Goal: Task Accomplishment & Management: Complete application form

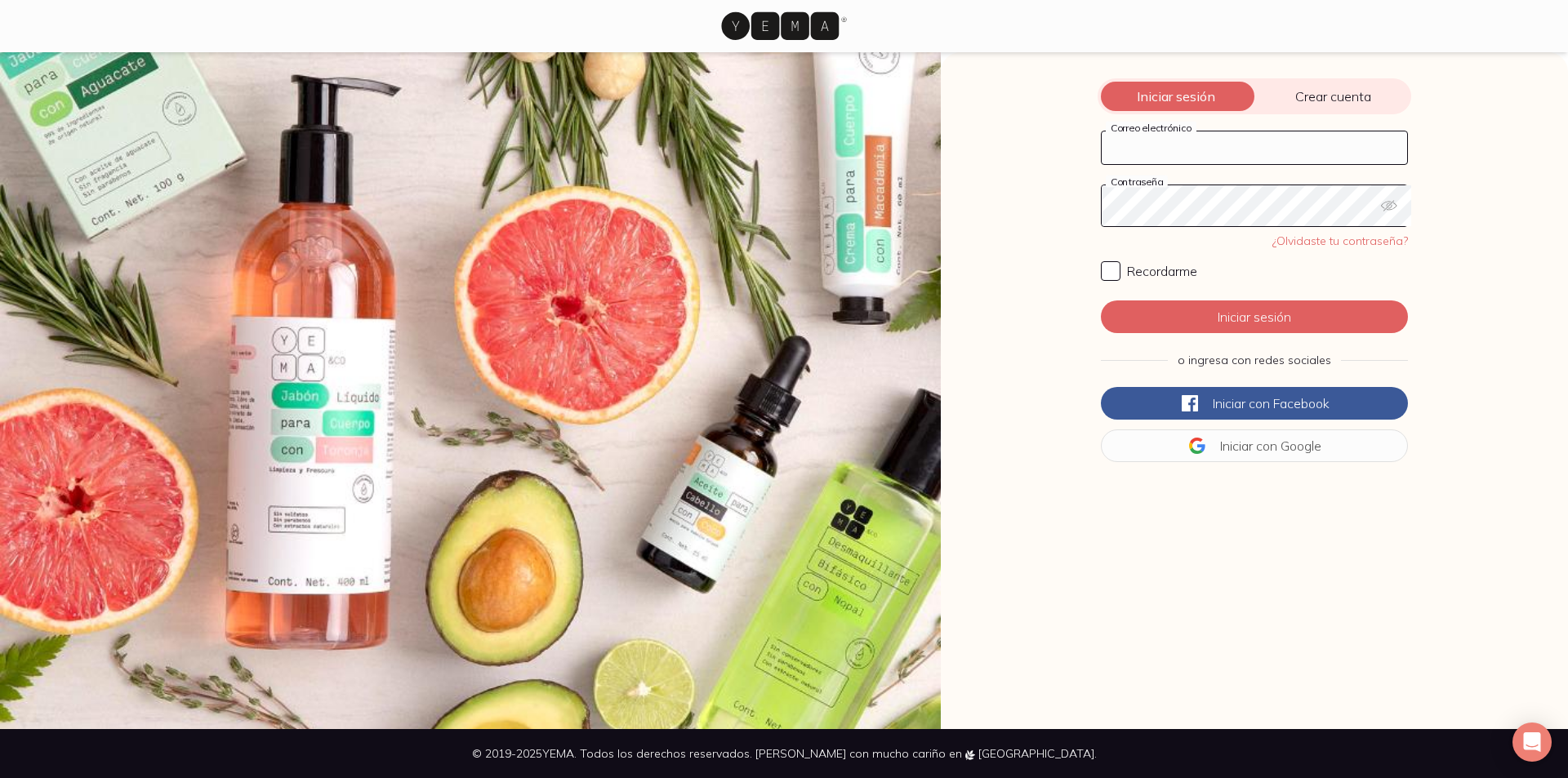
type input "[EMAIL_ADDRESS][DOMAIN_NAME]"
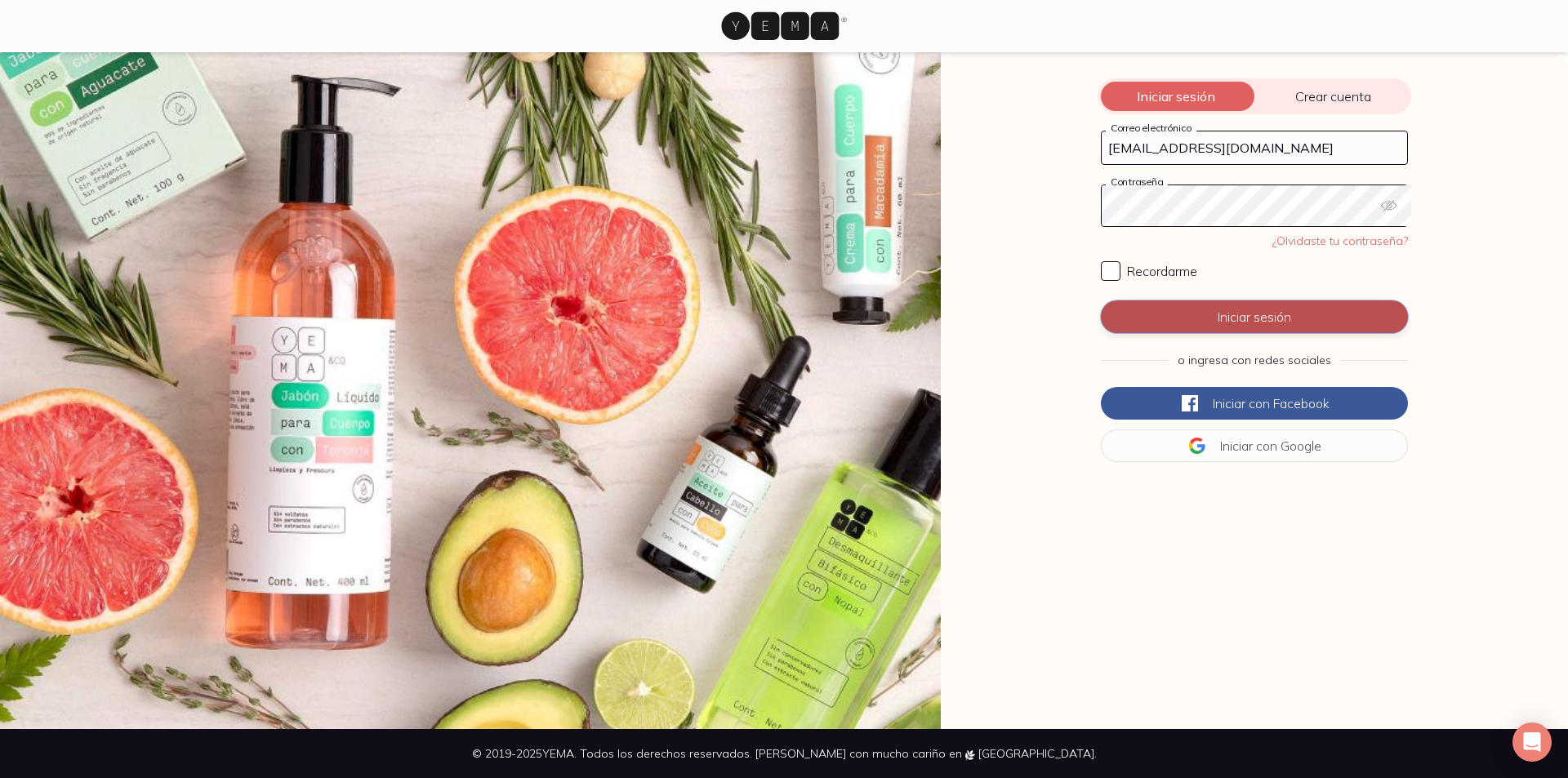
click at [1247, 333] on button "Iniciar sesión" at bounding box center [1255, 317] width 307 height 33
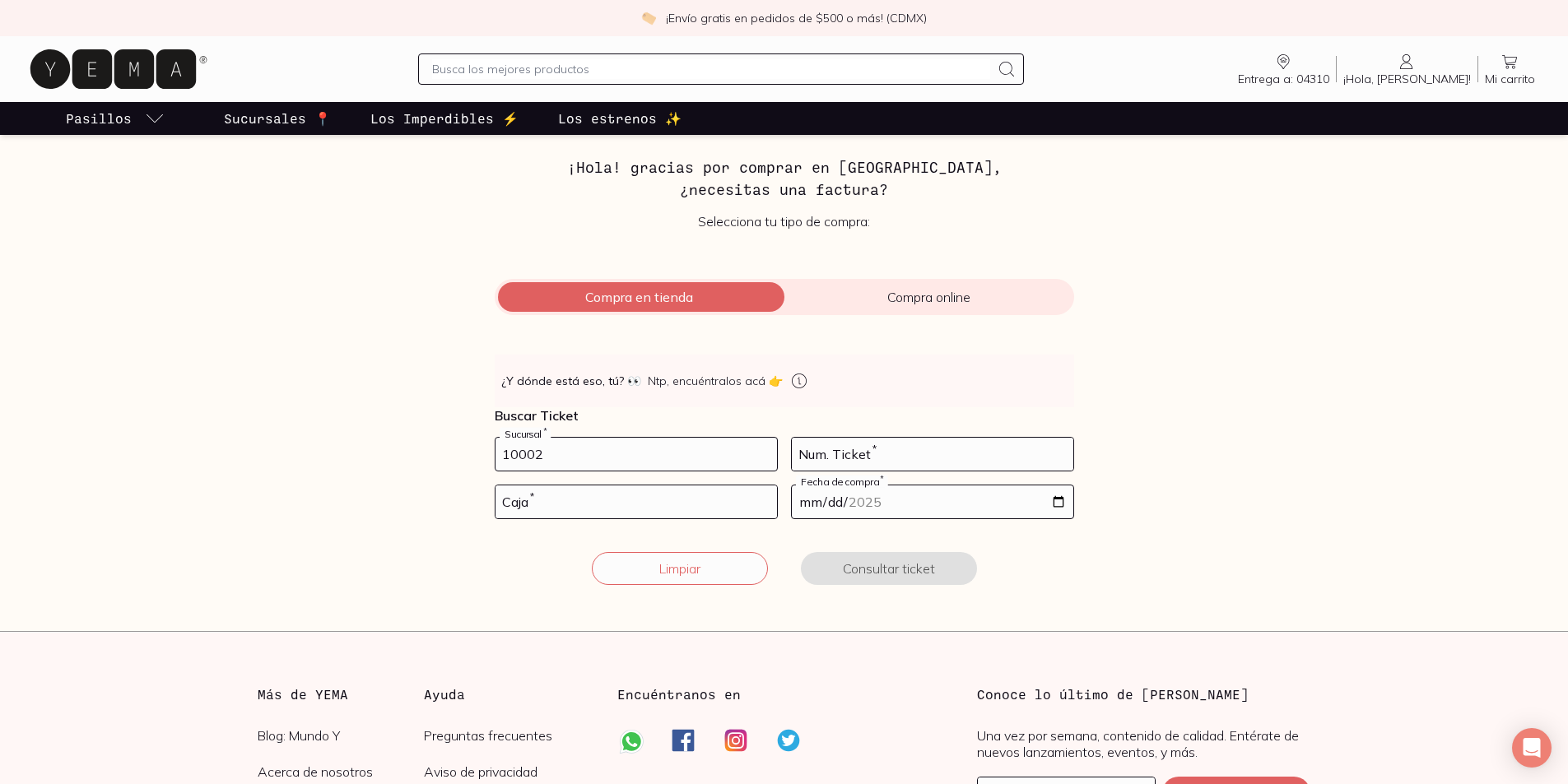
type input "10002"
type input "17"
type input "01"
type input "2025-08-08"
click at [909, 585] on button "Consultar ticket" at bounding box center [889, 569] width 176 height 33
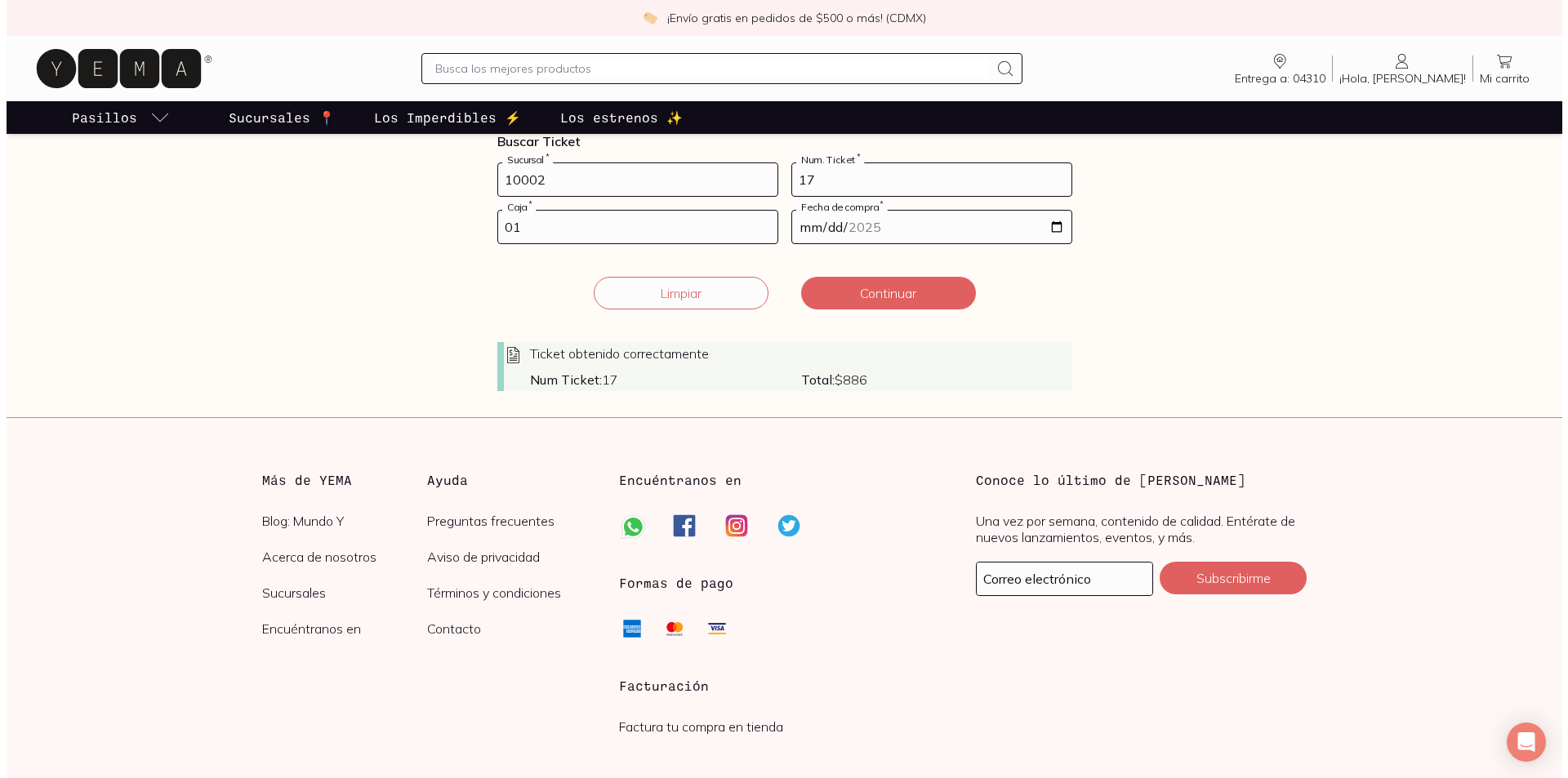
scroll to position [310, 0]
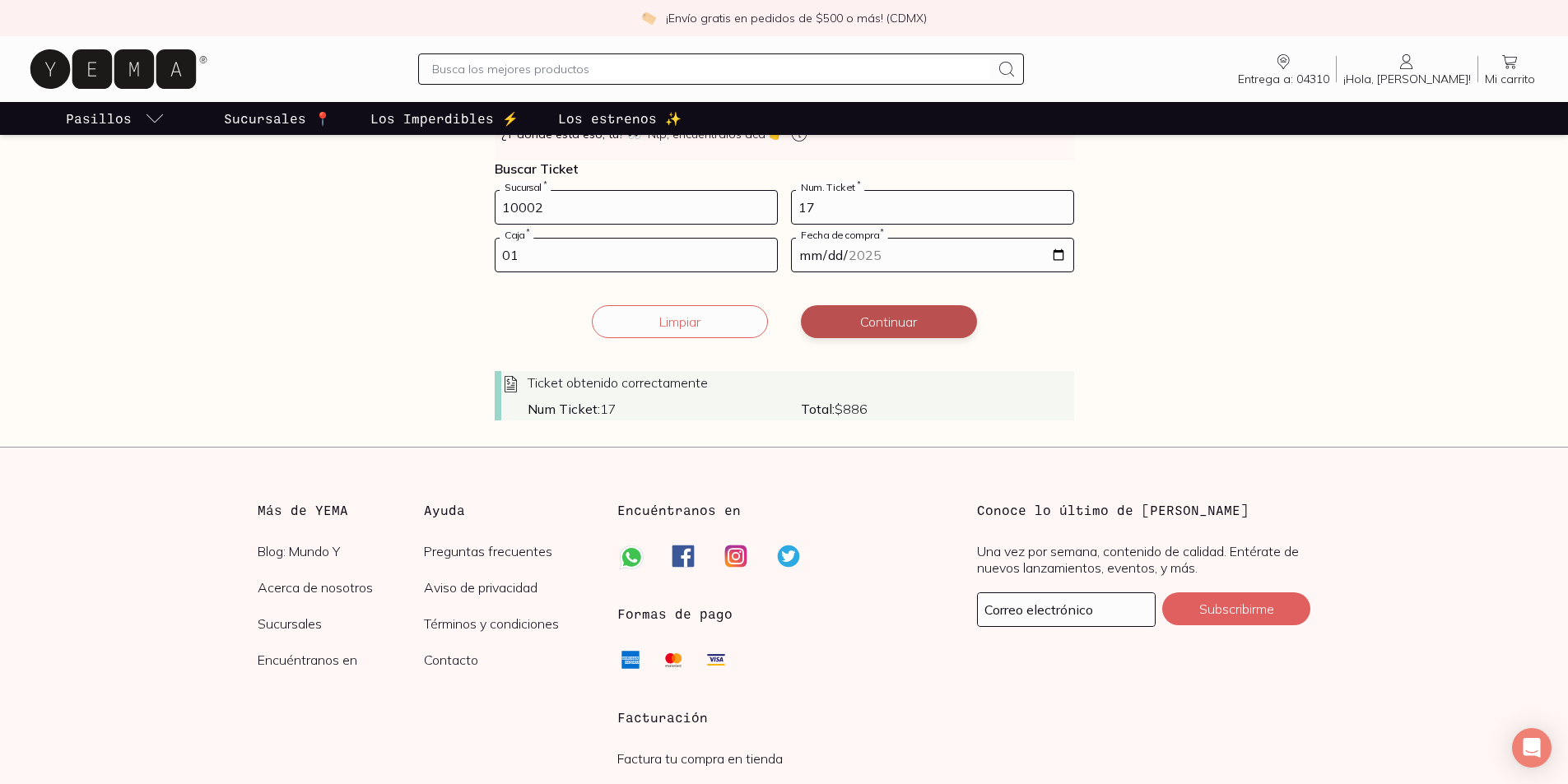
click at [917, 338] on button "Continuar" at bounding box center [889, 322] width 176 height 33
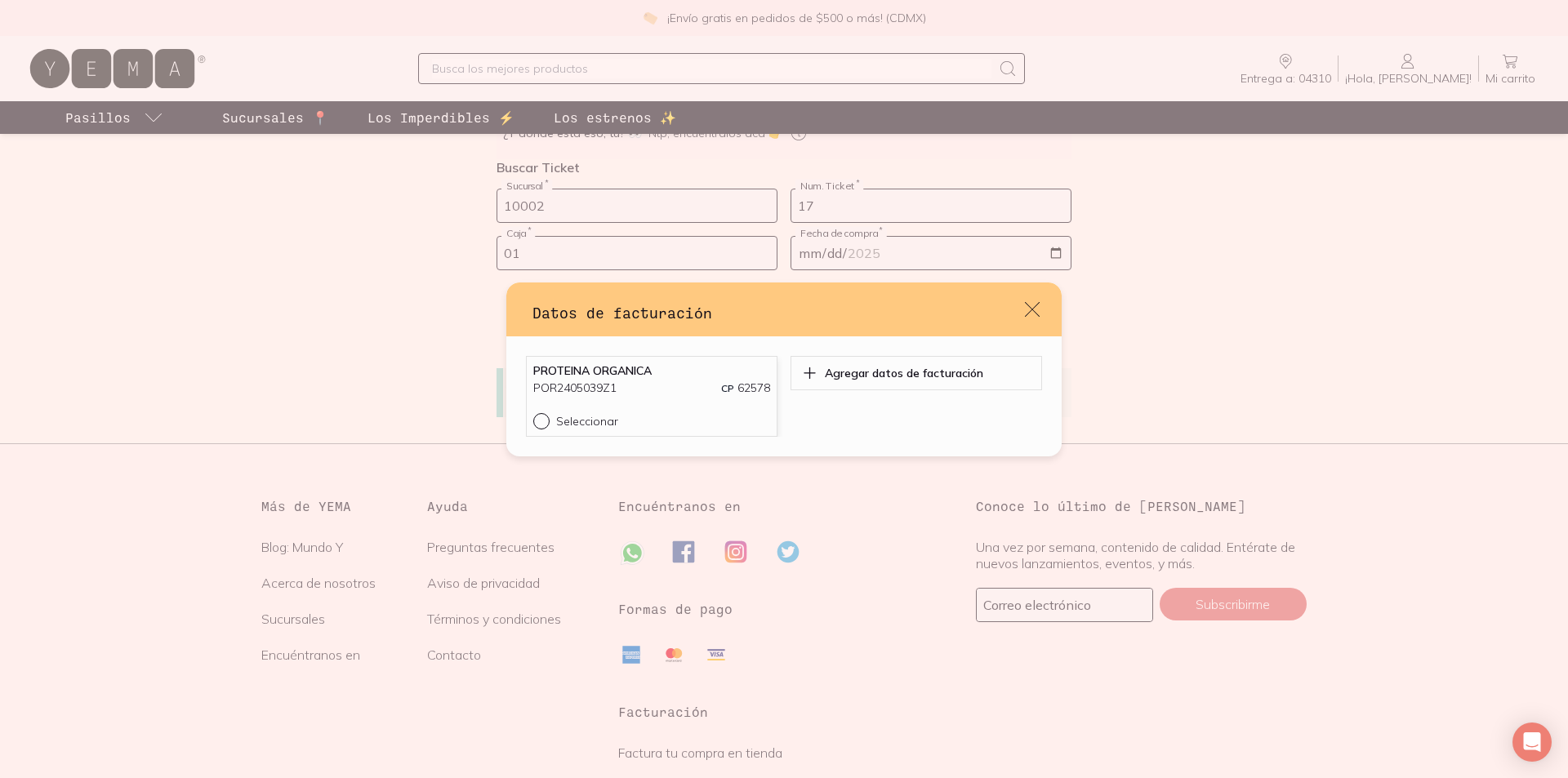
click at [534, 430] on div "default" at bounding box center [545, 421] width 23 height 16
click at [534, 426] on input "Seleccionar" at bounding box center [539, 419] width 13 height 13
radio input "true"
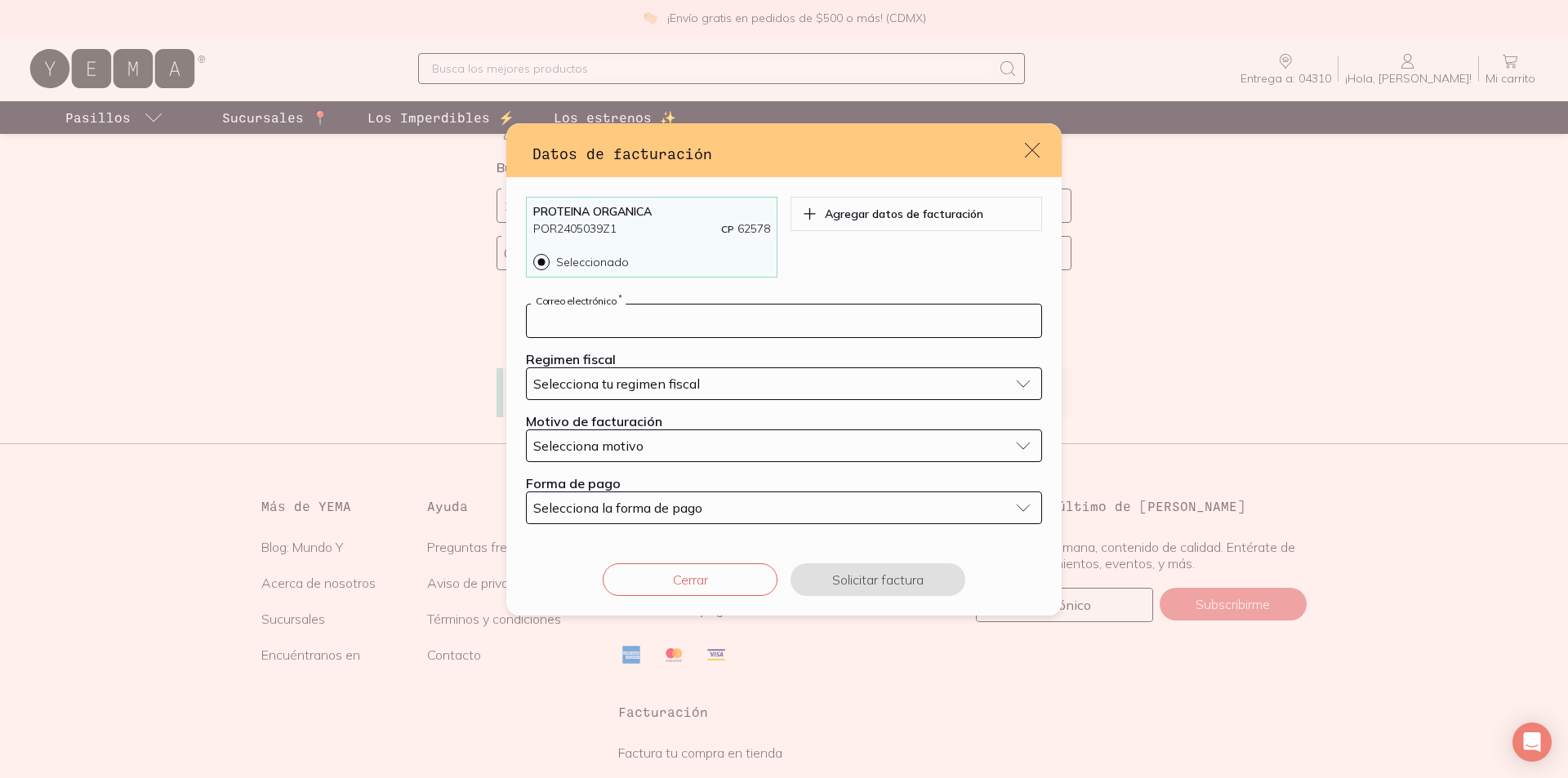
click at [852, 322] on input "default" at bounding box center [784, 321] width 514 height 33
type input "antoniov3@yahoo.com.mx"
click at [658, 385] on span "Selecciona tu regimen fiscal" at bounding box center [617, 383] width 167 height 16
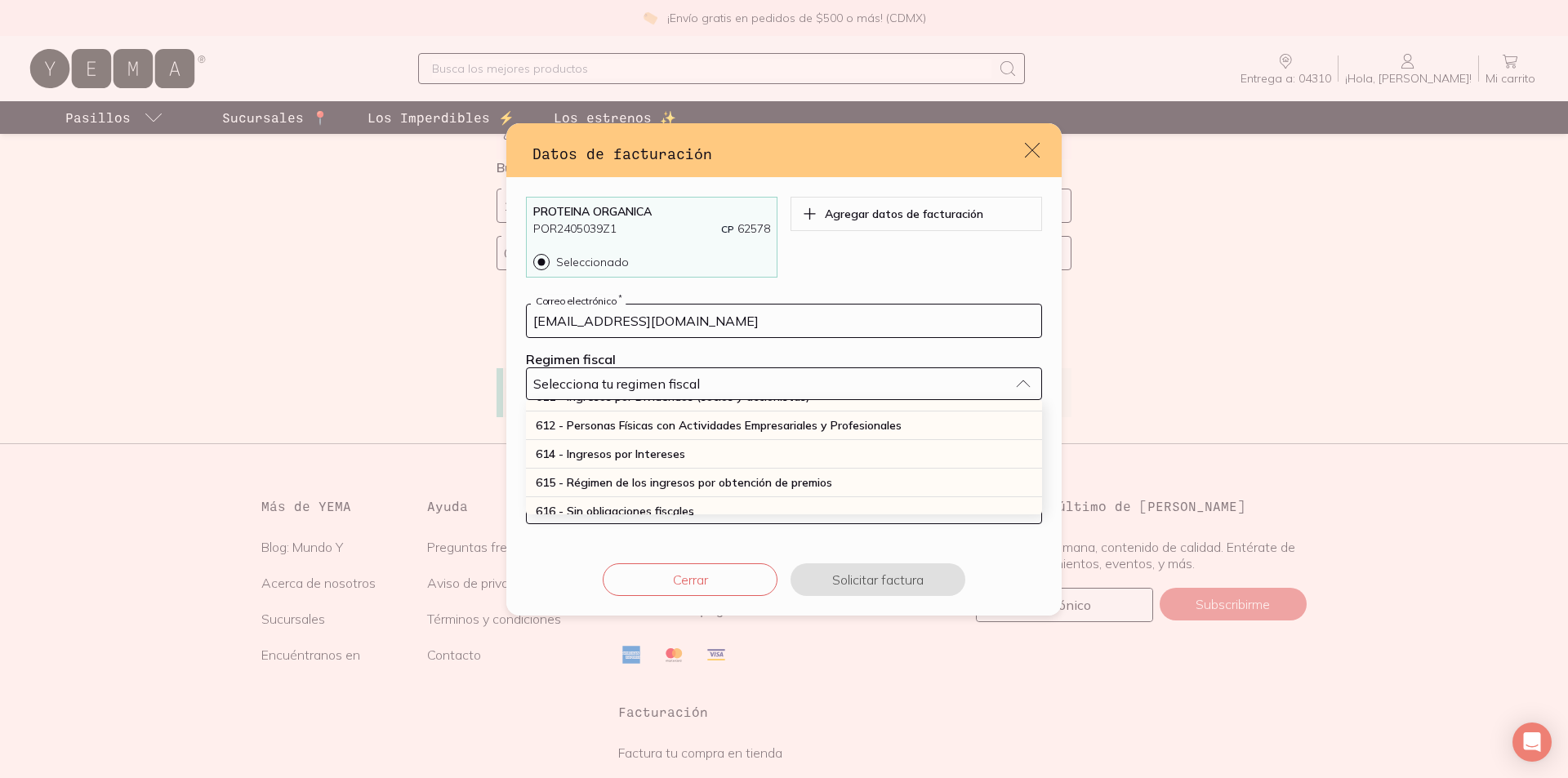
scroll to position [244, 0]
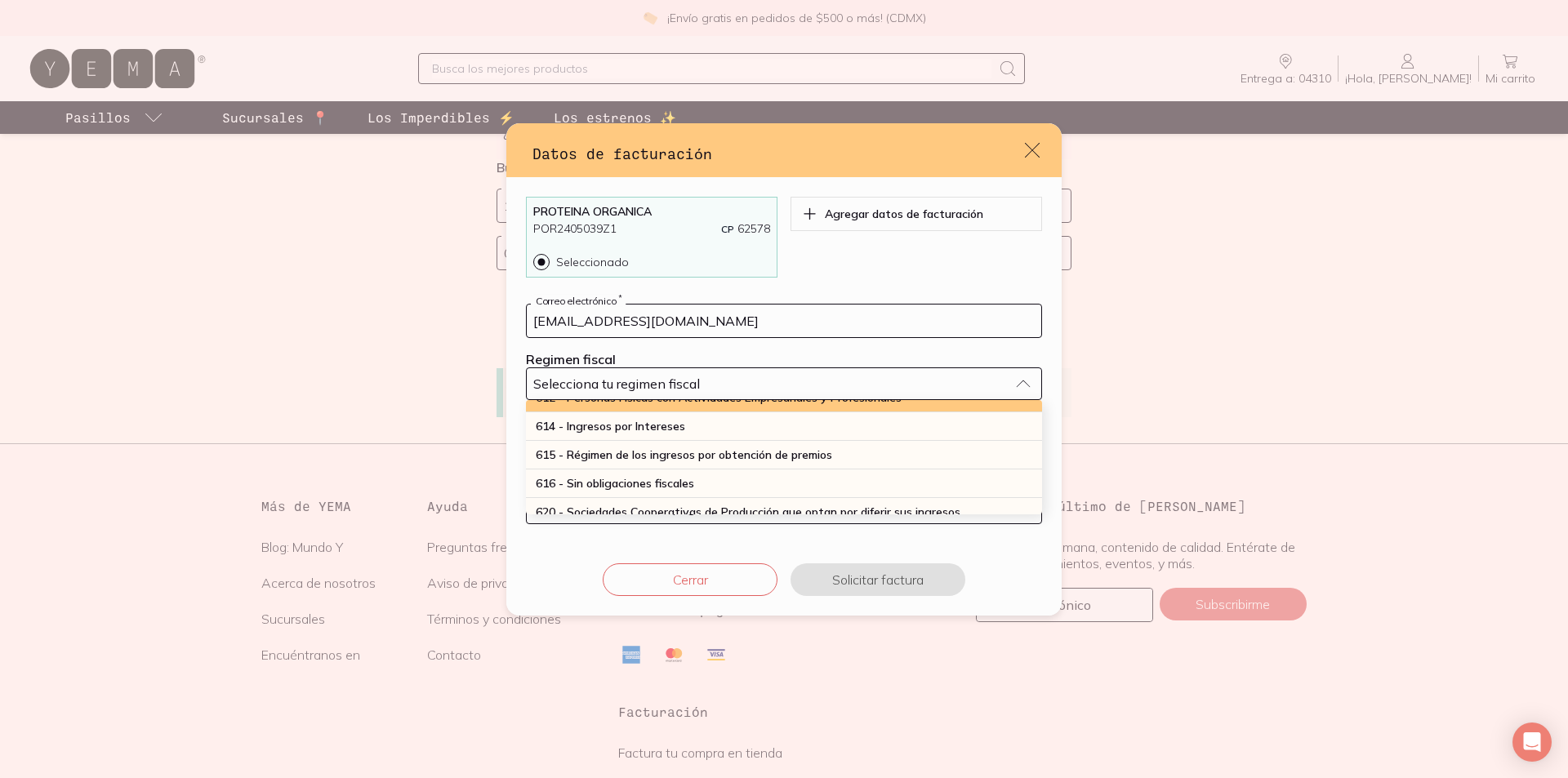
click at [719, 405] on span "612 - Personas Físicas con Actividades Empresariales y Profesionales" at bounding box center [718, 397] width 366 height 15
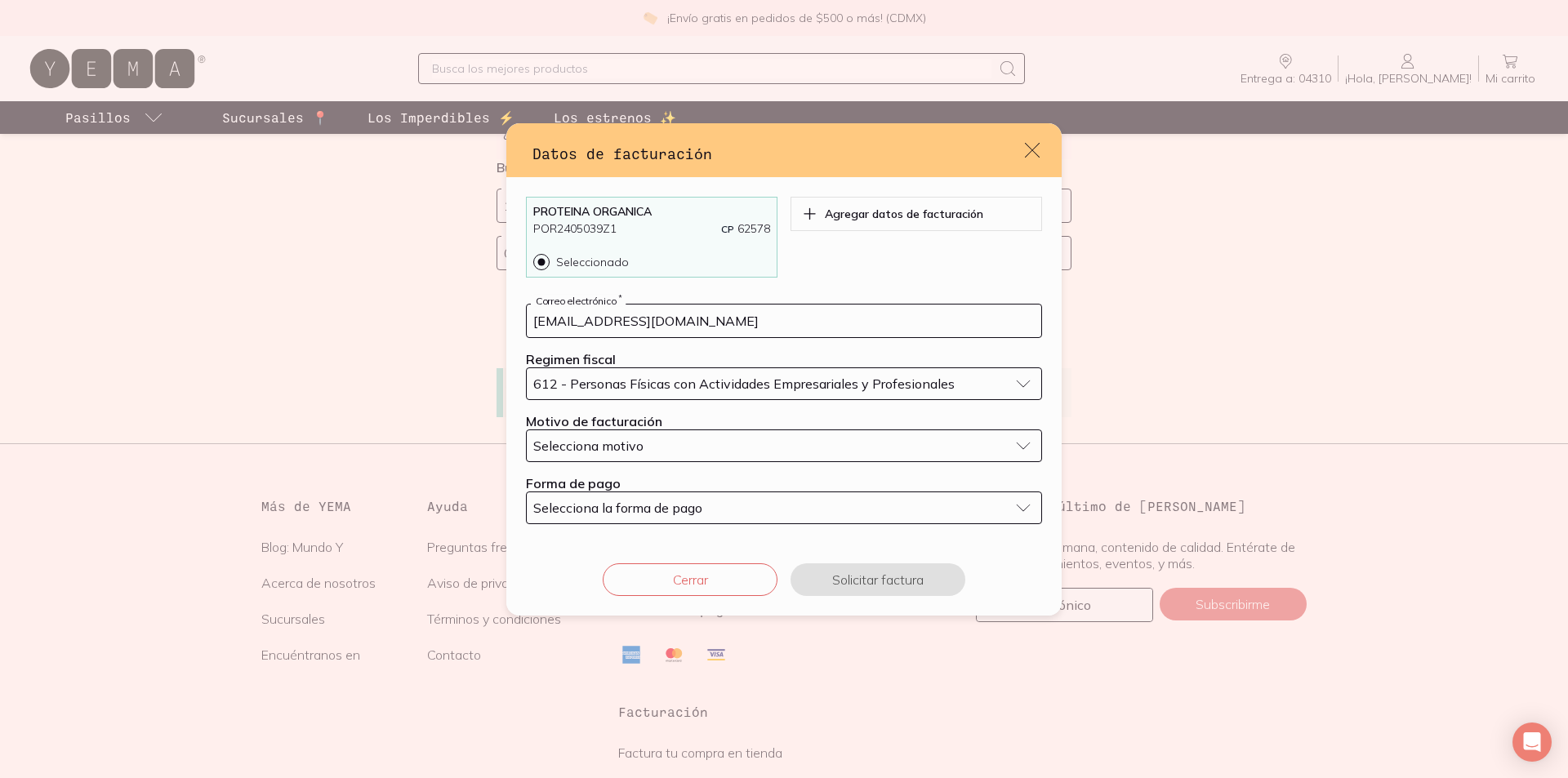
click at [719, 454] on div "Selecciona motivo" at bounding box center [771, 445] width 475 height 16
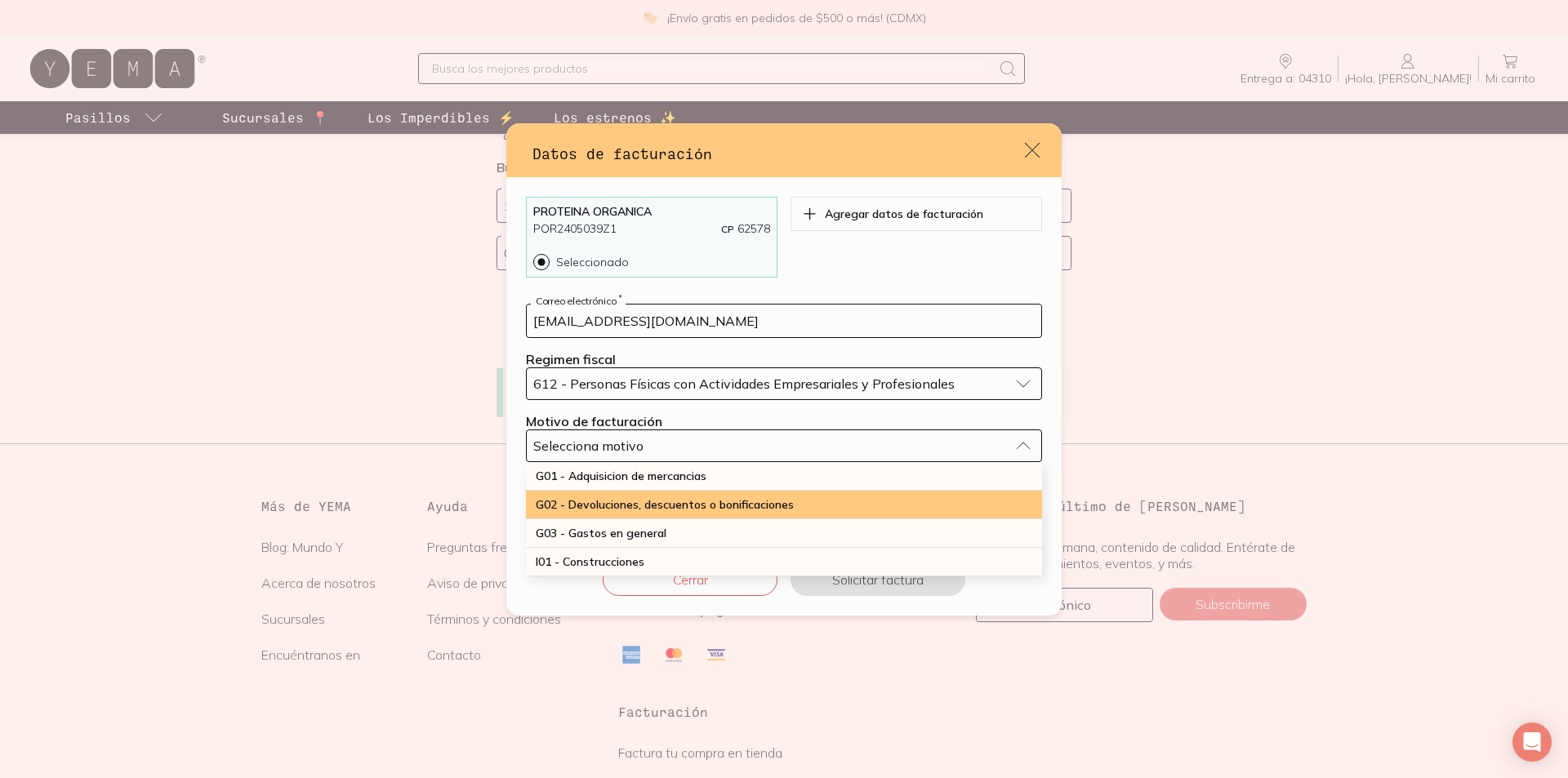
click at [715, 519] on div "G02 - Devoluciones, descuentos o bonificaciones" at bounding box center [784, 504] width 516 height 28
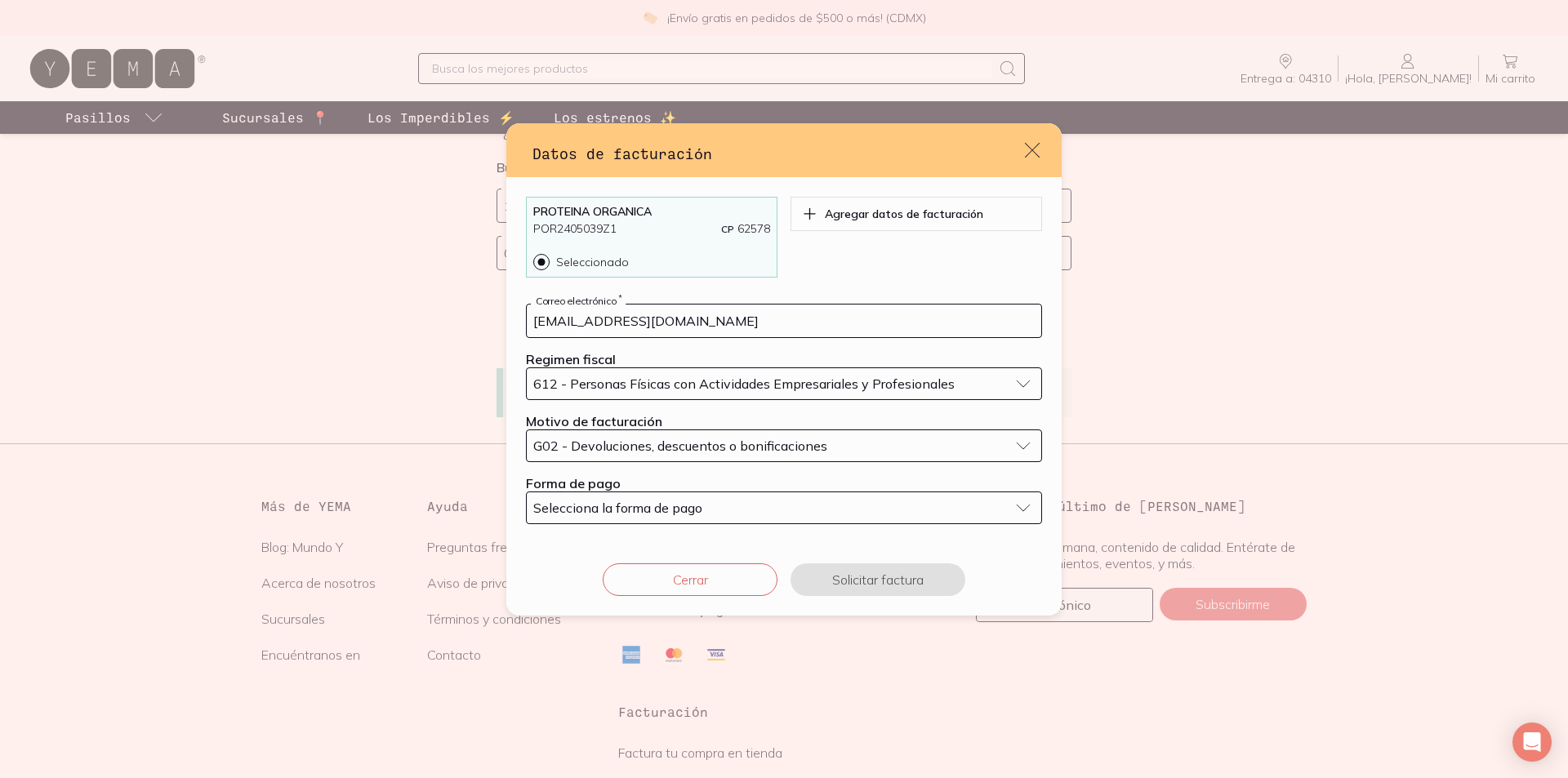
click at [745, 452] on span "G02 - Devoluciones, descuentos o bonificaciones" at bounding box center [680, 445] width 294 height 13
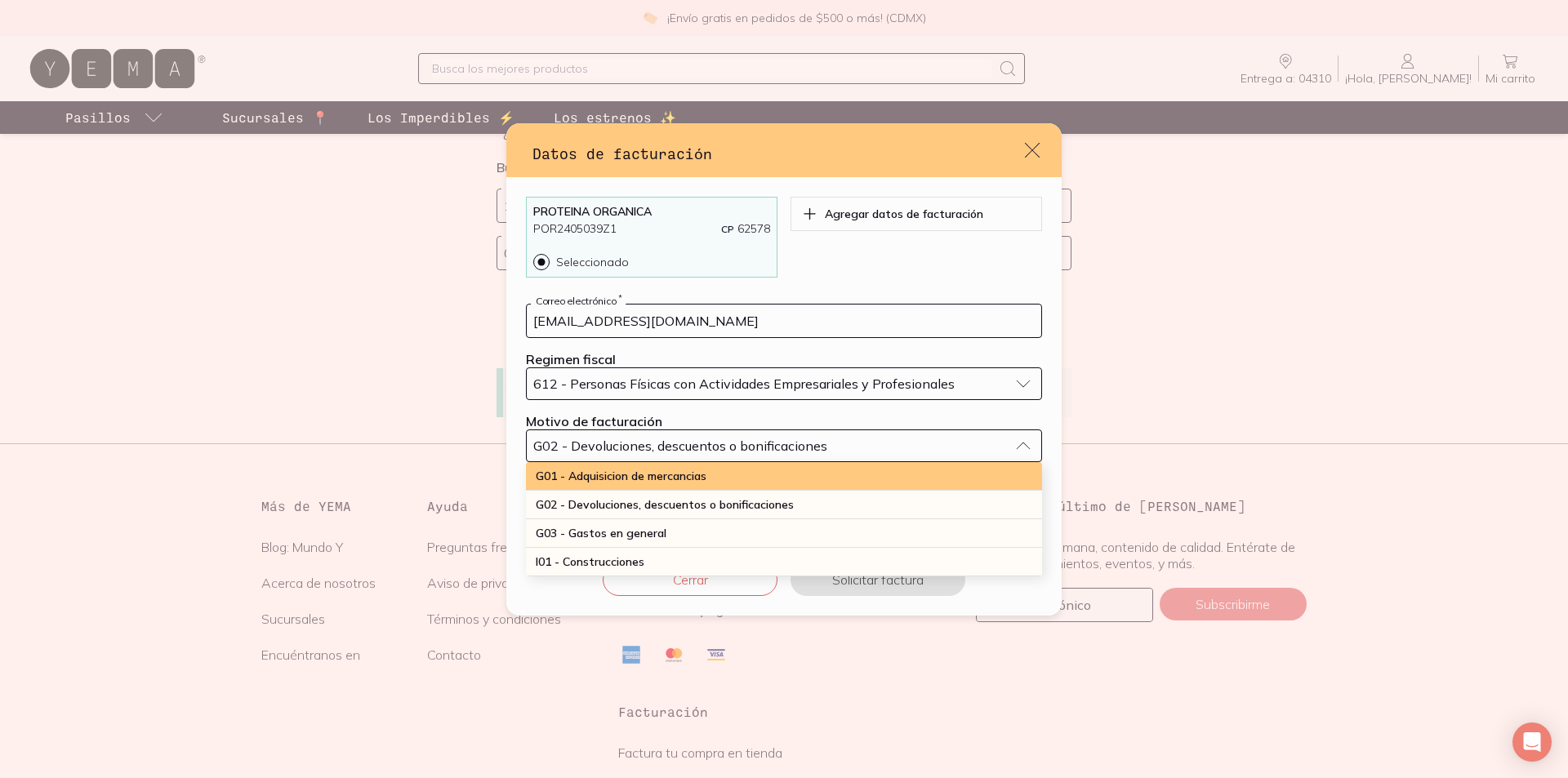
click at [720, 491] on div "G01 - Adquisicion de mercancias" at bounding box center [784, 475] width 516 height 28
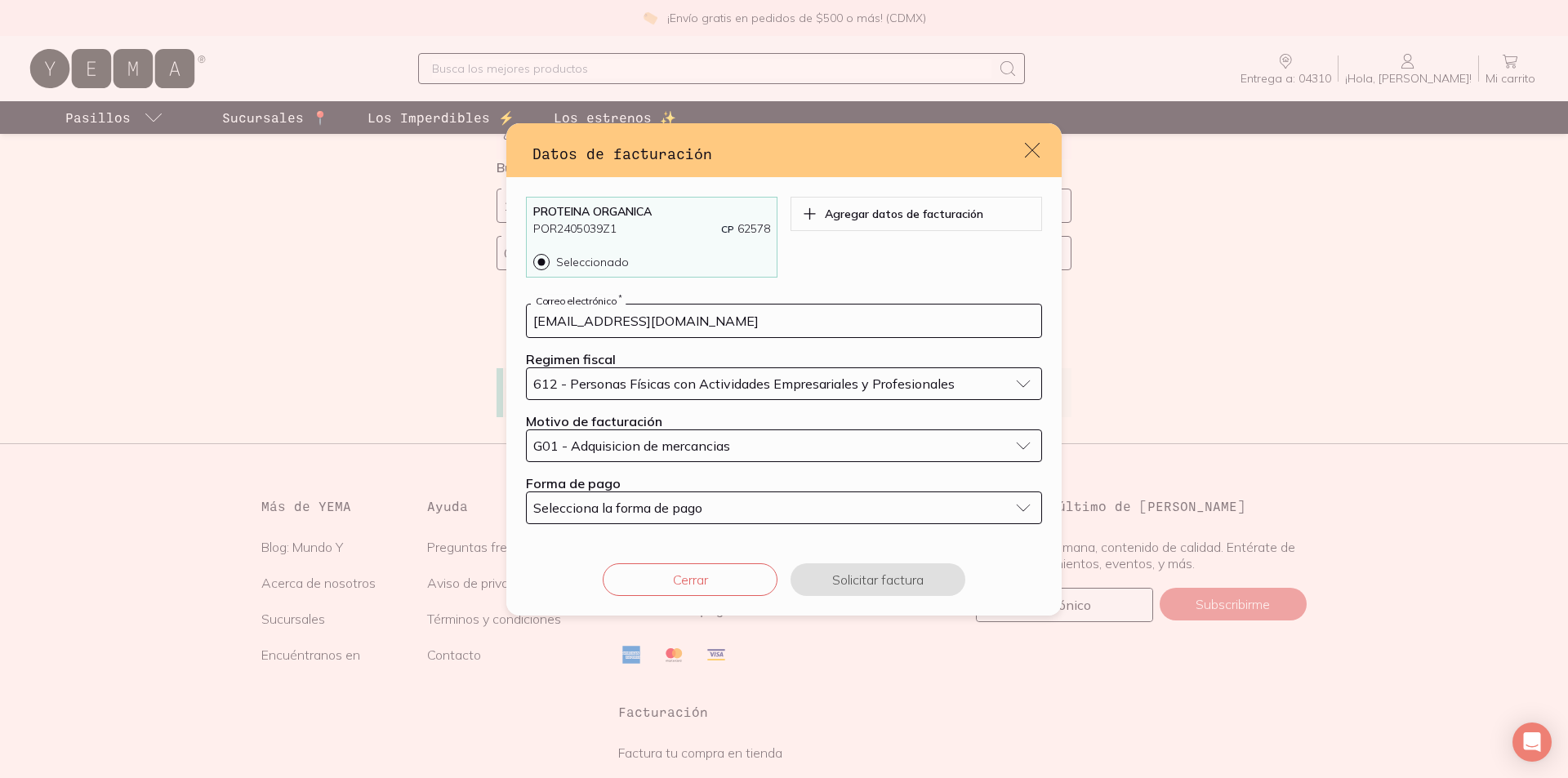
click at [719, 516] on div "Selecciona la forma de pago" at bounding box center [771, 507] width 475 height 16
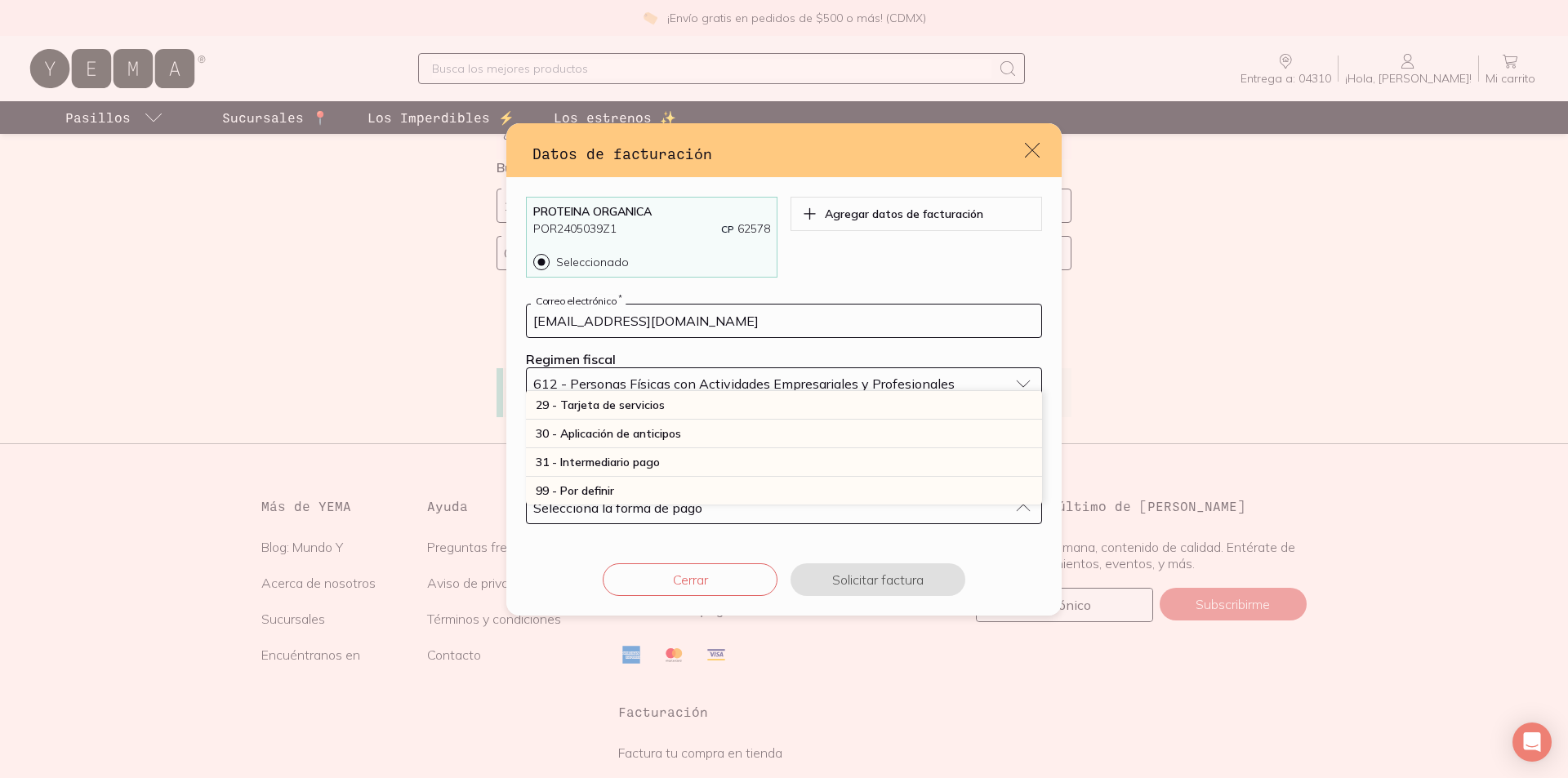
scroll to position [585, 0]
click at [734, 391] on div "28 - Tarjeta de débito" at bounding box center [784, 376] width 516 height 28
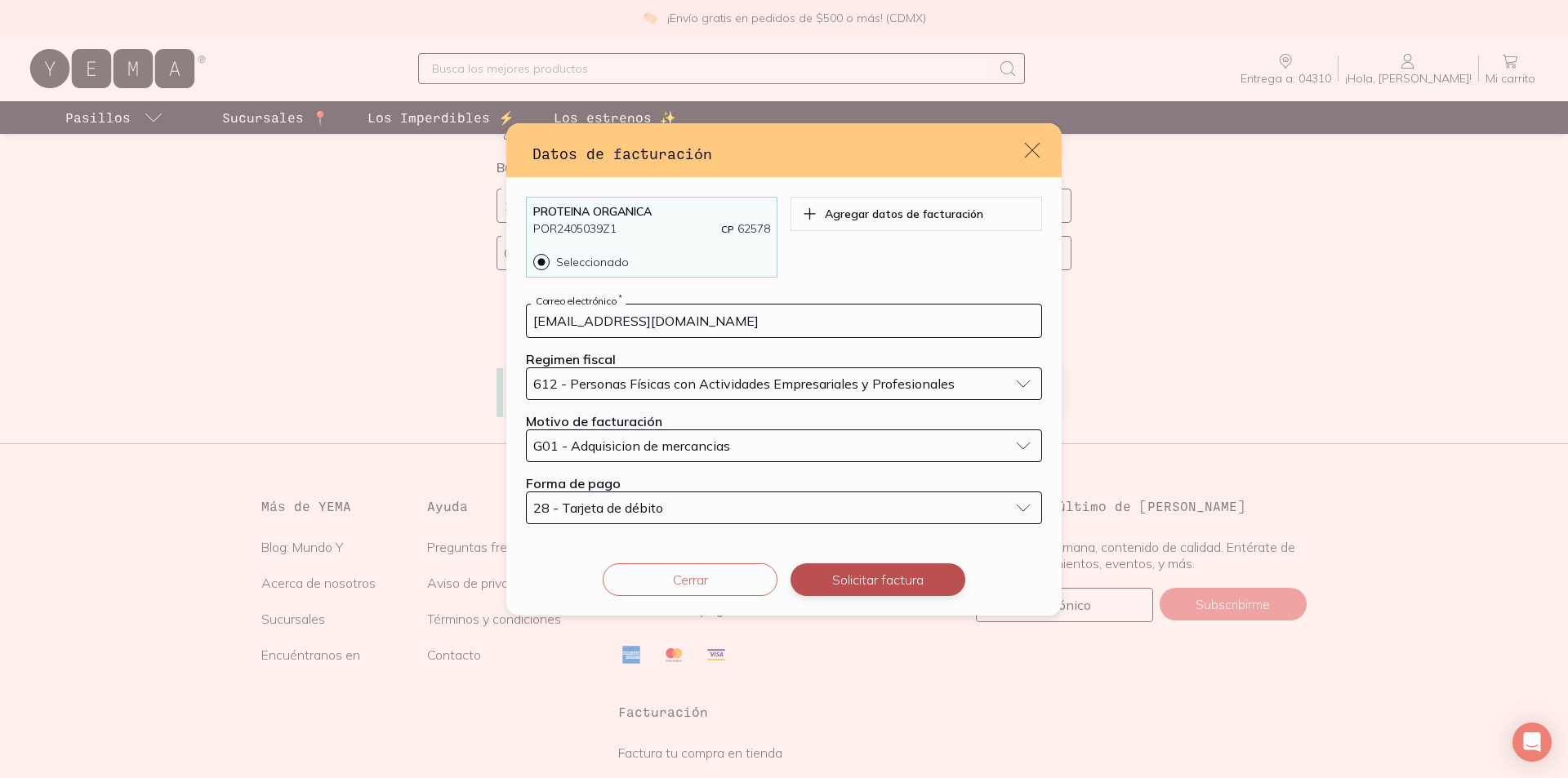
click at [837, 596] on button "Solicitar factura" at bounding box center [878, 580] width 175 height 33
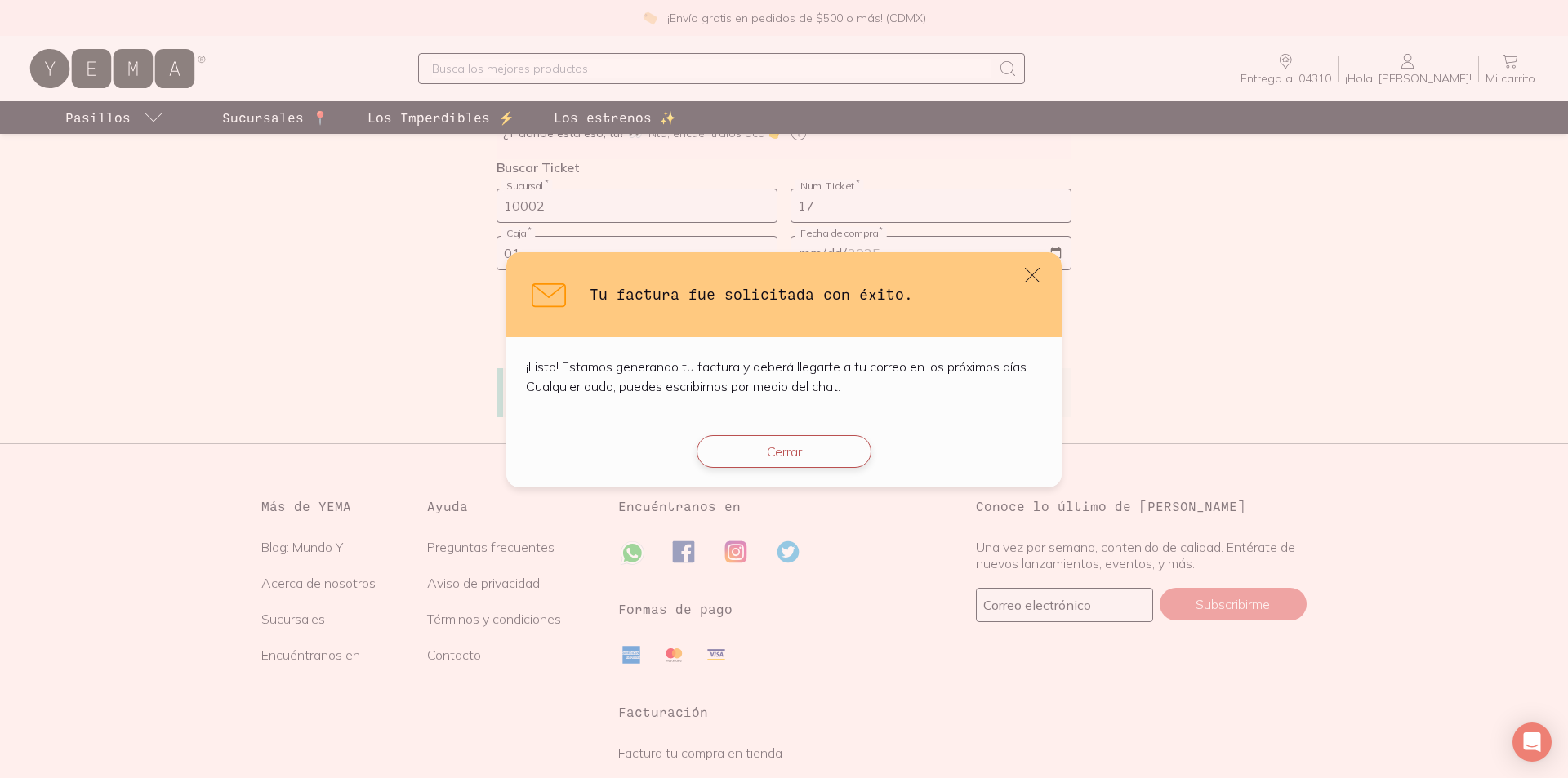
click at [763, 460] on button "Cerrar" at bounding box center [784, 452] width 175 height 33
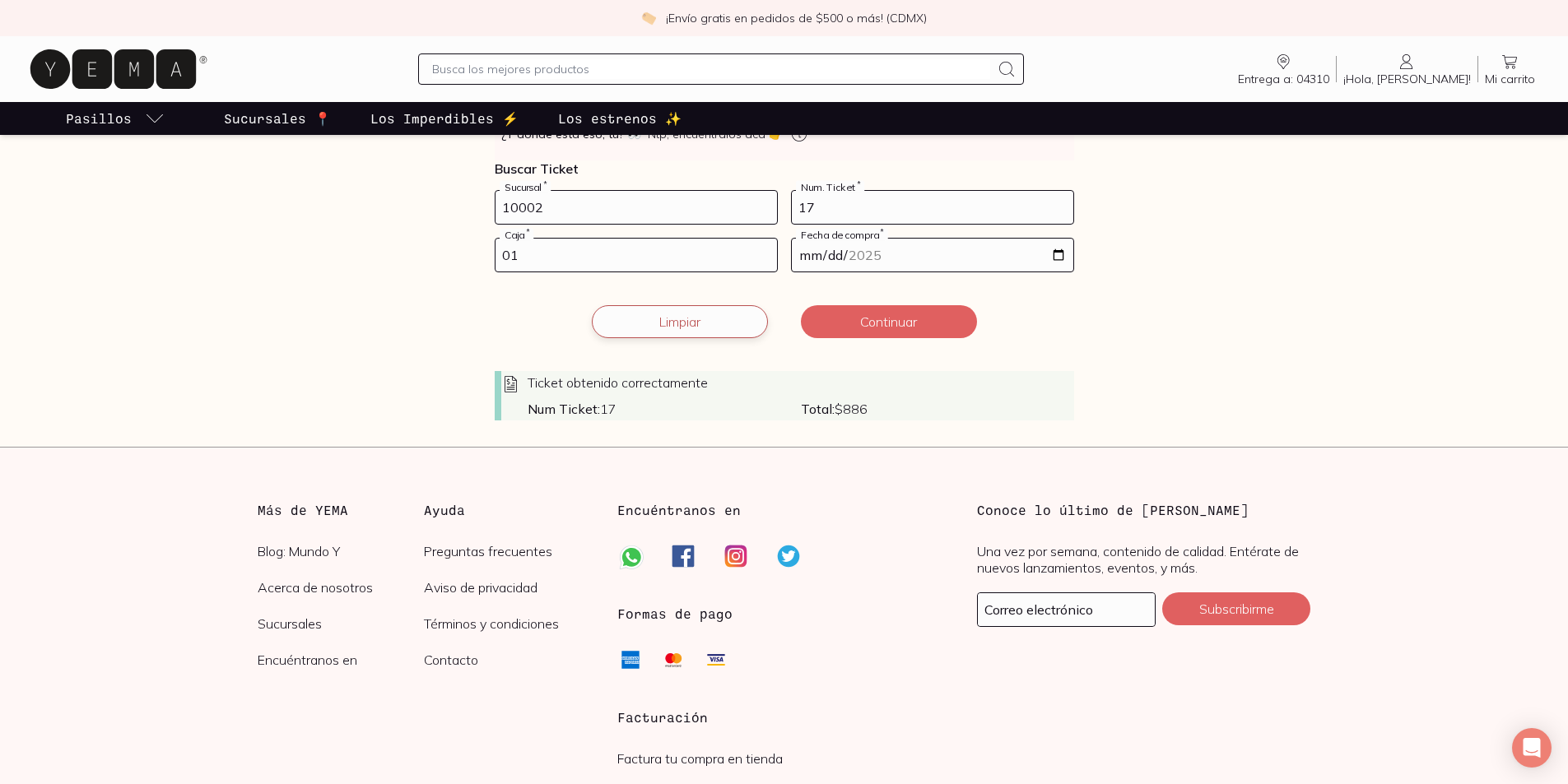
click at [716, 338] on button "Limpiar" at bounding box center [680, 322] width 176 height 33
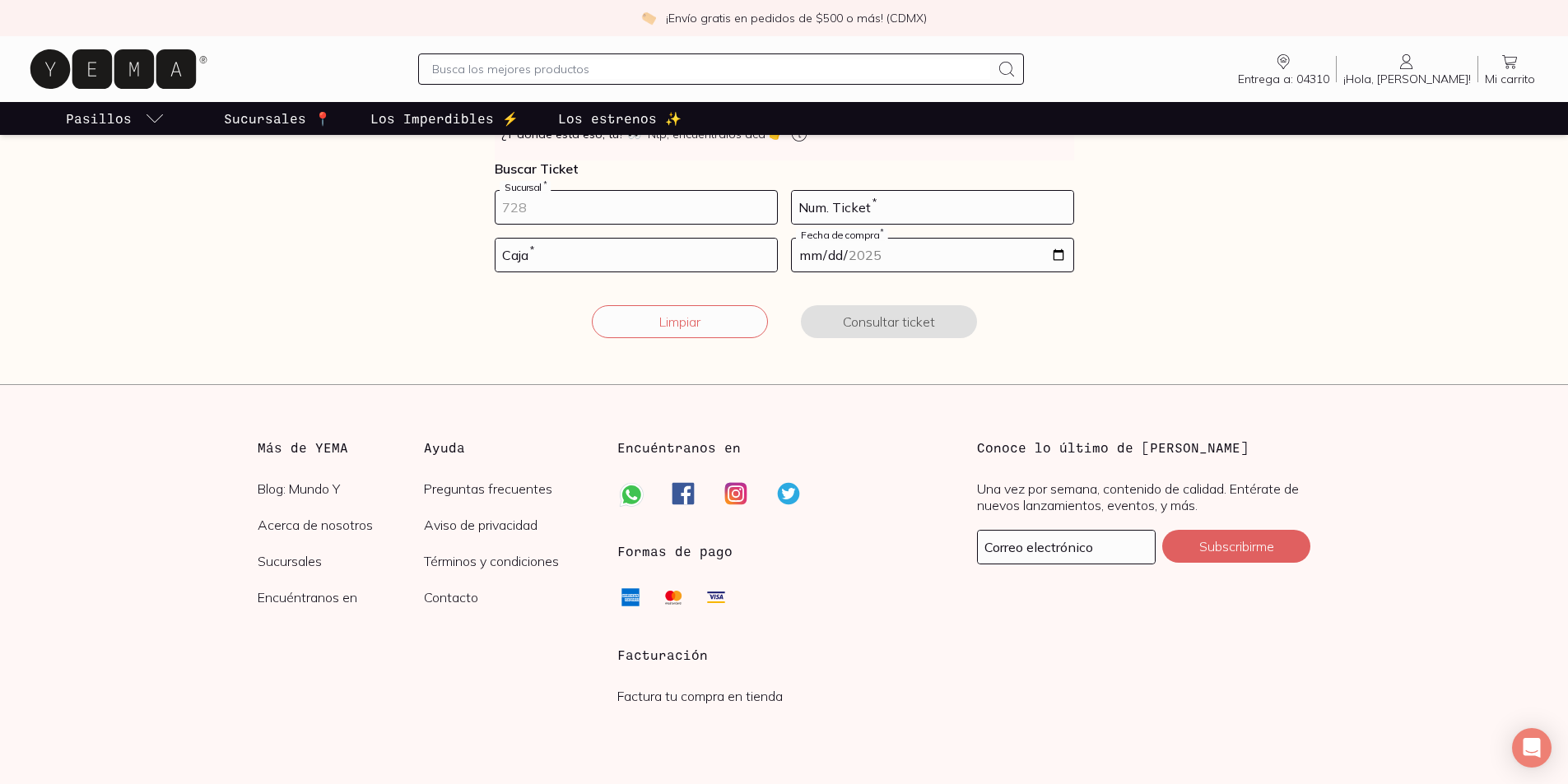
click at [566, 224] on input "number" at bounding box center [637, 207] width 282 height 33
type input "10002"
type input "67"
type input "01"
type input "2025-08-12"
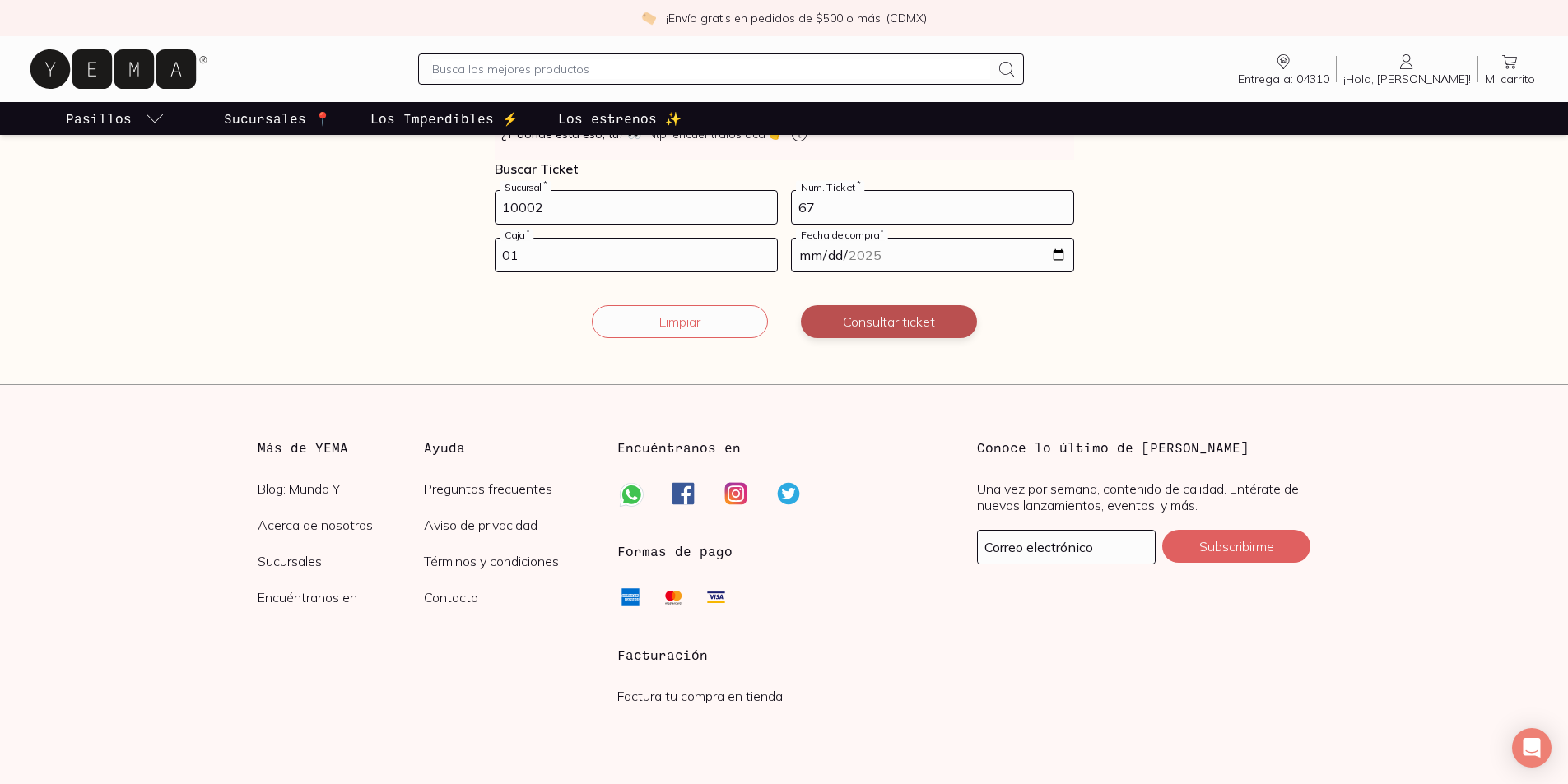
click at [881, 338] on button "Consultar ticket" at bounding box center [889, 322] width 176 height 33
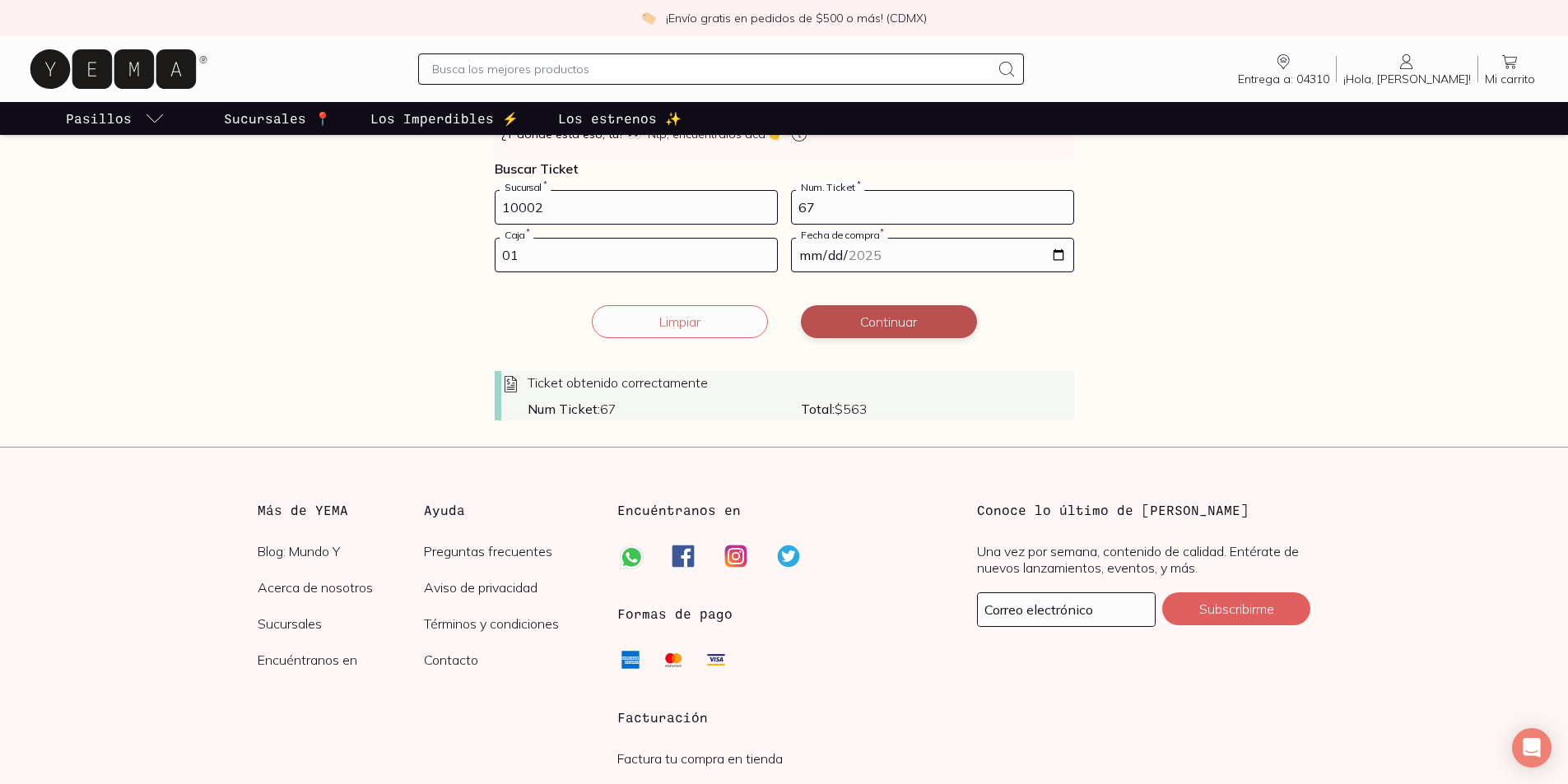
click at [881, 338] on button "Continuar" at bounding box center [889, 322] width 176 height 33
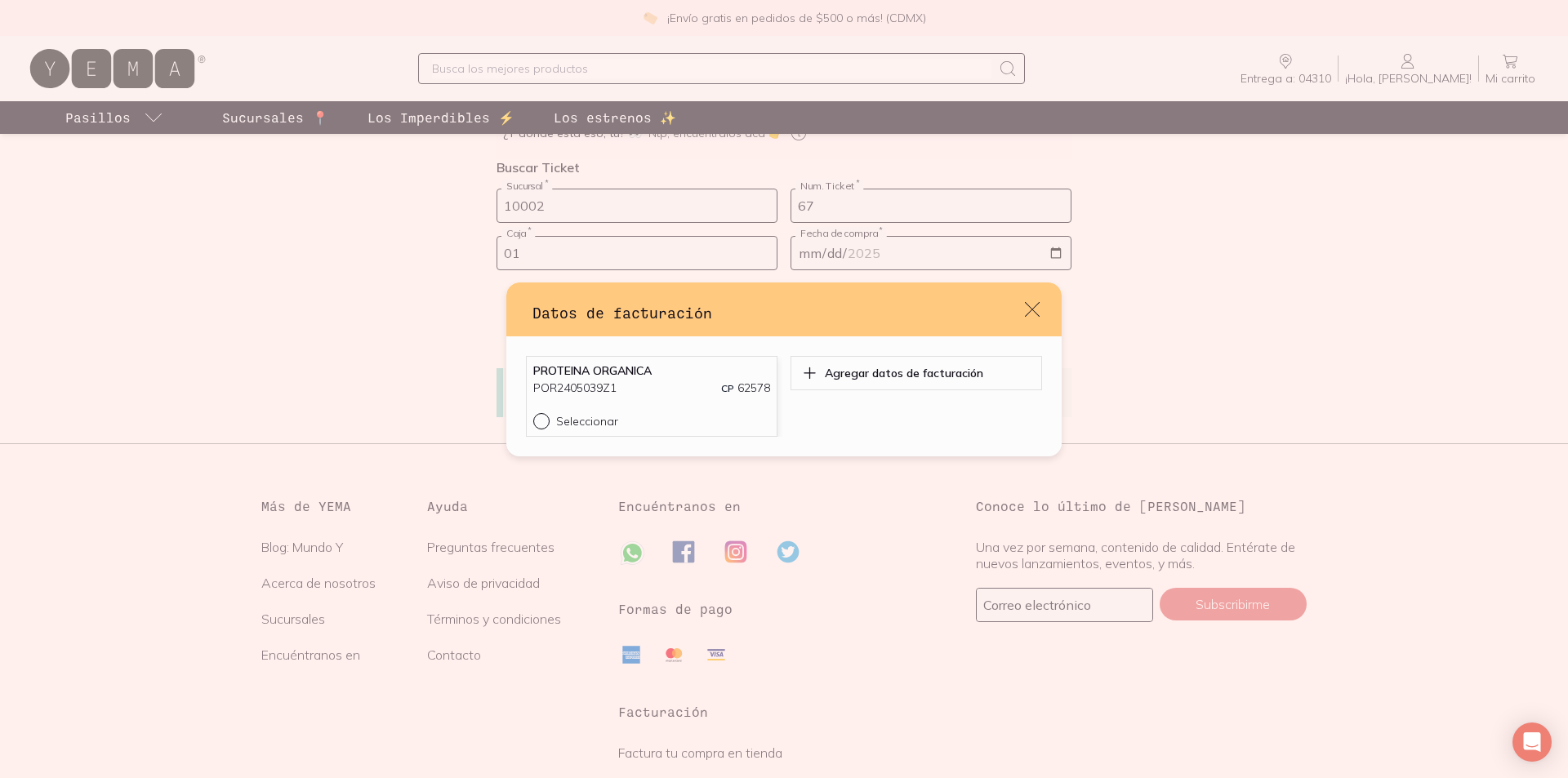
click at [534, 425] on input "Seleccionar" at bounding box center [539, 419] width 13 height 13
radio input "true"
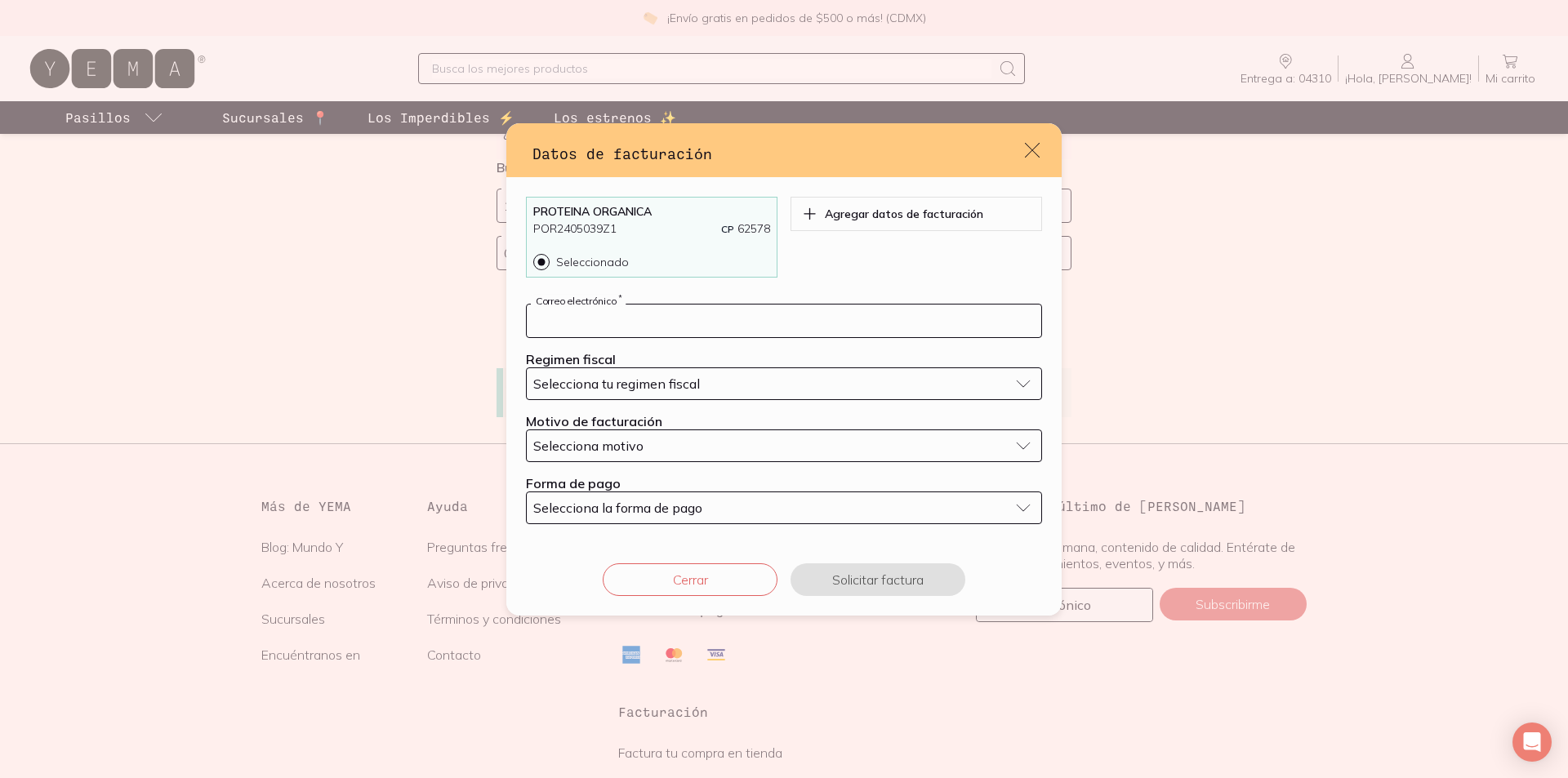
click at [623, 319] on input "default" at bounding box center [784, 321] width 514 height 33
type input "antoniov3@yahoo.com.mx"
click at [663, 400] on button "Selecciona tu regimen fiscal" at bounding box center [784, 384] width 516 height 33
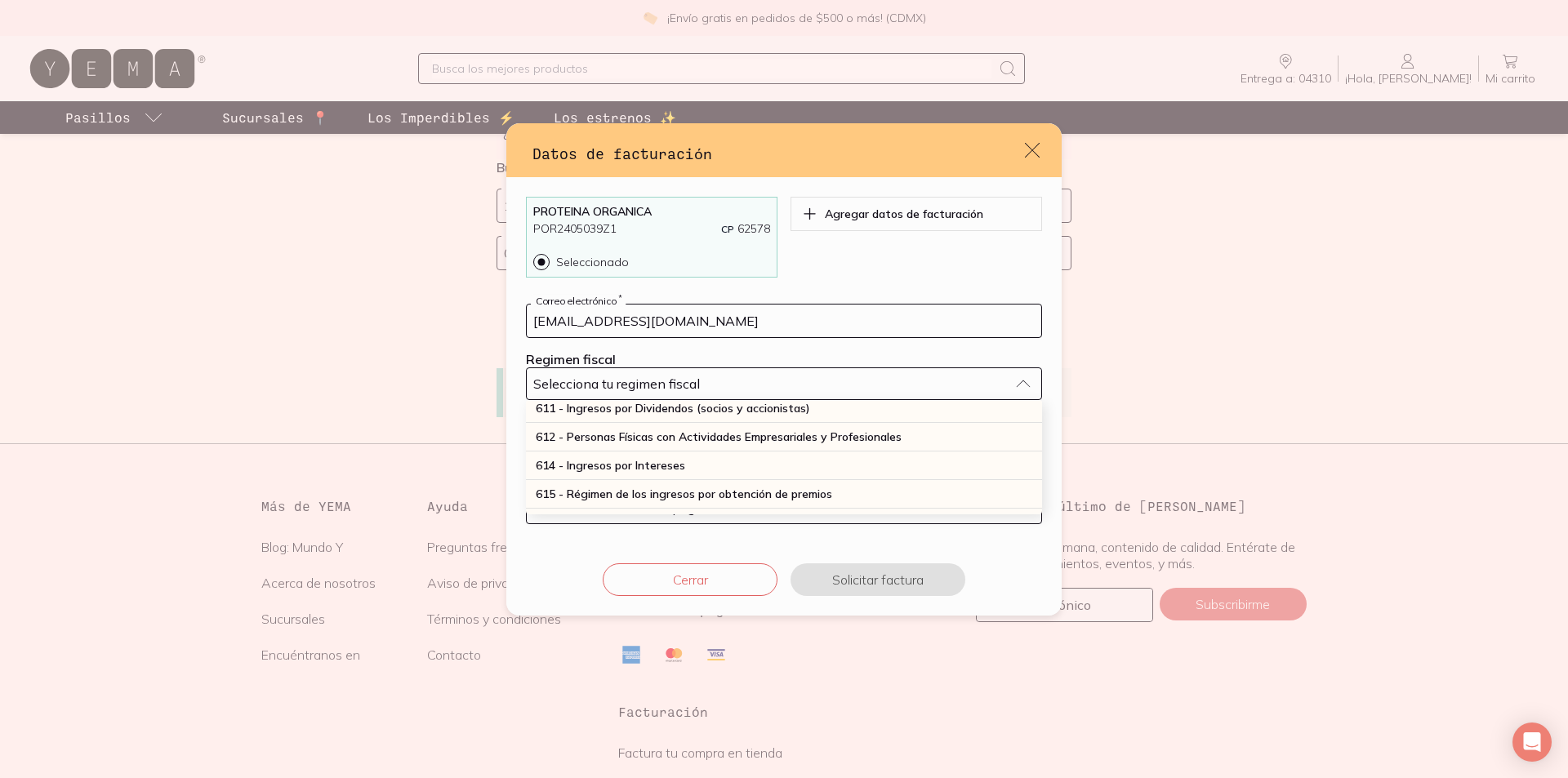
scroll to position [244, 0]
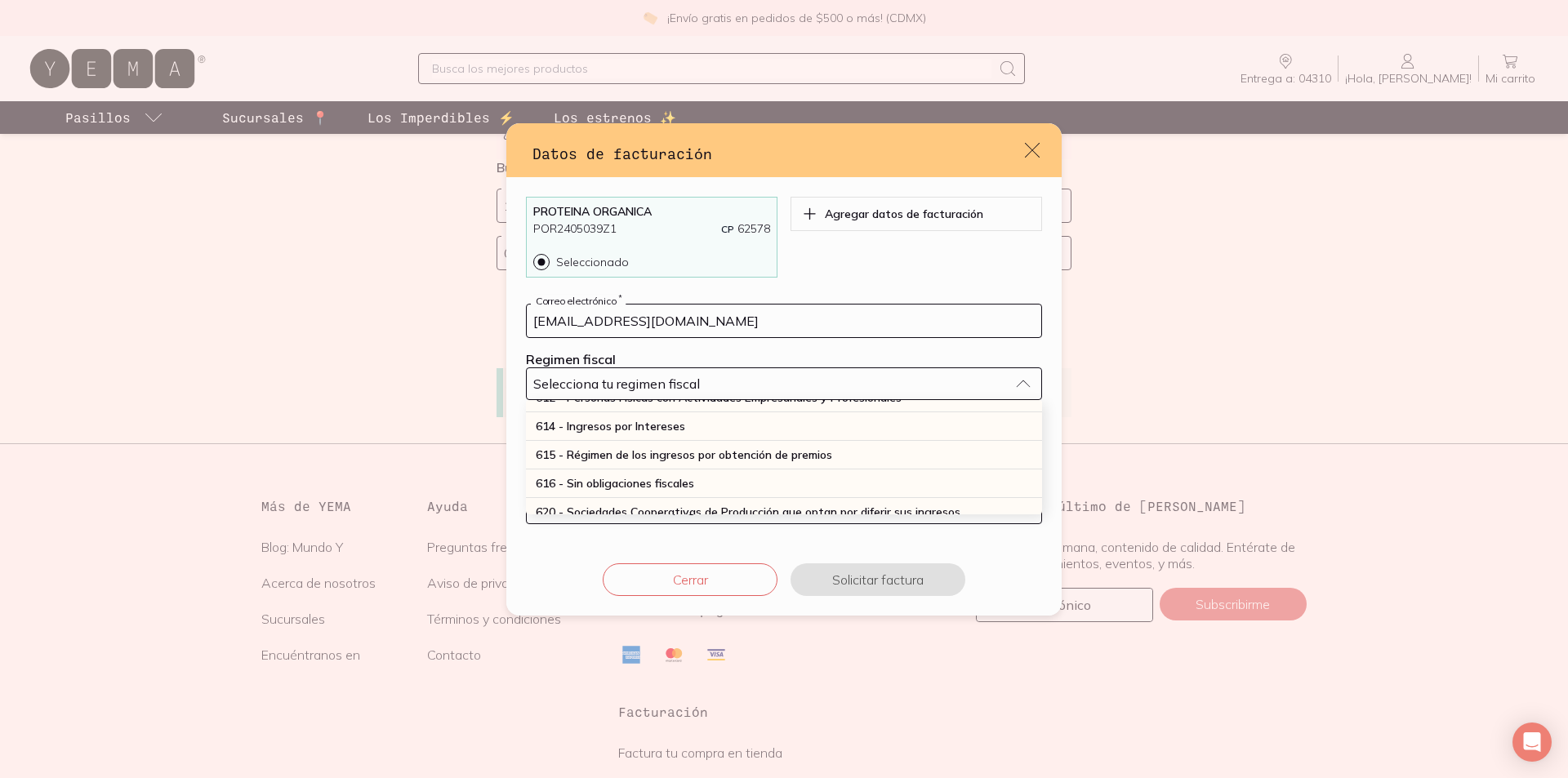
click at [705, 412] on div "612 - Personas Físicas con Actividades Empresariales y Profesionales" at bounding box center [784, 398] width 516 height 28
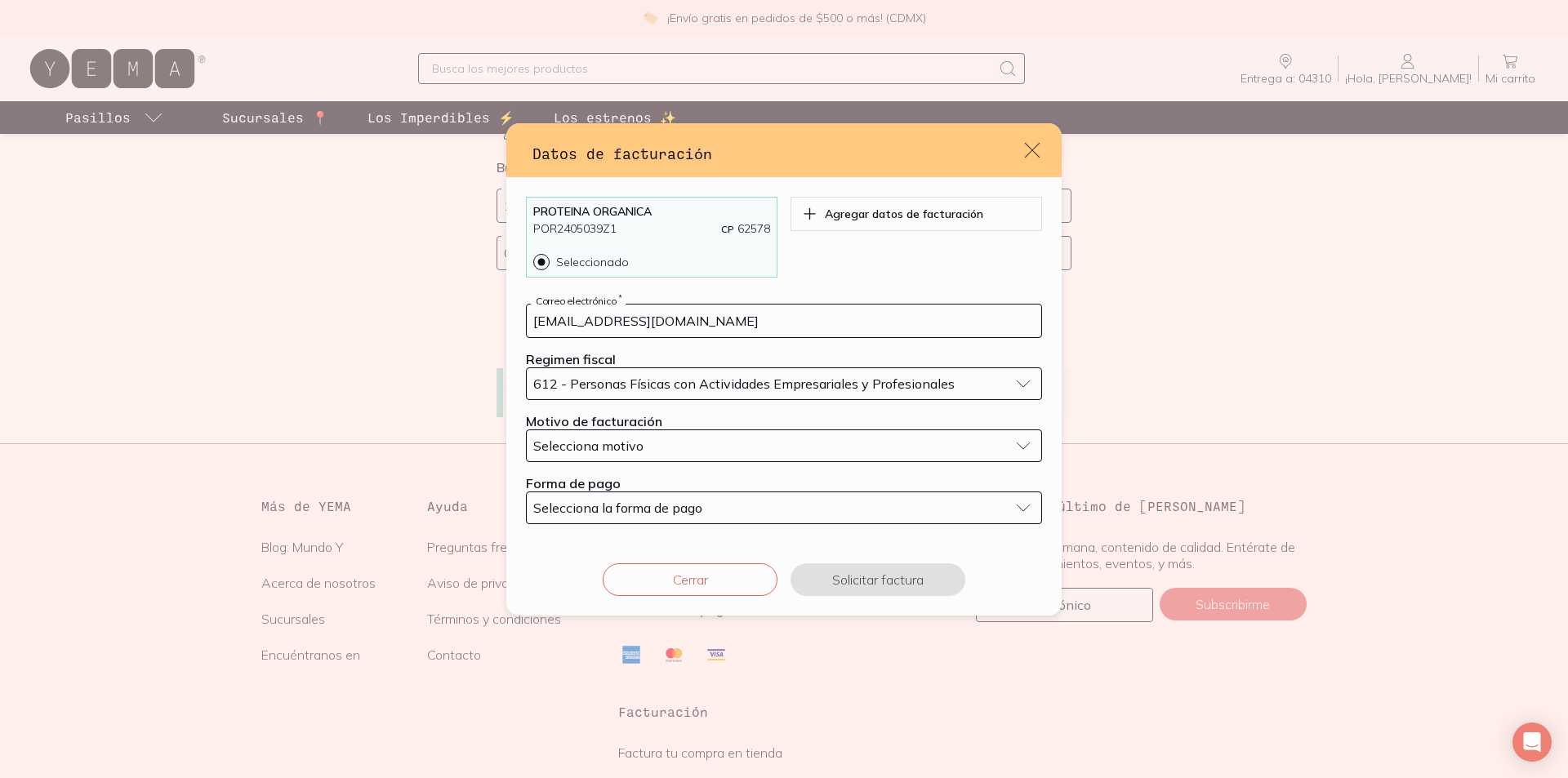
click at [693, 454] on div "Selecciona motivo" at bounding box center [771, 445] width 475 height 16
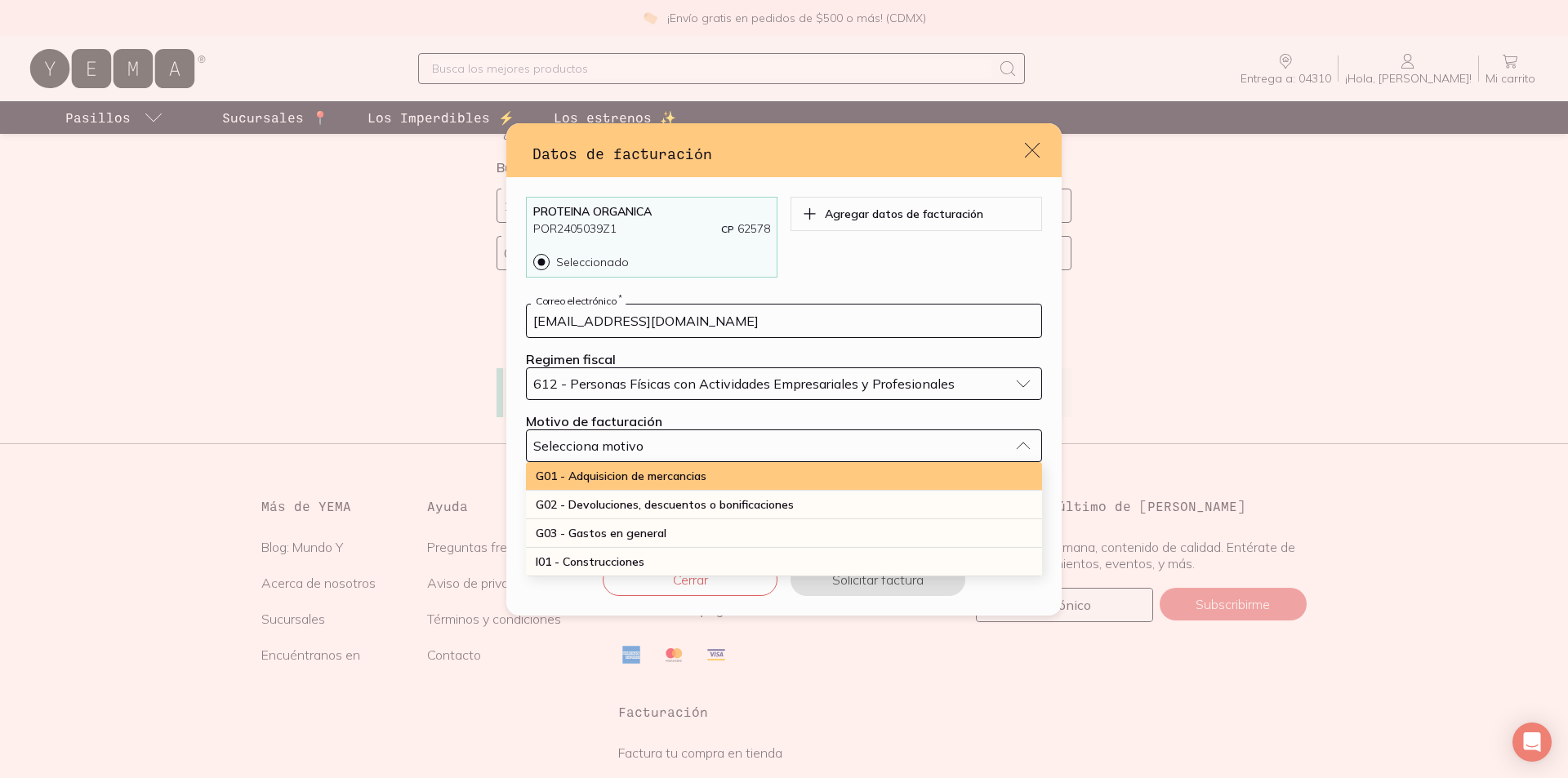
click at [699, 491] on div "G01 - Adquisicion de mercancias" at bounding box center [784, 475] width 516 height 28
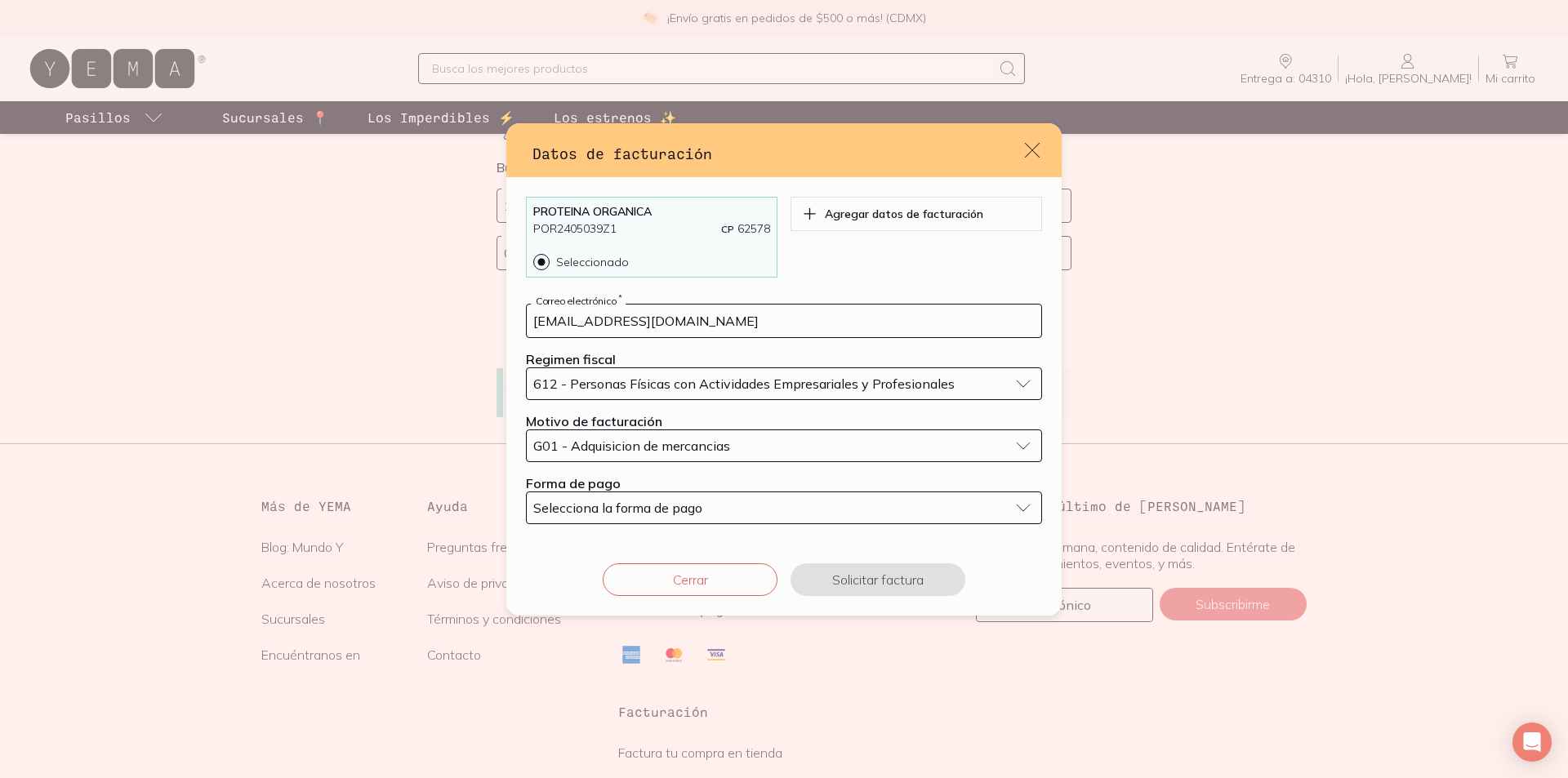
click at [695, 516] on div "Selecciona la forma de pago" at bounding box center [771, 507] width 475 height 16
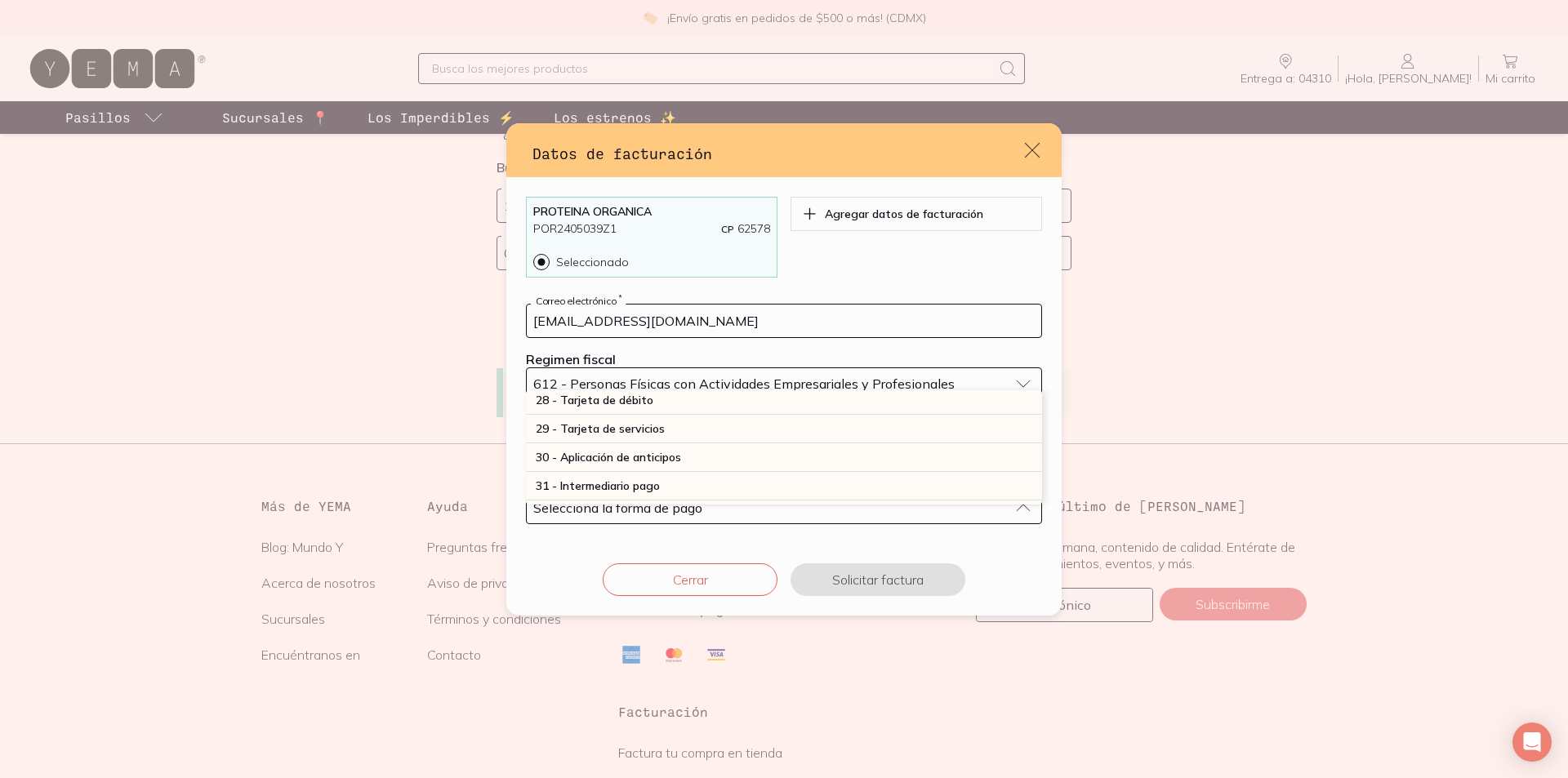
scroll to position [571, 0]
click at [691, 391] on div "28 - Tarjeta de débito" at bounding box center [784, 376] width 516 height 28
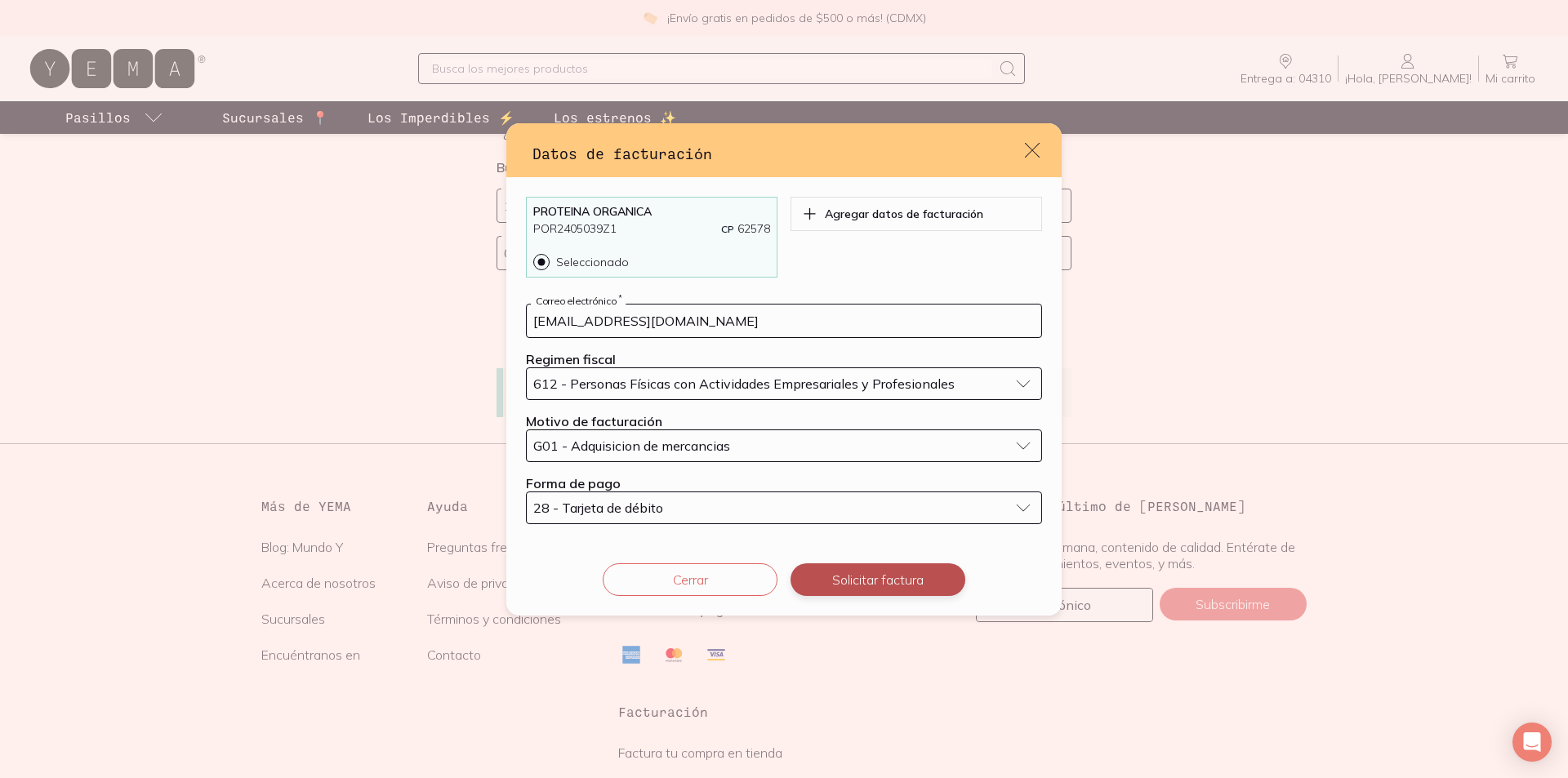
click at [898, 596] on button "Solicitar factura" at bounding box center [878, 580] width 175 height 33
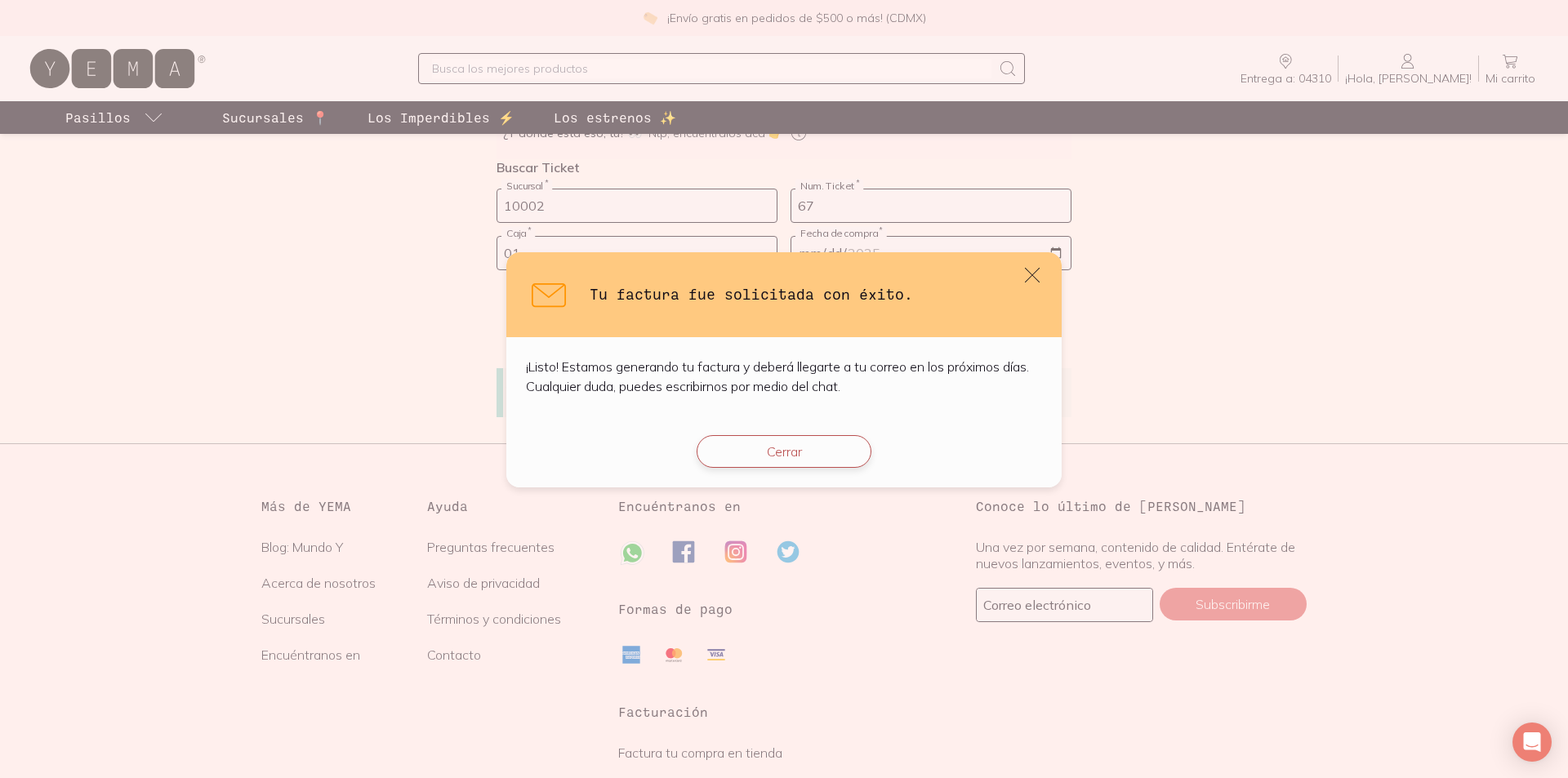
click at [820, 468] on button "Cerrar" at bounding box center [784, 452] width 175 height 33
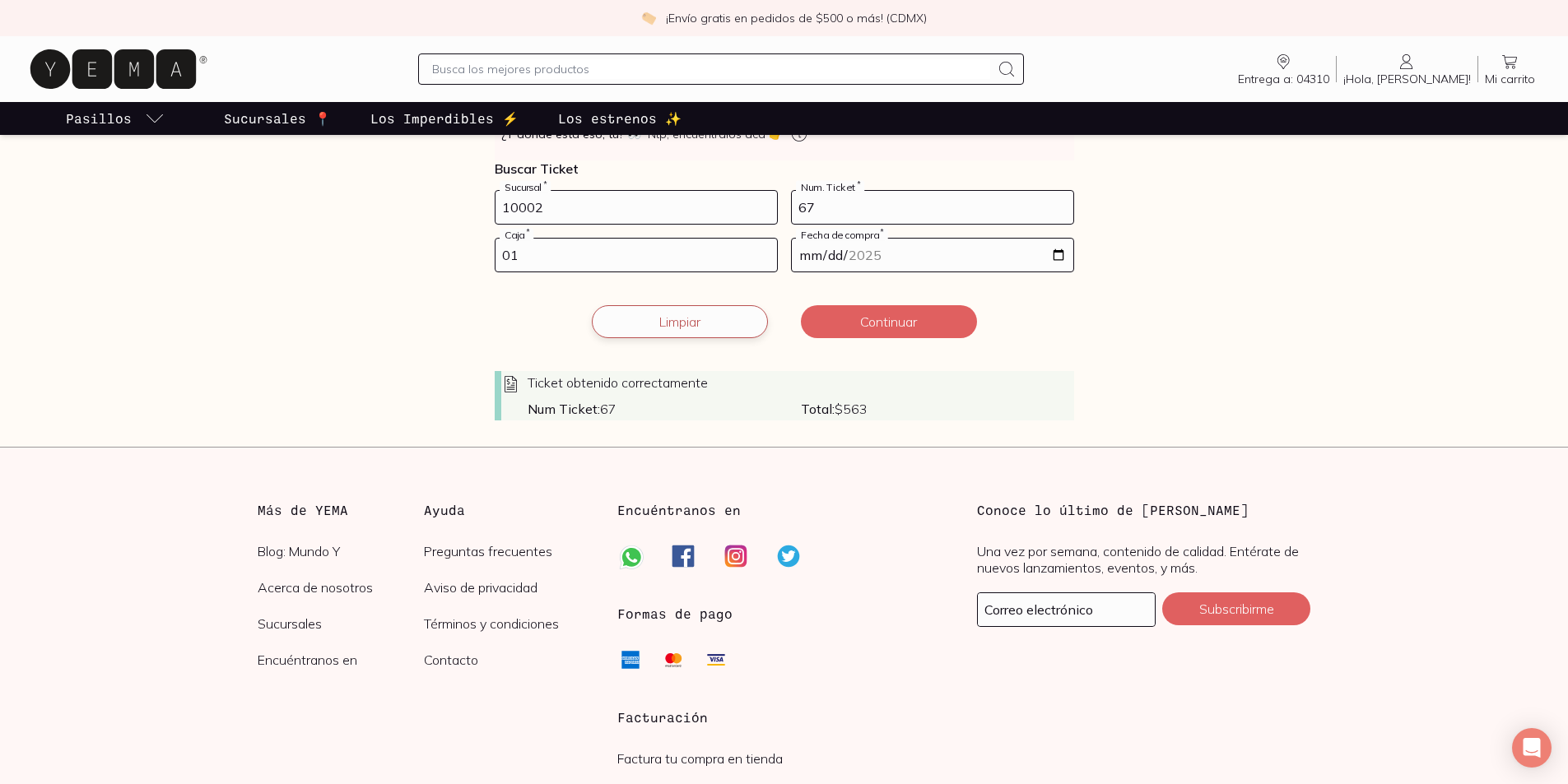
click at [659, 338] on button "Limpiar" at bounding box center [680, 322] width 176 height 33
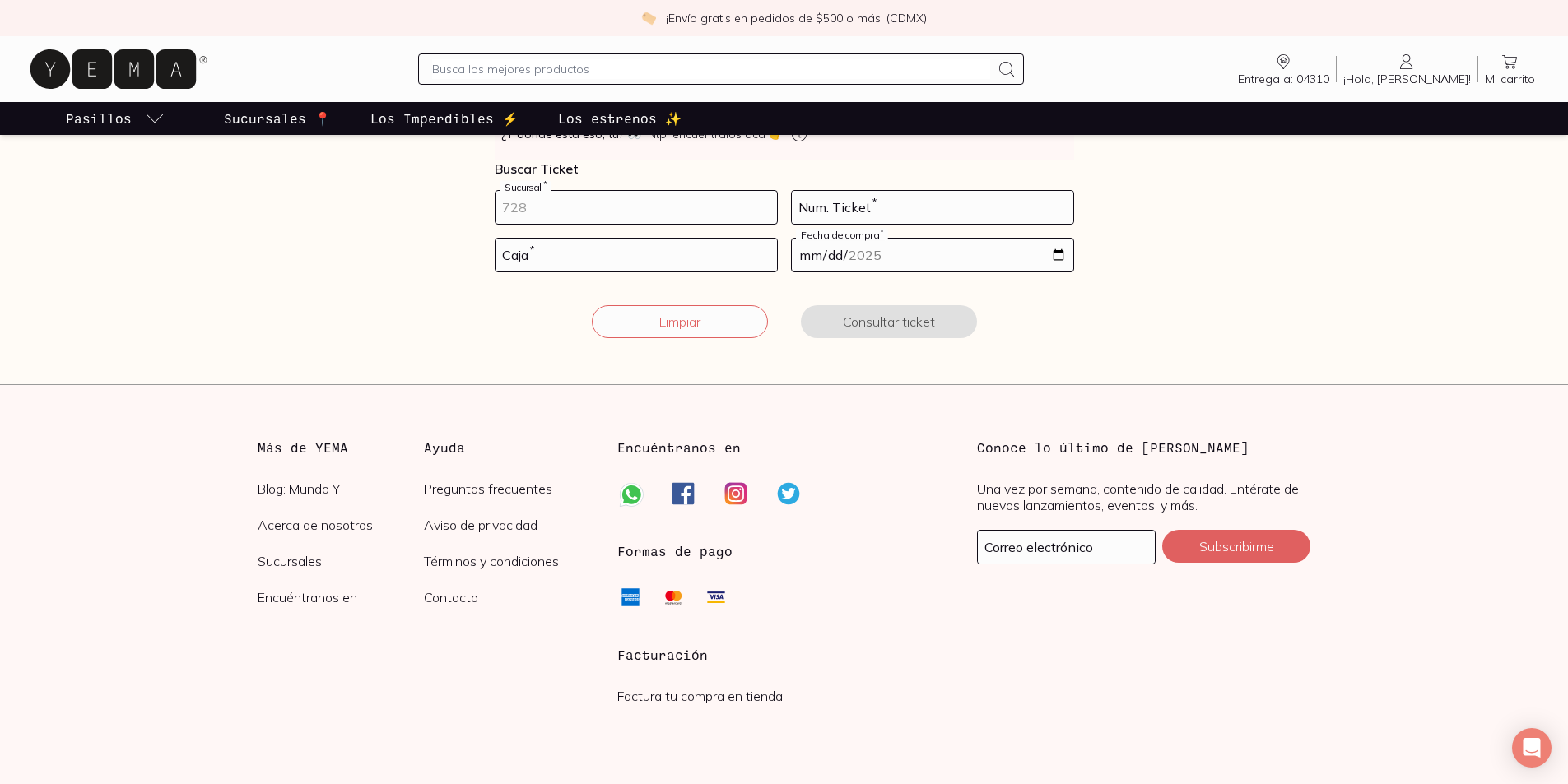
click at [613, 224] on input "number" at bounding box center [637, 207] width 282 height 33
type input "10002"
type input "48"
type input "01"
type input "2025-08-12"
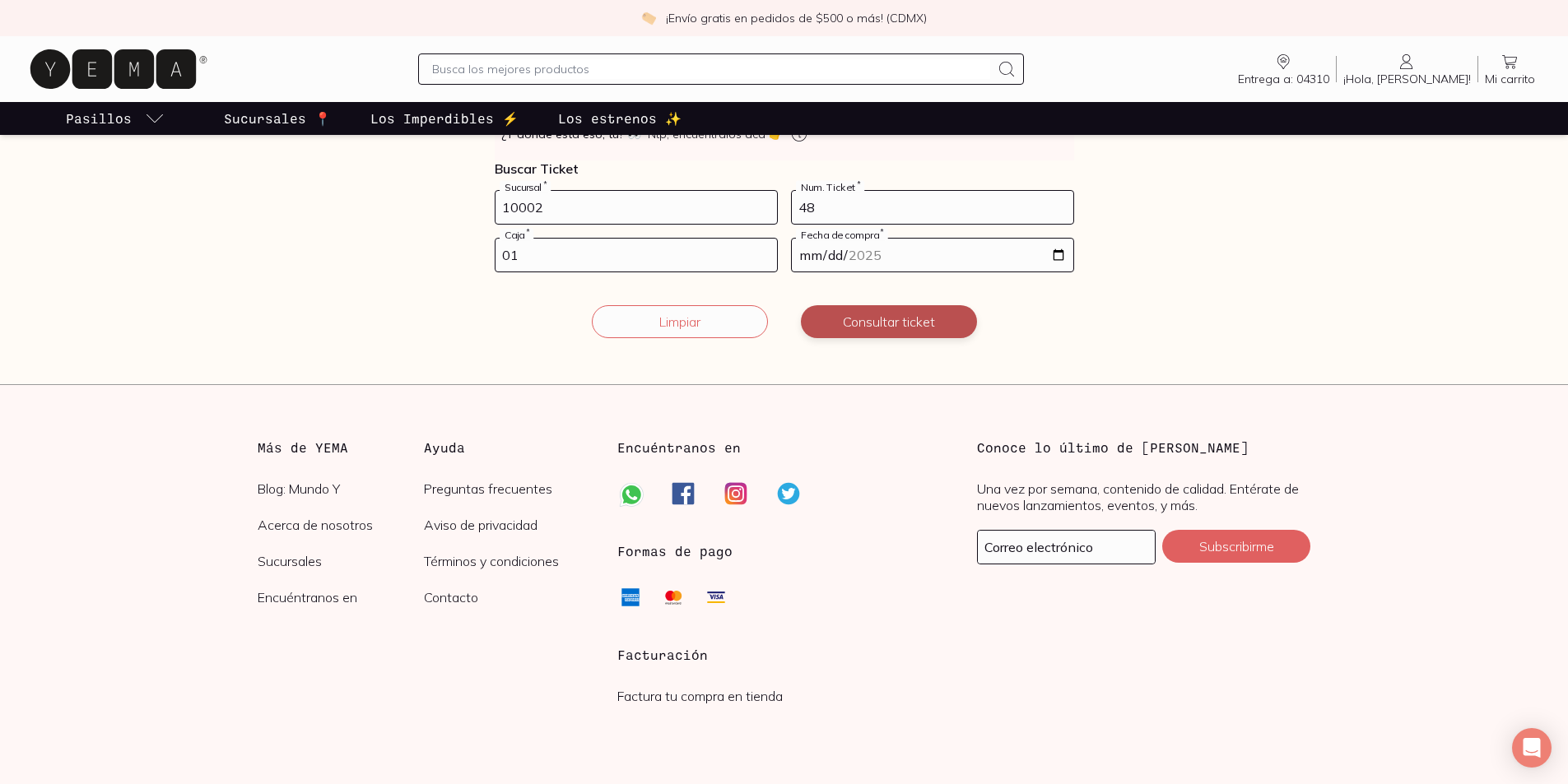
click at [875, 338] on button "Consultar ticket" at bounding box center [889, 322] width 176 height 33
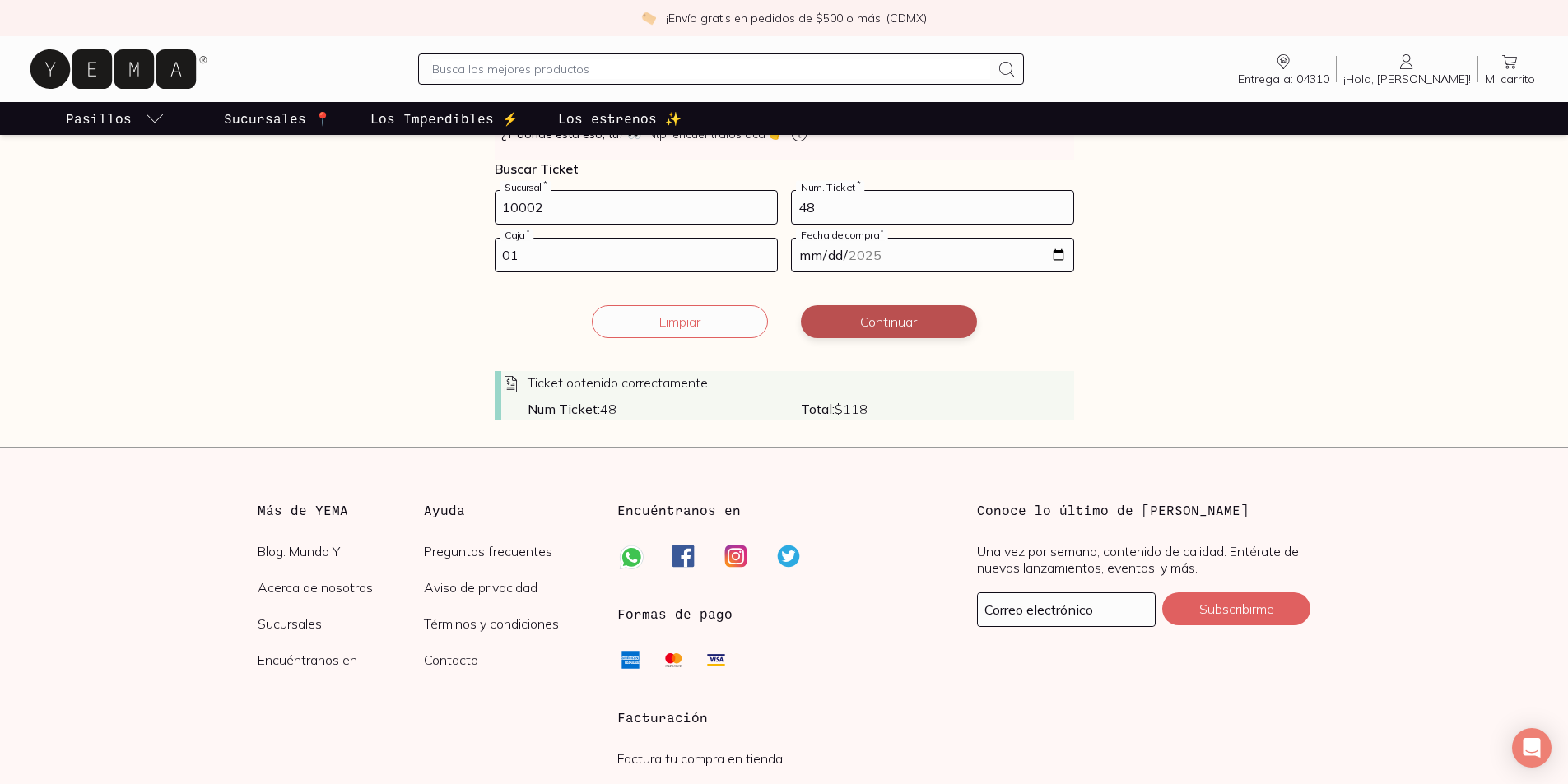
click at [875, 338] on button "Continuar" at bounding box center [889, 322] width 176 height 33
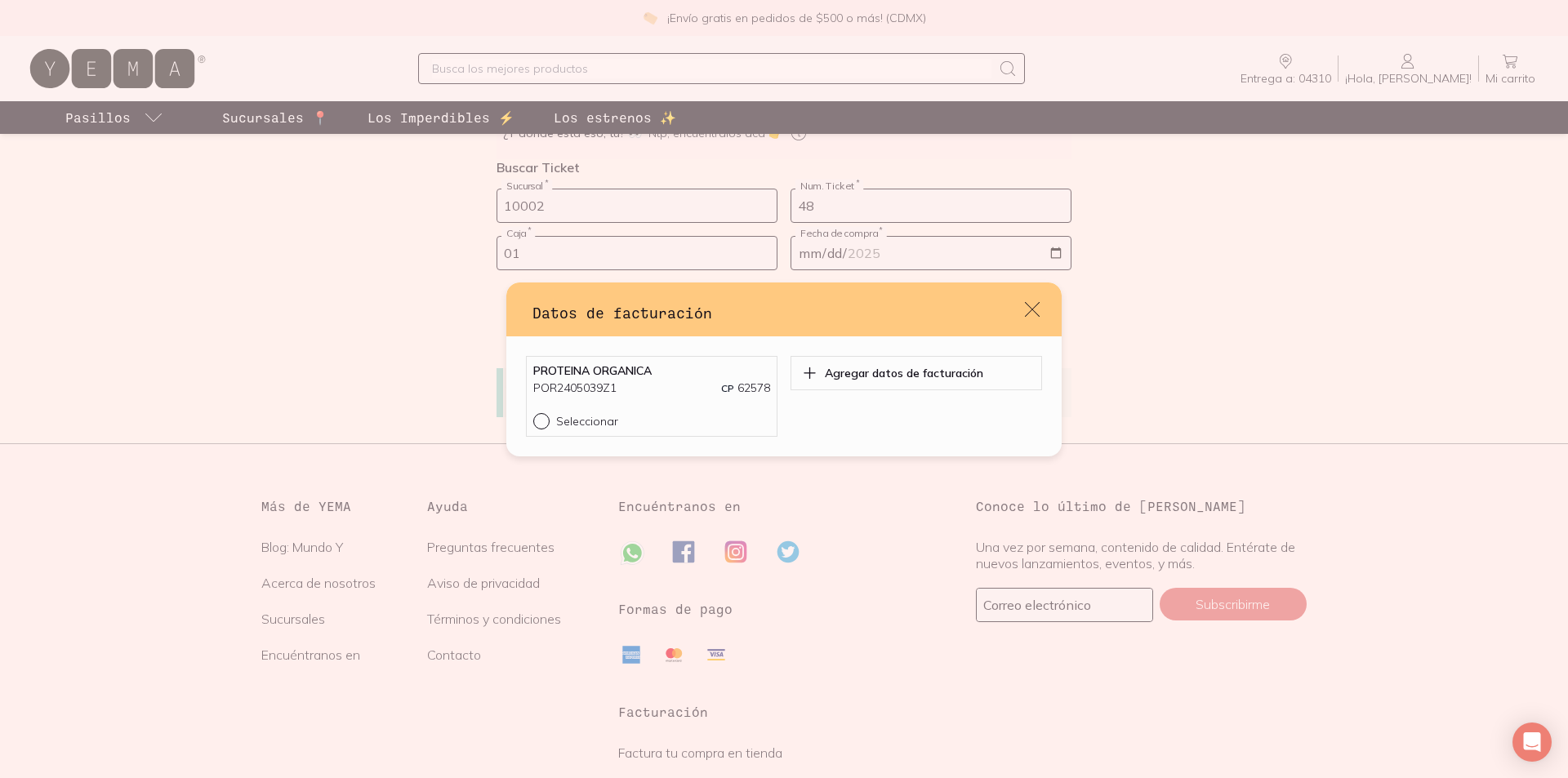
click at [506, 422] on div "PROTEINA ORGANICA POR2405039Z1 CP 62578 Seleccionar Agregar datos de facturación" at bounding box center [784, 397] width 555 height 120
click at [534, 430] on div "default" at bounding box center [545, 421] width 23 height 16
click at [534, 426] on input "Seleccionar" at bounding box center [539, 419] width 13 height 13
radio input "true"
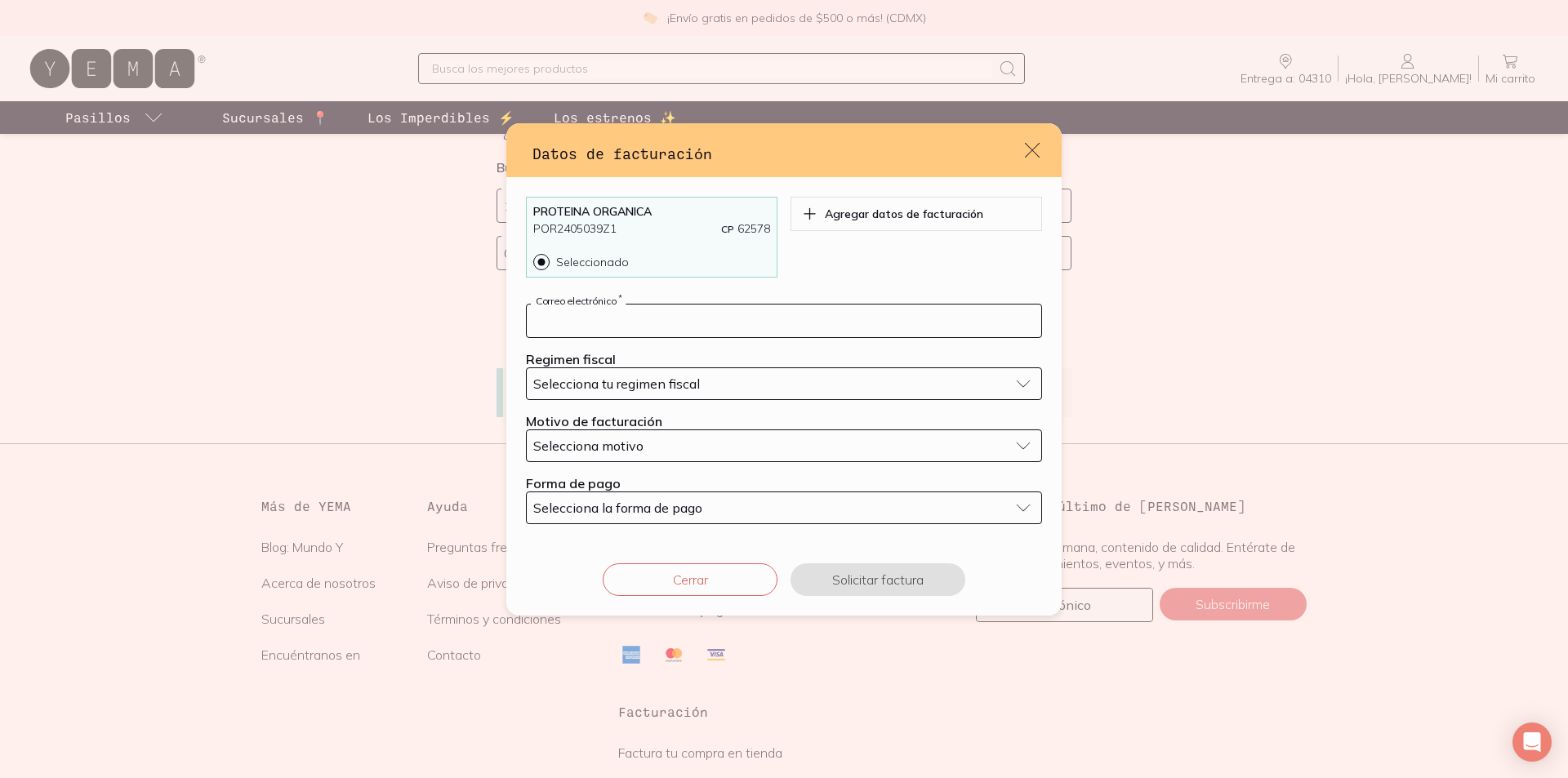
click at [734, 311] on input "default" at bounding box center [784, 321] width 514 height 33
type input "antoniov3@yahoo.com.mx"
click at [652, 384] on span "Selecciona tu regimen fiscal" at bounding box center [617, 383] width 167 height 16
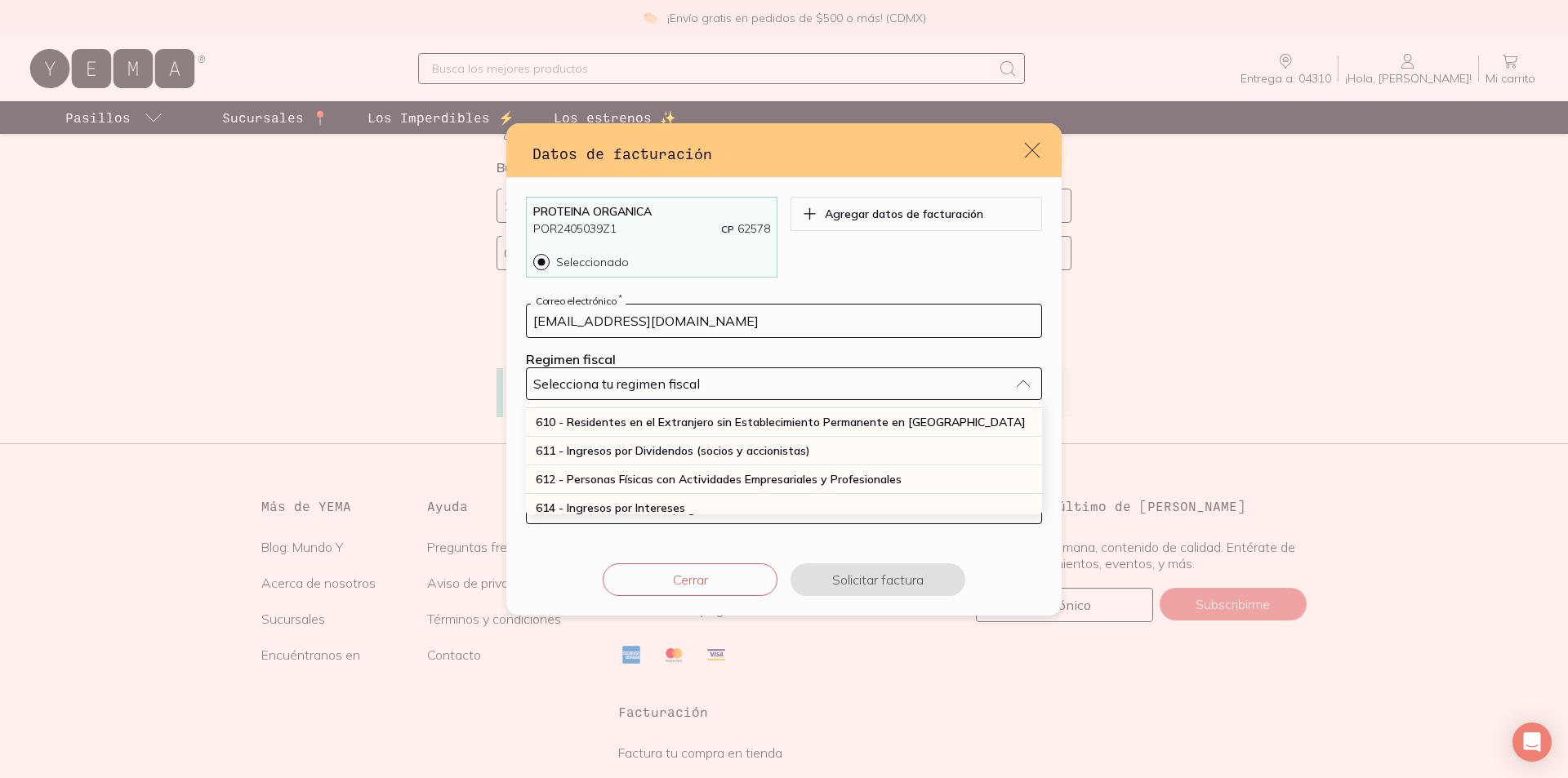
scroll to position [244, 0]
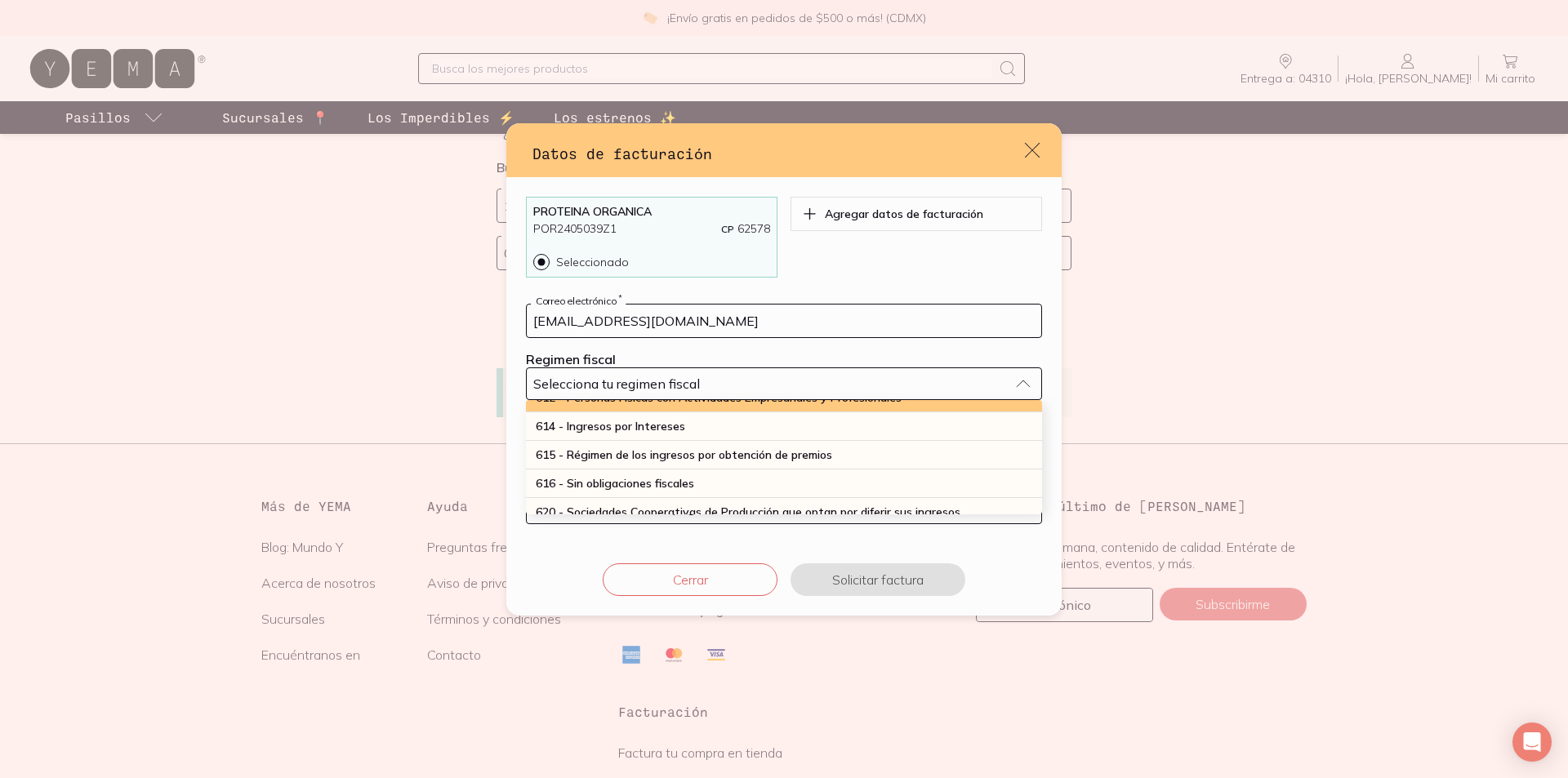
click at [706, 405] on span "612 - Personas Físicas con Actividades Empresariales y Profesionales" at bounding box center [718, 397] width 366 height 15
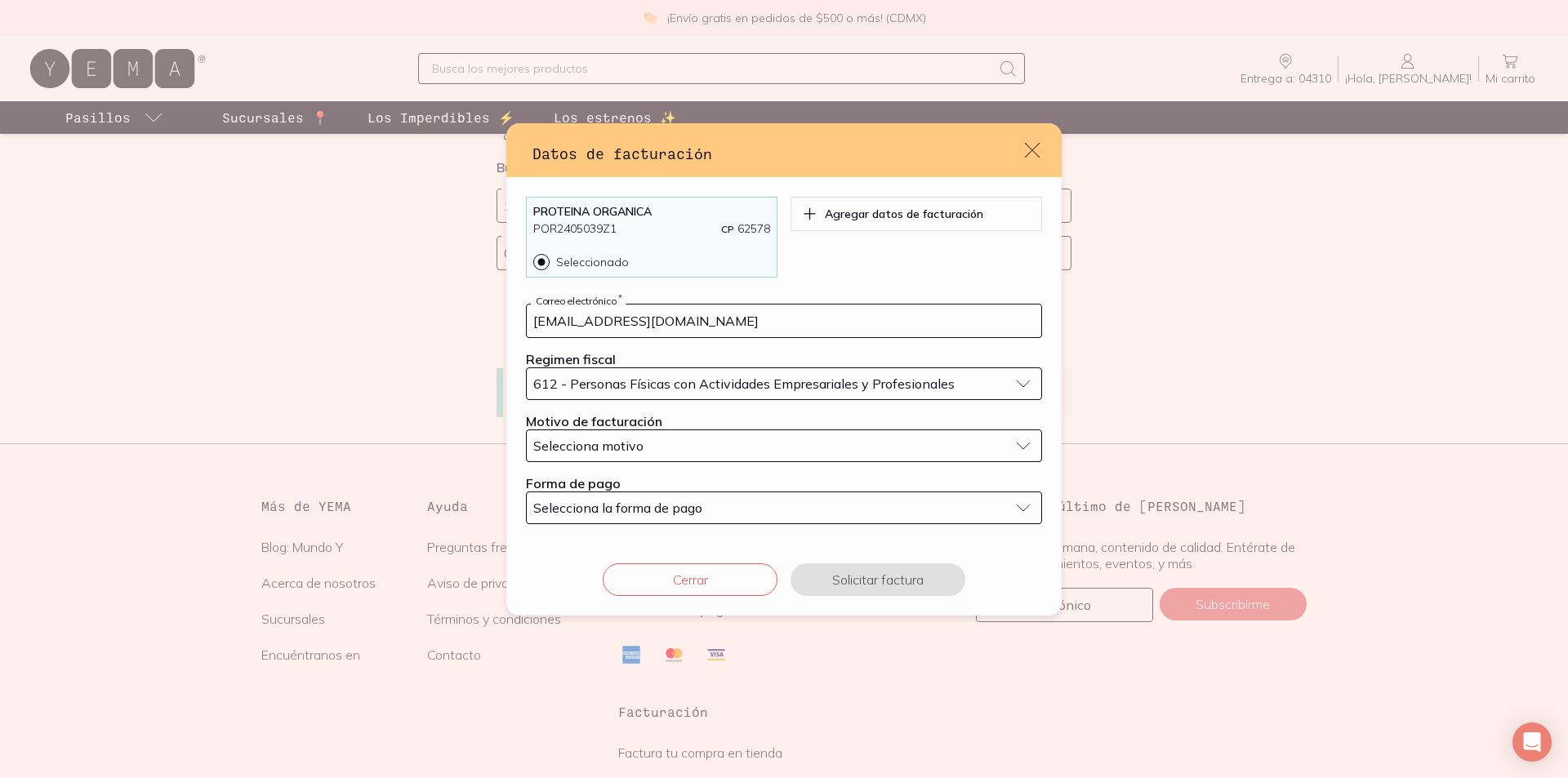
click at [711, 454] on div "Selecciona motivo" at bounding box center [771, 445] width 475 height 16
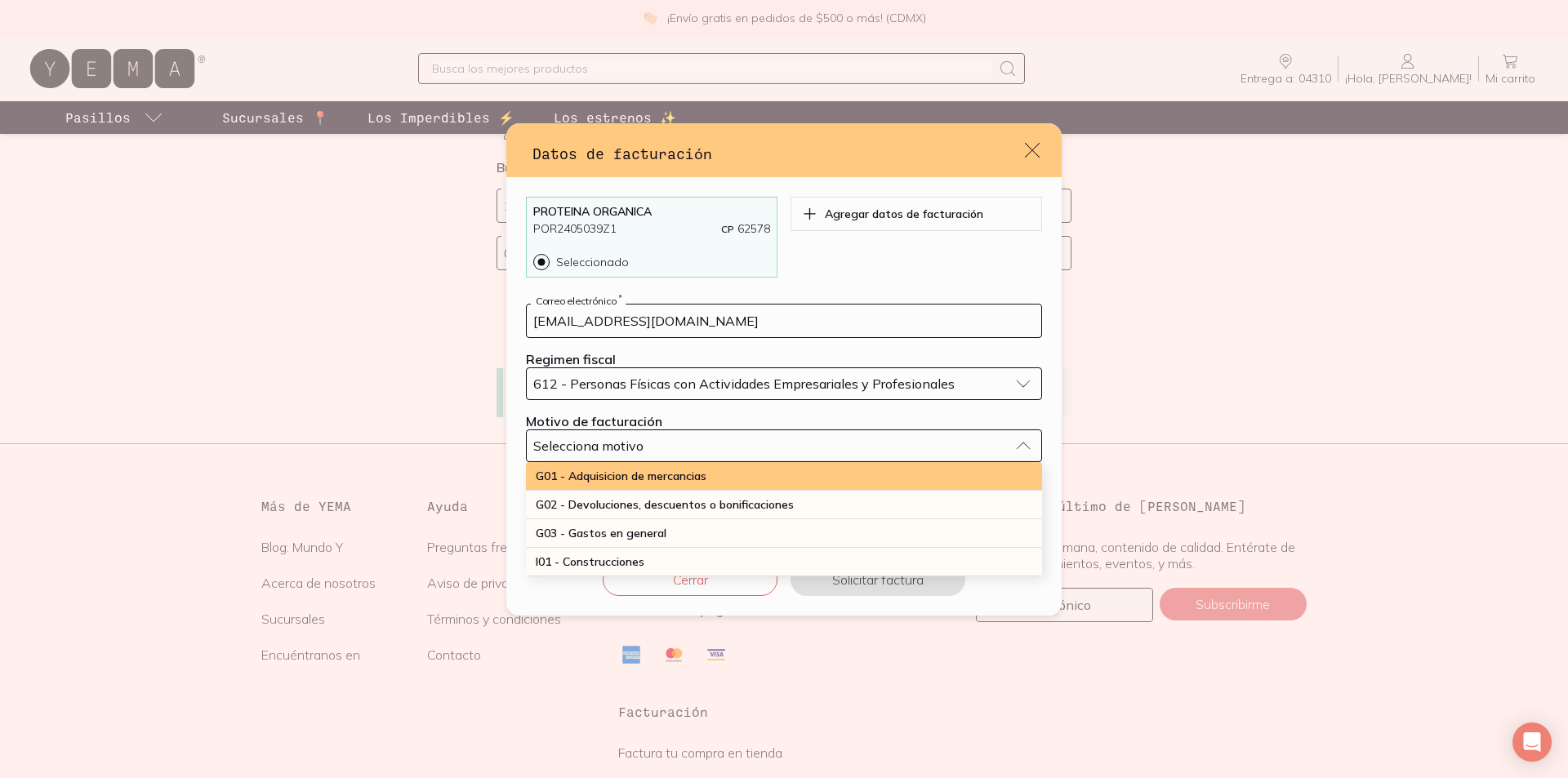
click at [706, 491] on div "G01 - Adquisicion de mercancias" at bounding box center [784, 475] width 516 height 28
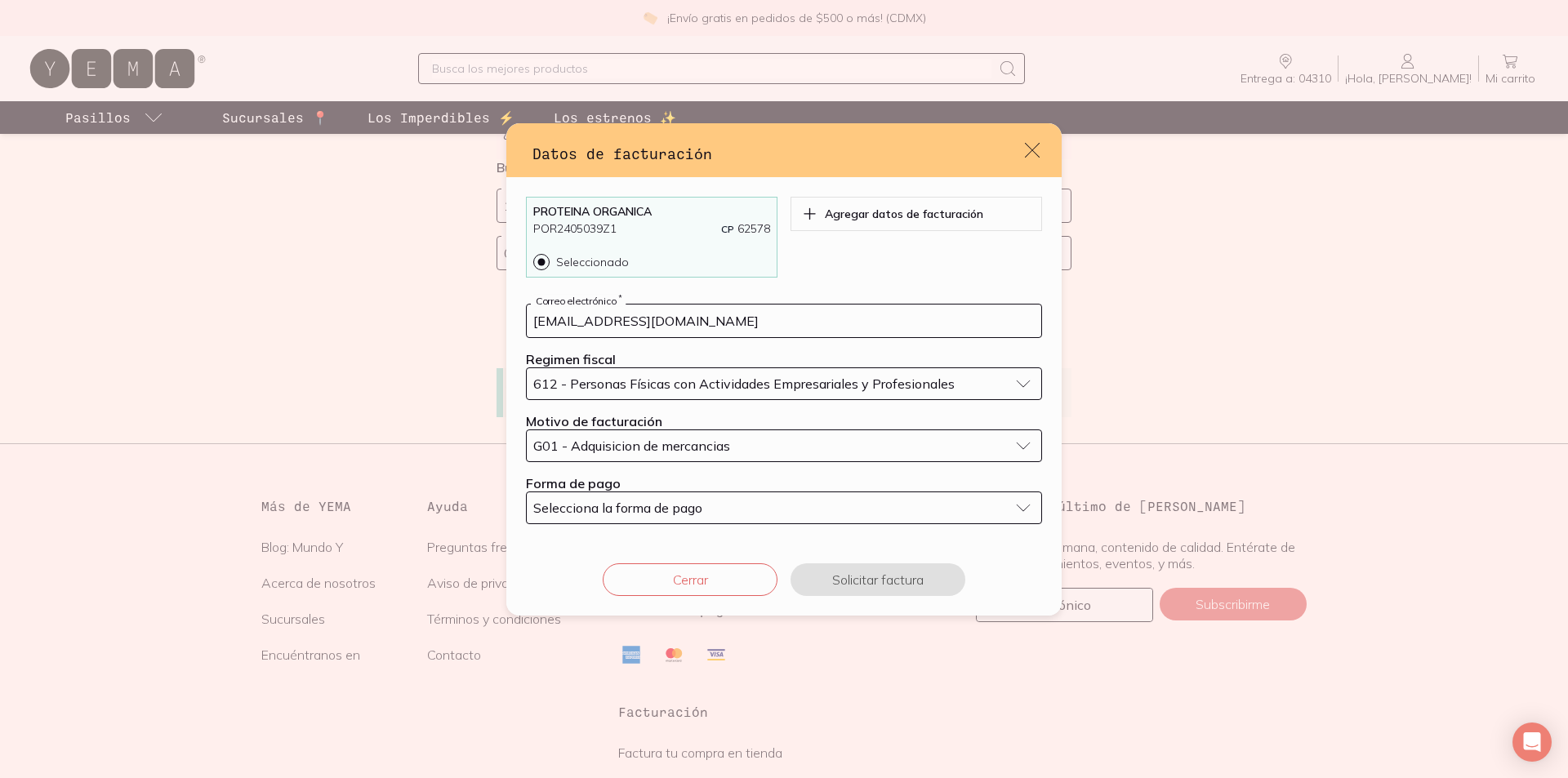
click at [708, 516] on div "Selecciona la forma de pago" at bounding box center [771, 507] width 475 height 16
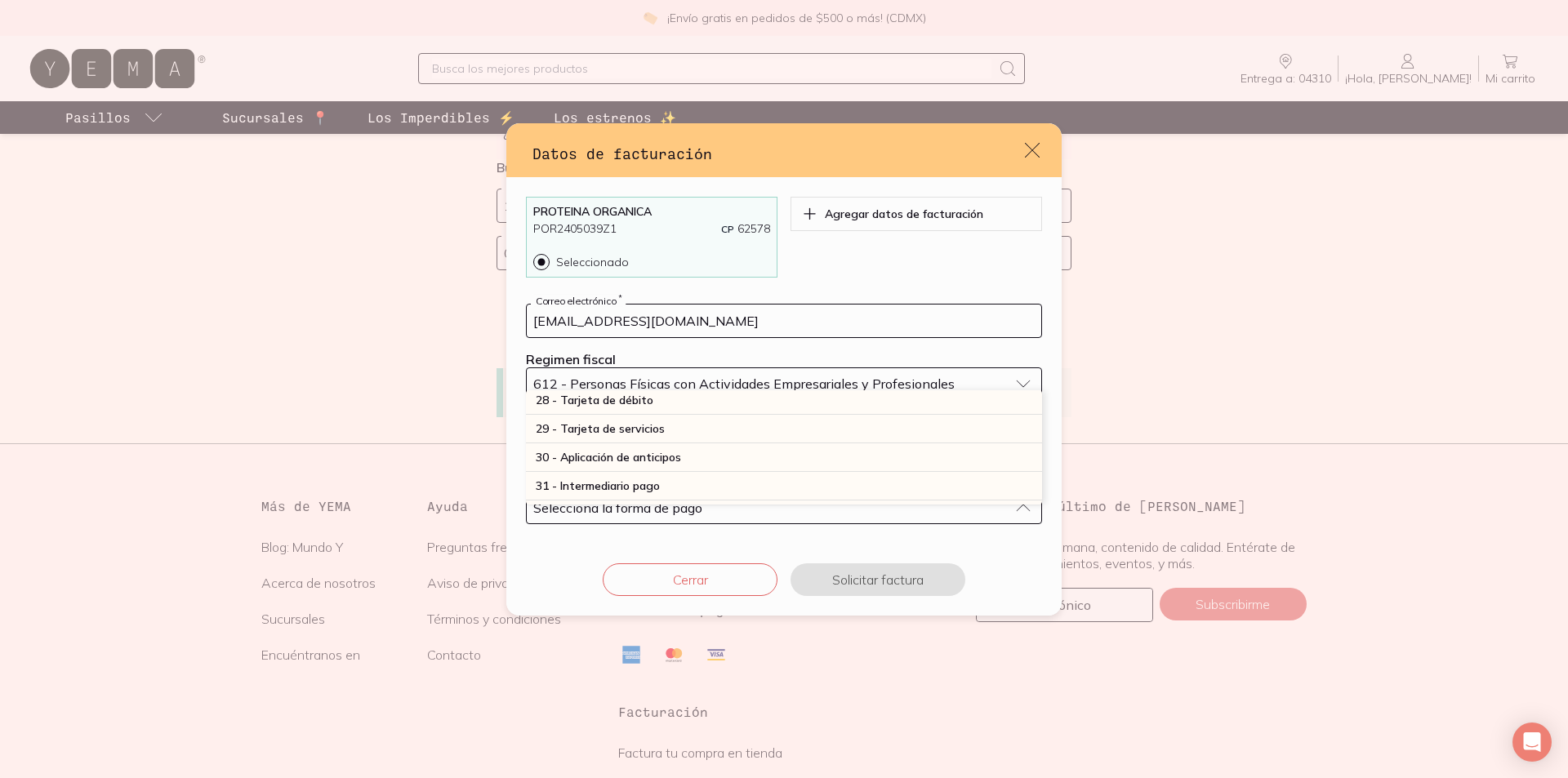
scroll to position [571, 0]
click at [704, 391] on div "28 - Tarjeta de débito" at bounding box center [784, 376] width 516 height 28
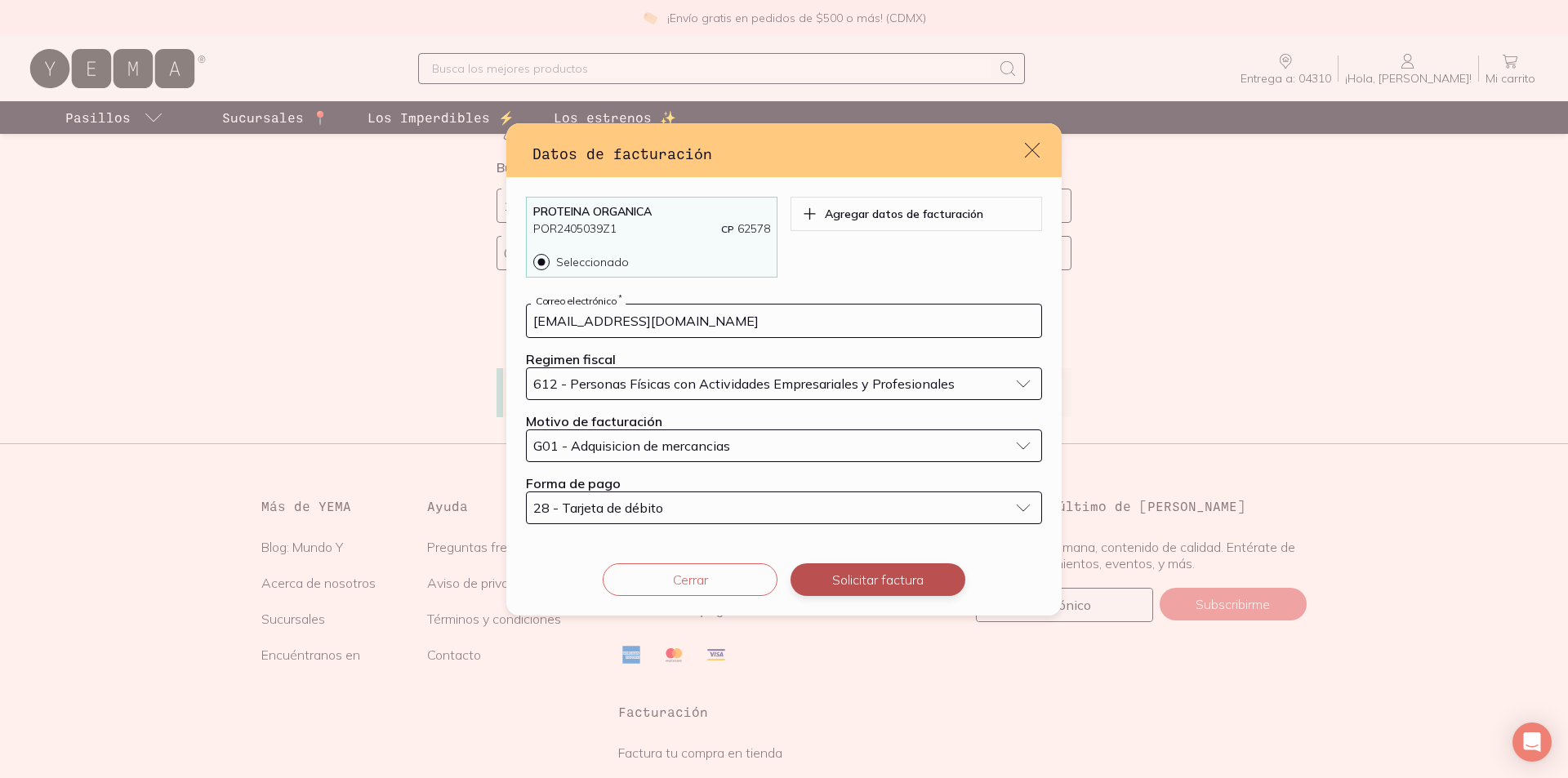
click at [862, 596] on button "Solicitar factura" at bounding box center [878, 580] width 175 height 33
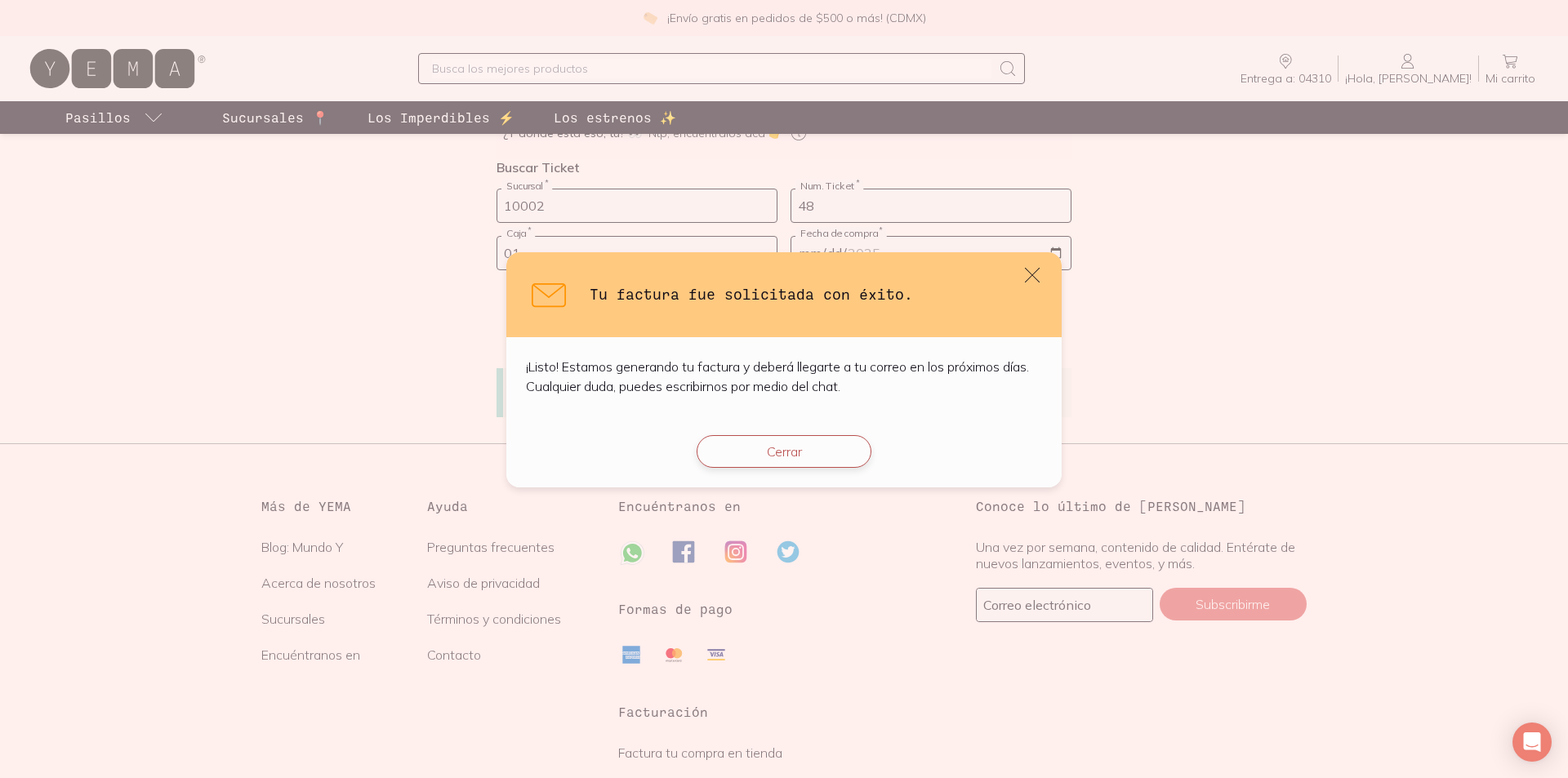
click at [751, 468] on button "Cerrar" at bounding box center [784, 452] width 175 height 33
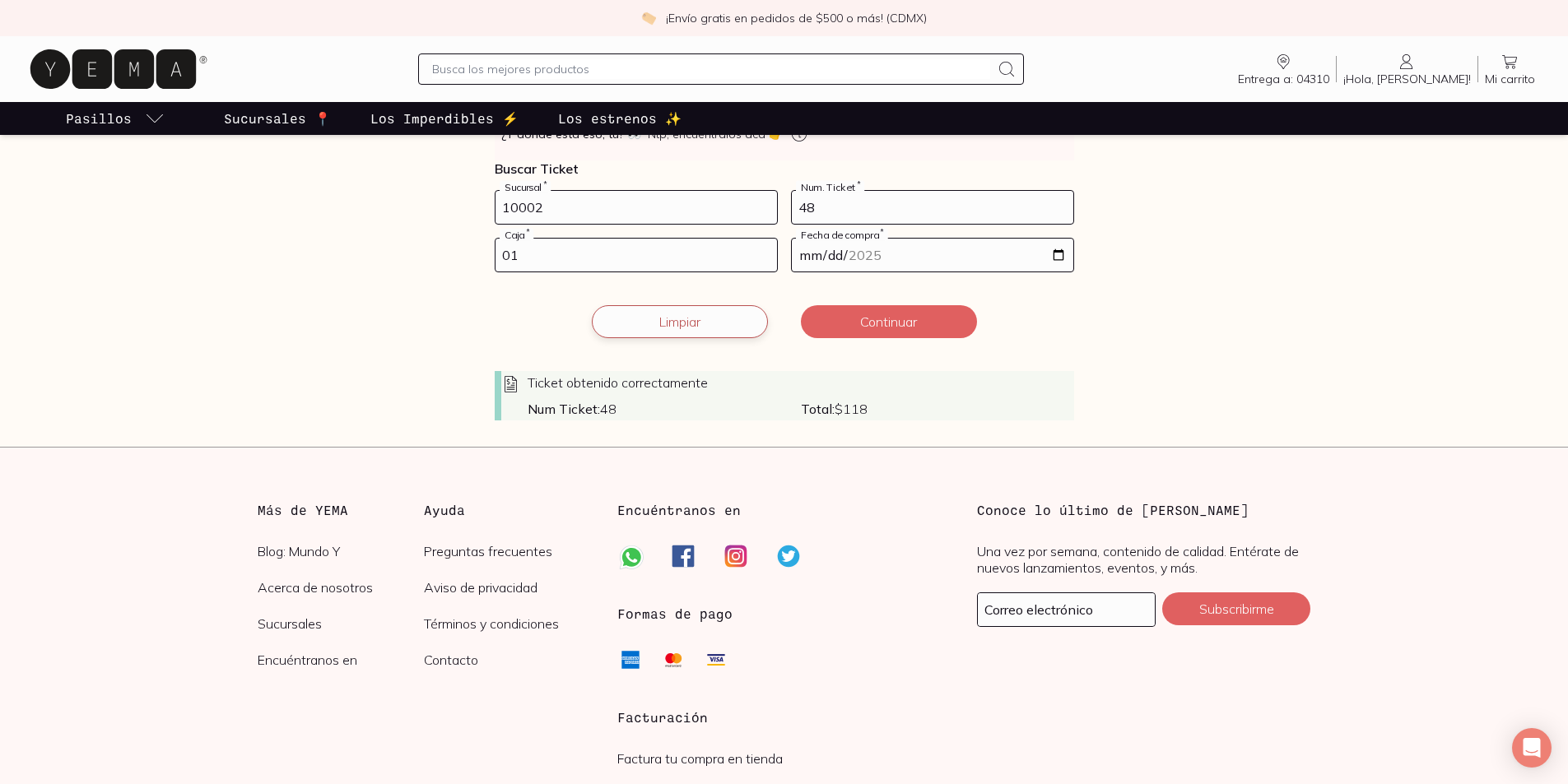
click at [746, 338] on button "Limpiar" at bounding box center [680, 322] width 176 height 33
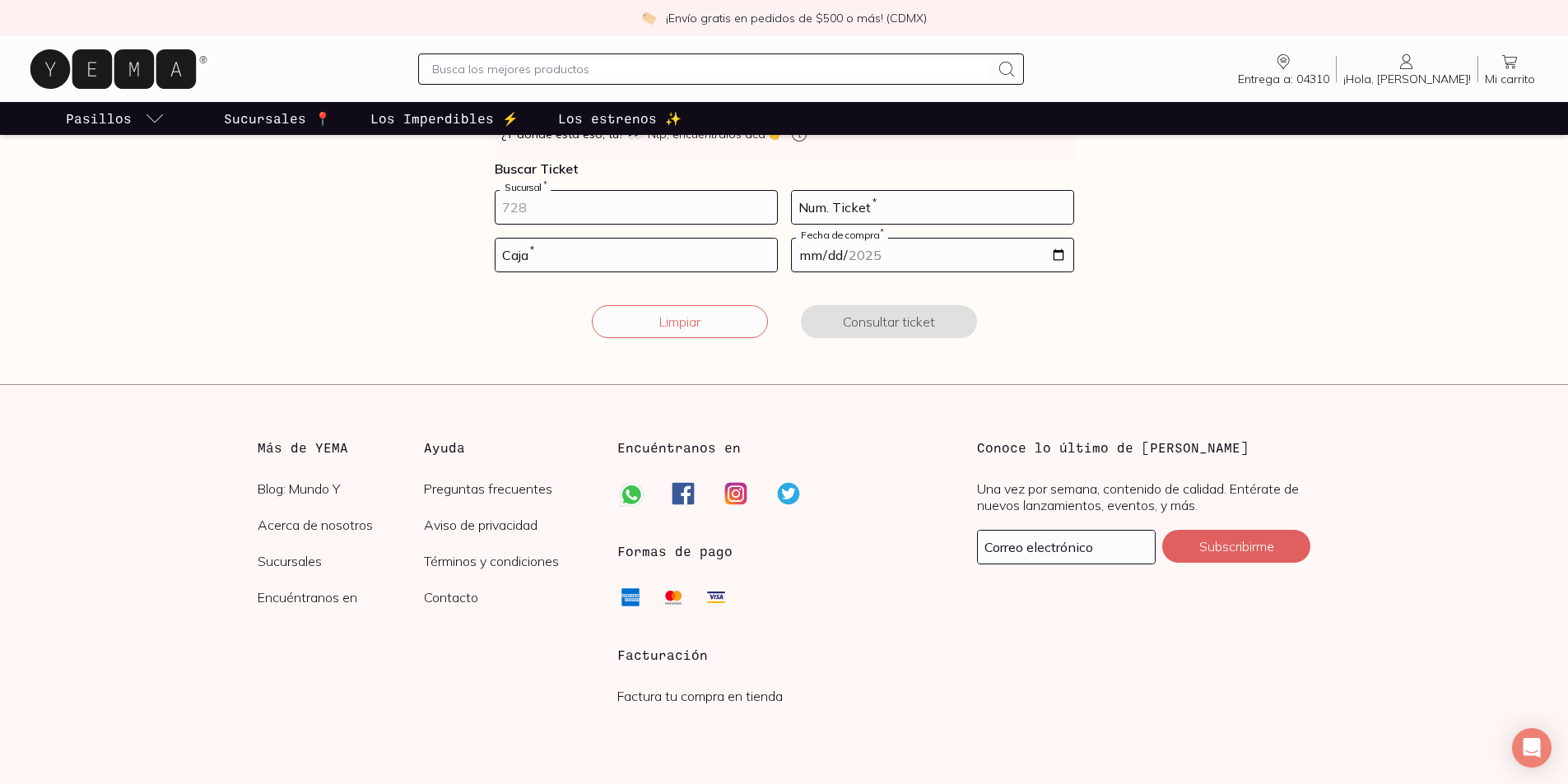
click at [530, 224] on input "number" at bounding box center [637, 207] width 282 height 33
type input "10002"
type input "11"
type input "02"
type input "2025-08-20"
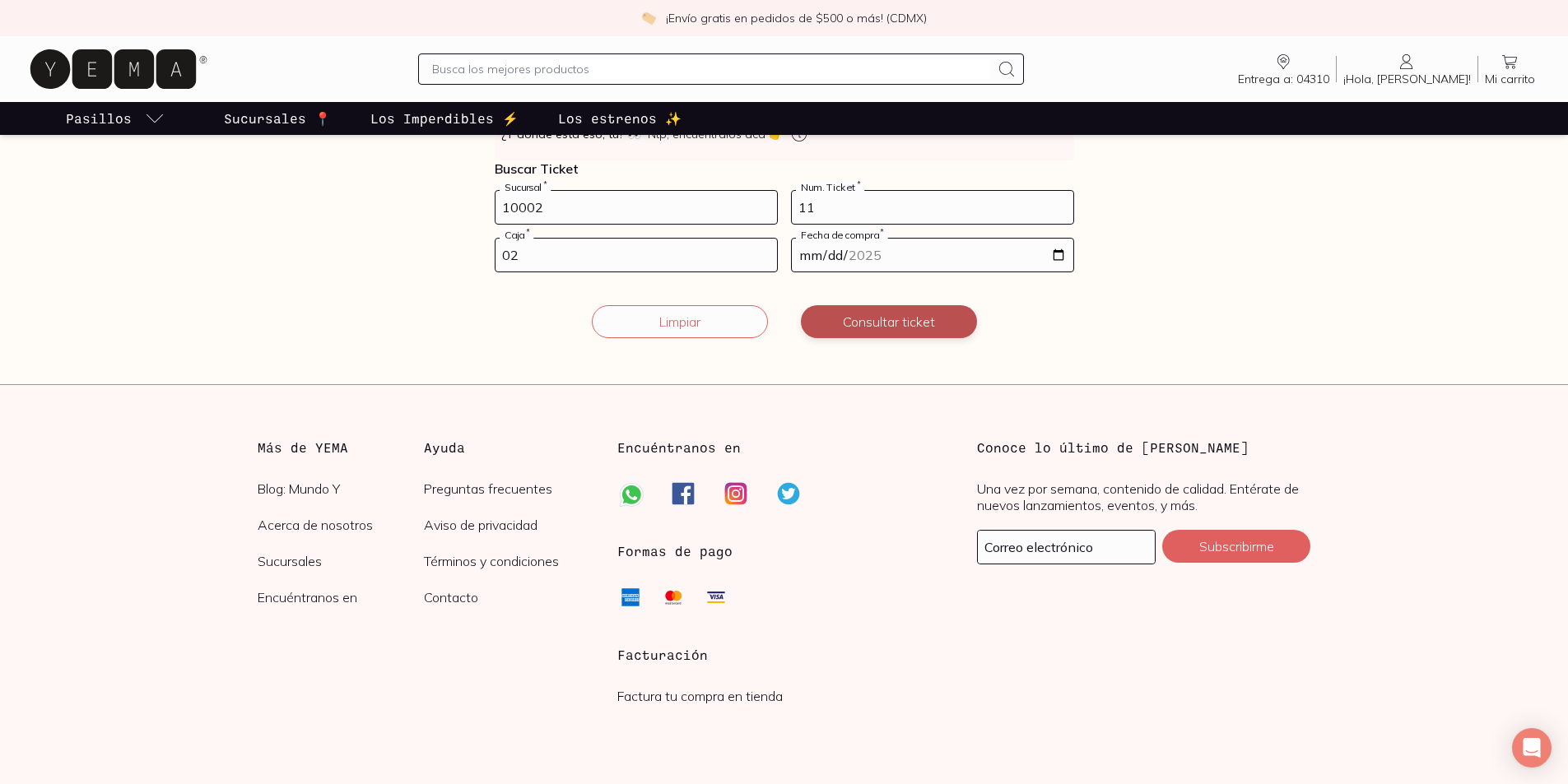
click at [917, 338] on button "Consultar ticket" at bounding box center [889, 322] width 176 height 33
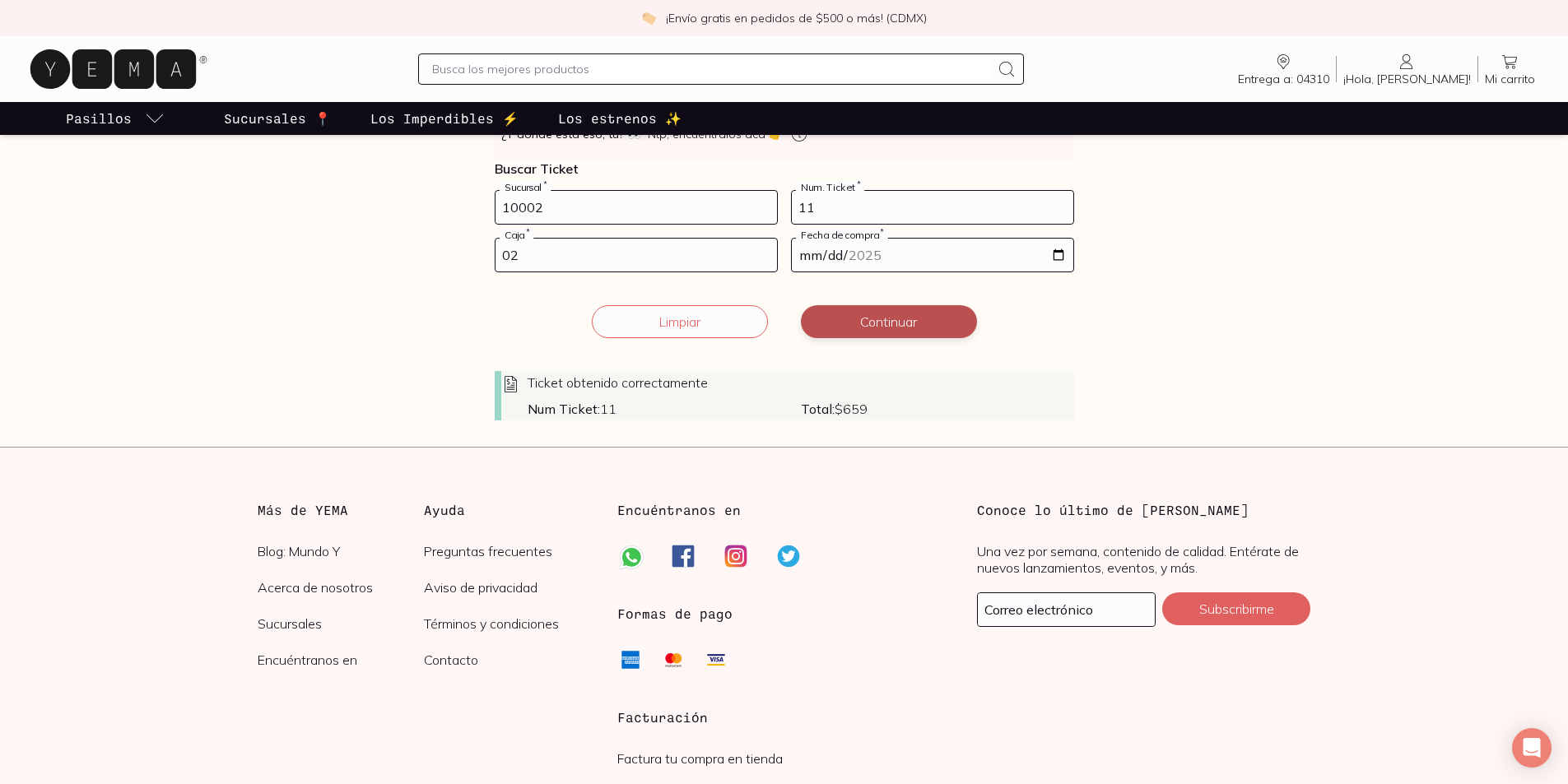
click at [926, 338] on button "Continuar" at bounding box center [889, 322] width 176 height 33
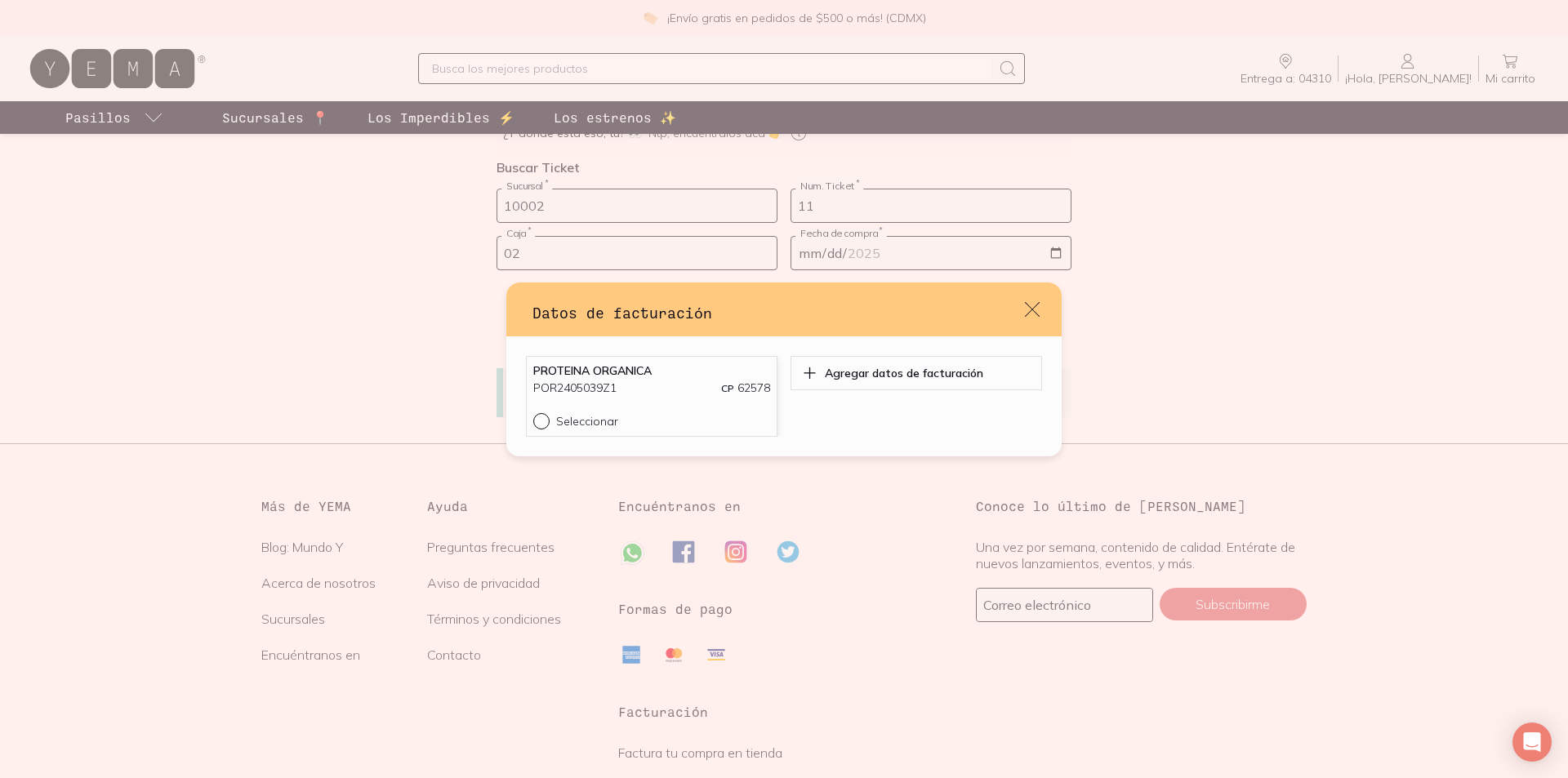
click at [534, 430] on div "default" at bounding box center [545, 421] width 23 height 16
click at [534, 426] on input "Seleccionar" at bounding box center [539, 419] width 13 height 13
radio input "true"
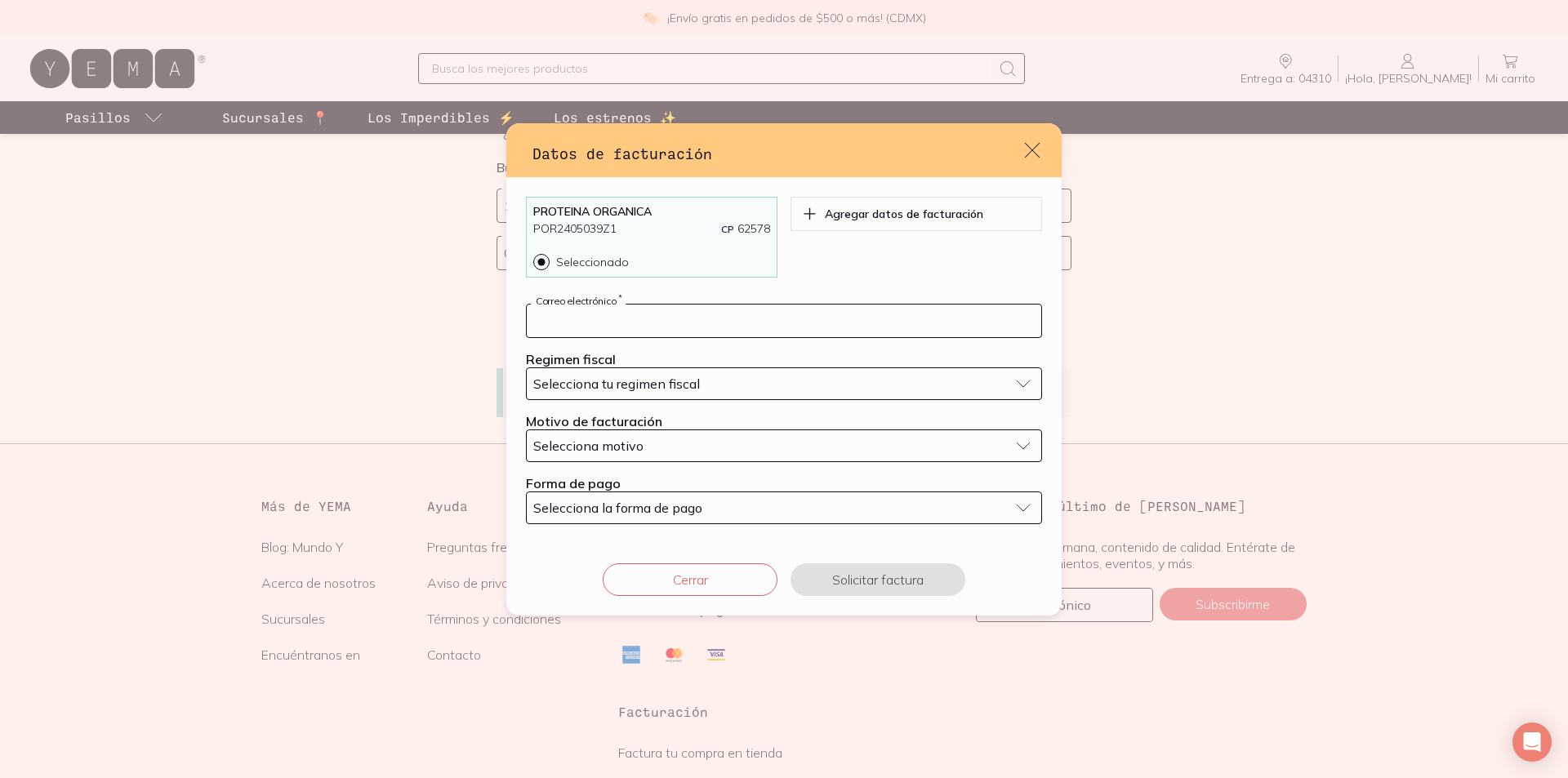
click at [640, 306] on input "default" at bounding box center [784, 321] width 514 height 33
type input "antoniov3@yahoo.com.mx"
click at [735, 383] on div "Selecciona tu regimen fiscal" at bounding box center [771, 383] width 475 height 16
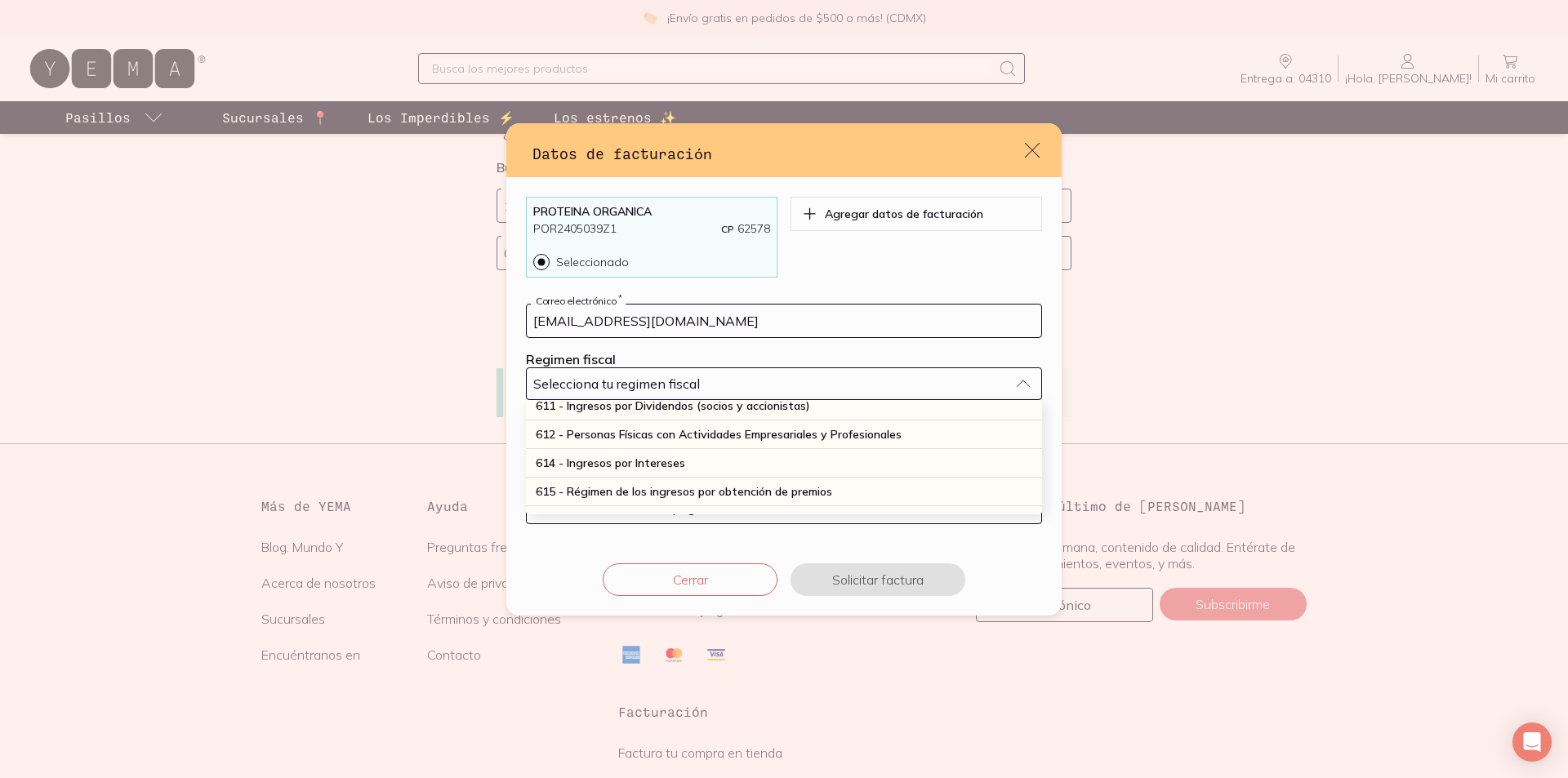
scroll to position [244, 0]
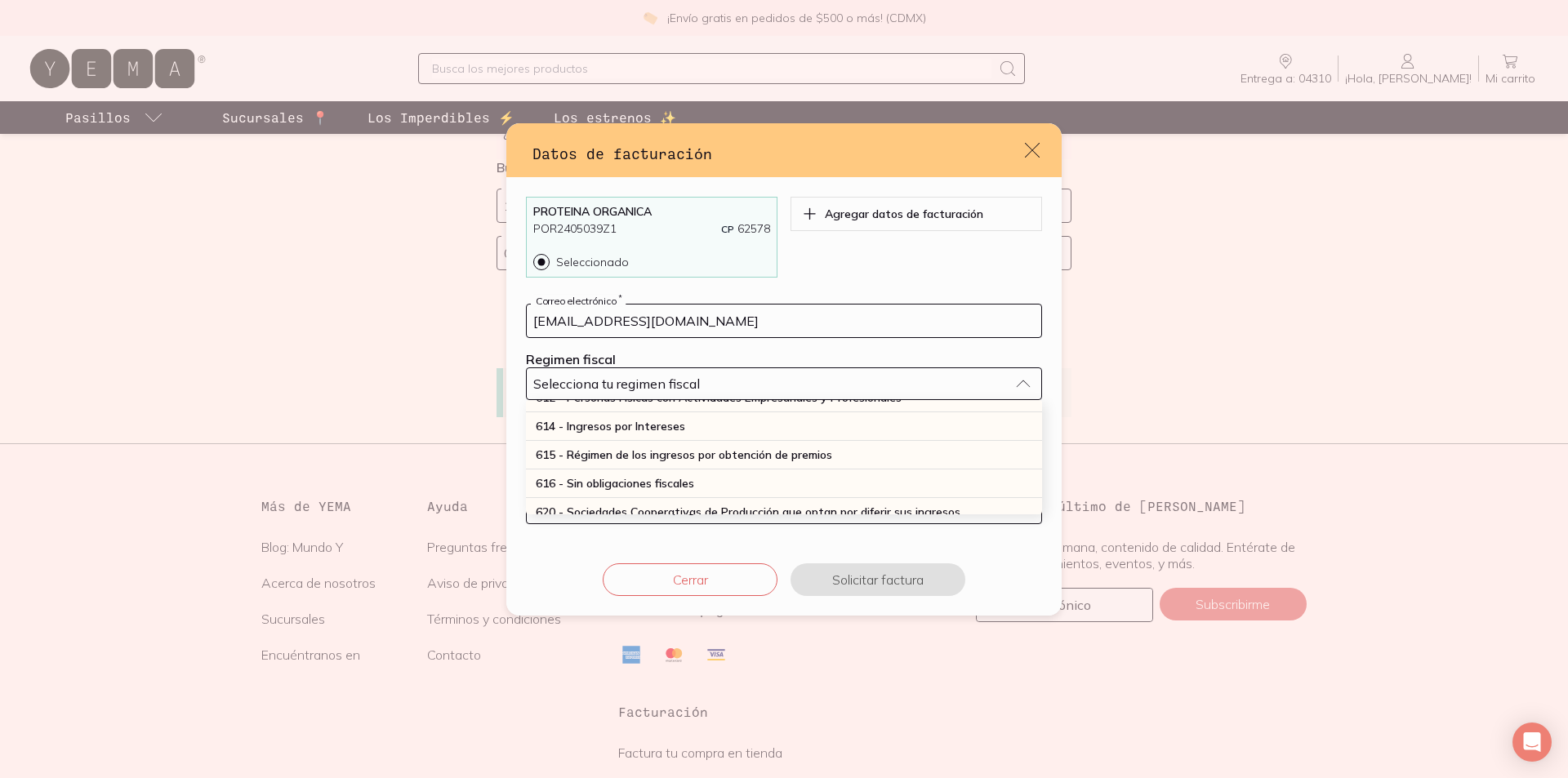
click at [715, 412] on div "612 - Personas Físicas con Actividades Empresariales y Profesionales" at bounding box center [784, 398] width 516 height 28
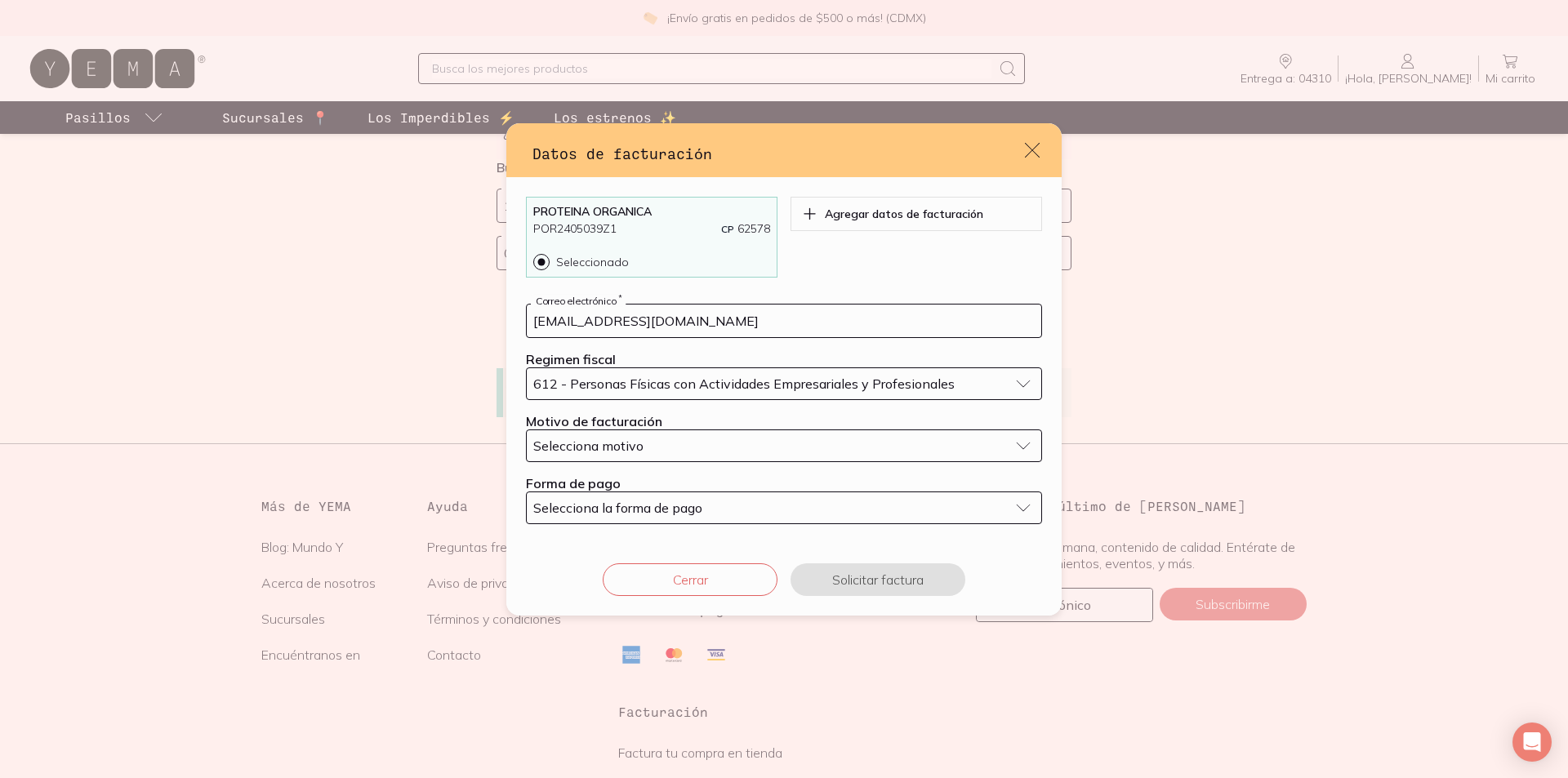
click at [714, 454] on div "Selecciona motivo" at bounding box center [771, 445] width 475 height 16
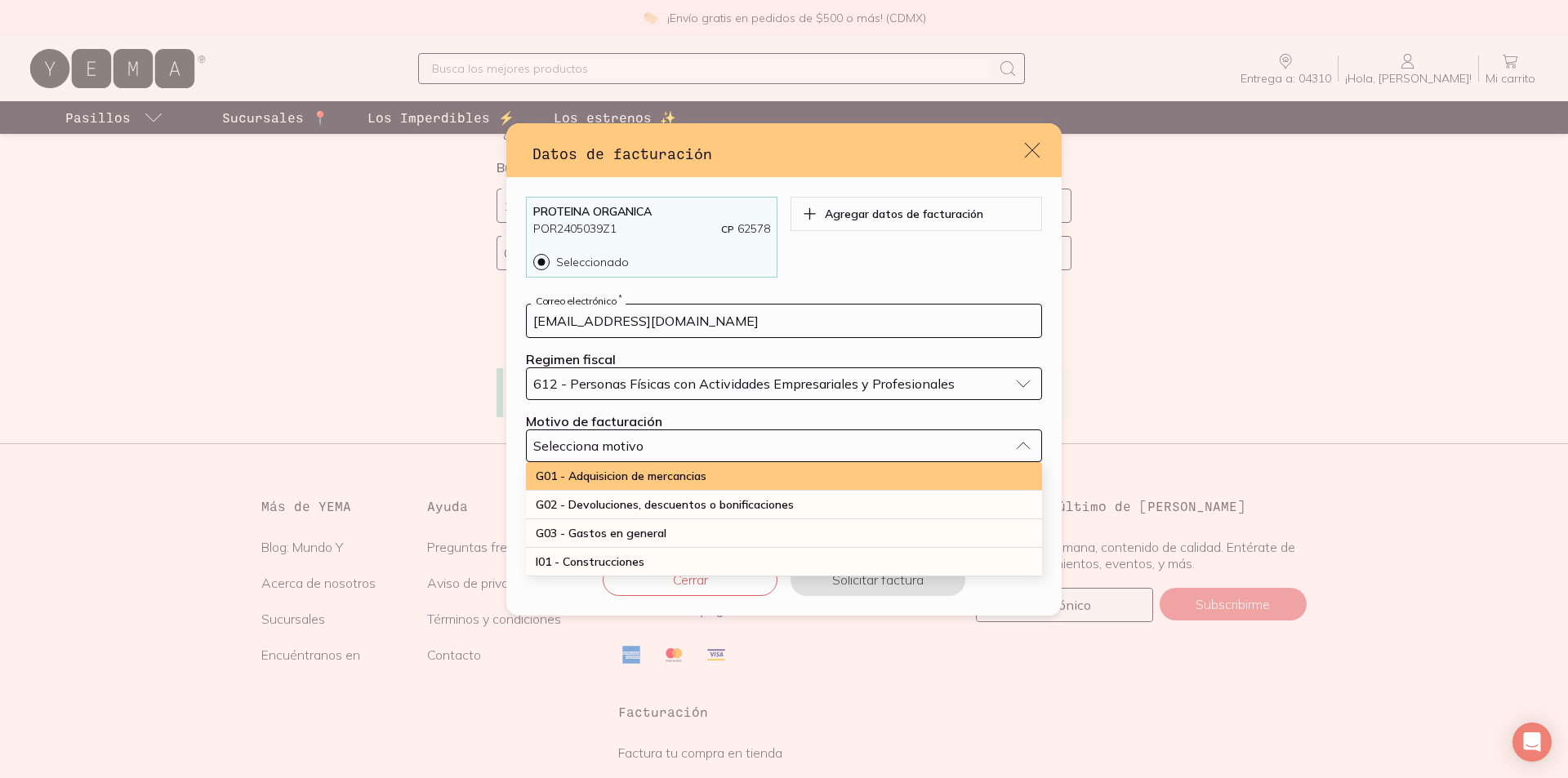
click at [717, 491] on div "G01 - Adquisicion de mercancias" at bounding box center [784, 475] width 516 height 28
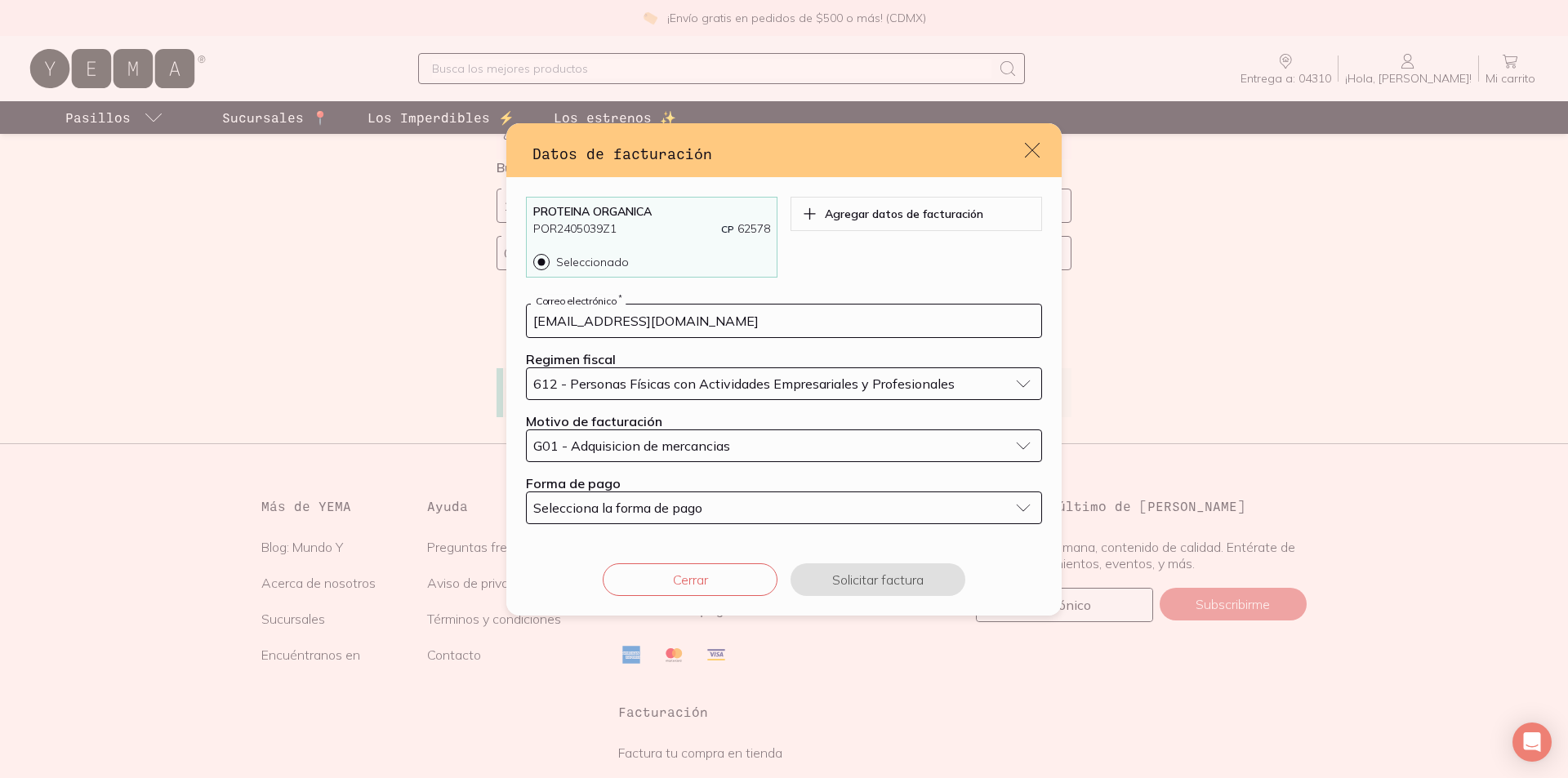
click at [714, 516] on div "Selecciona la forma de pago" at bounding box center [771, 507] width 475 height 16
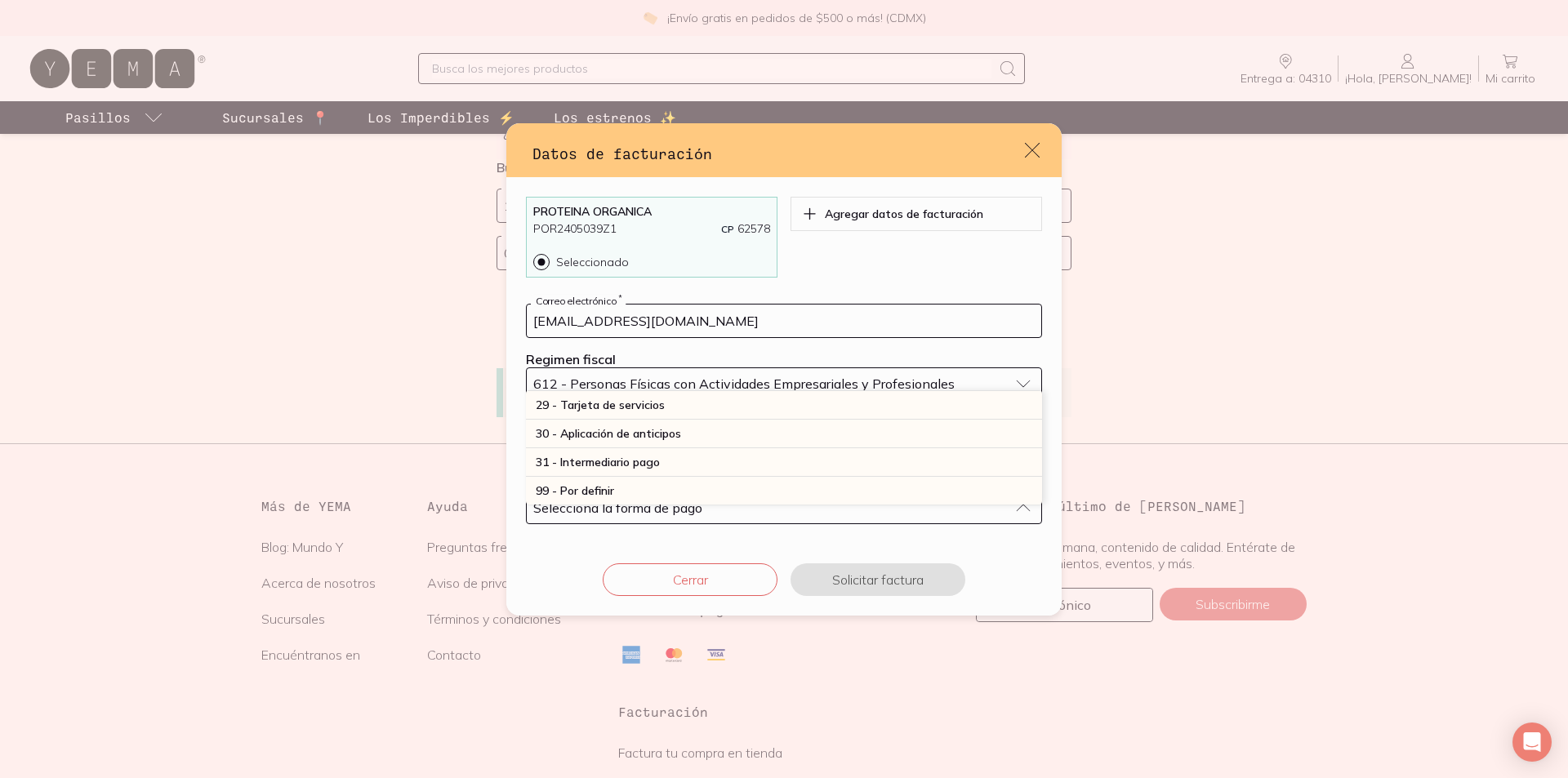
scroll to position [571, 0]
click at [733, 391] on div "28 - Tarjeta de débito" at bounding box center [784, 376] width 516 height 28
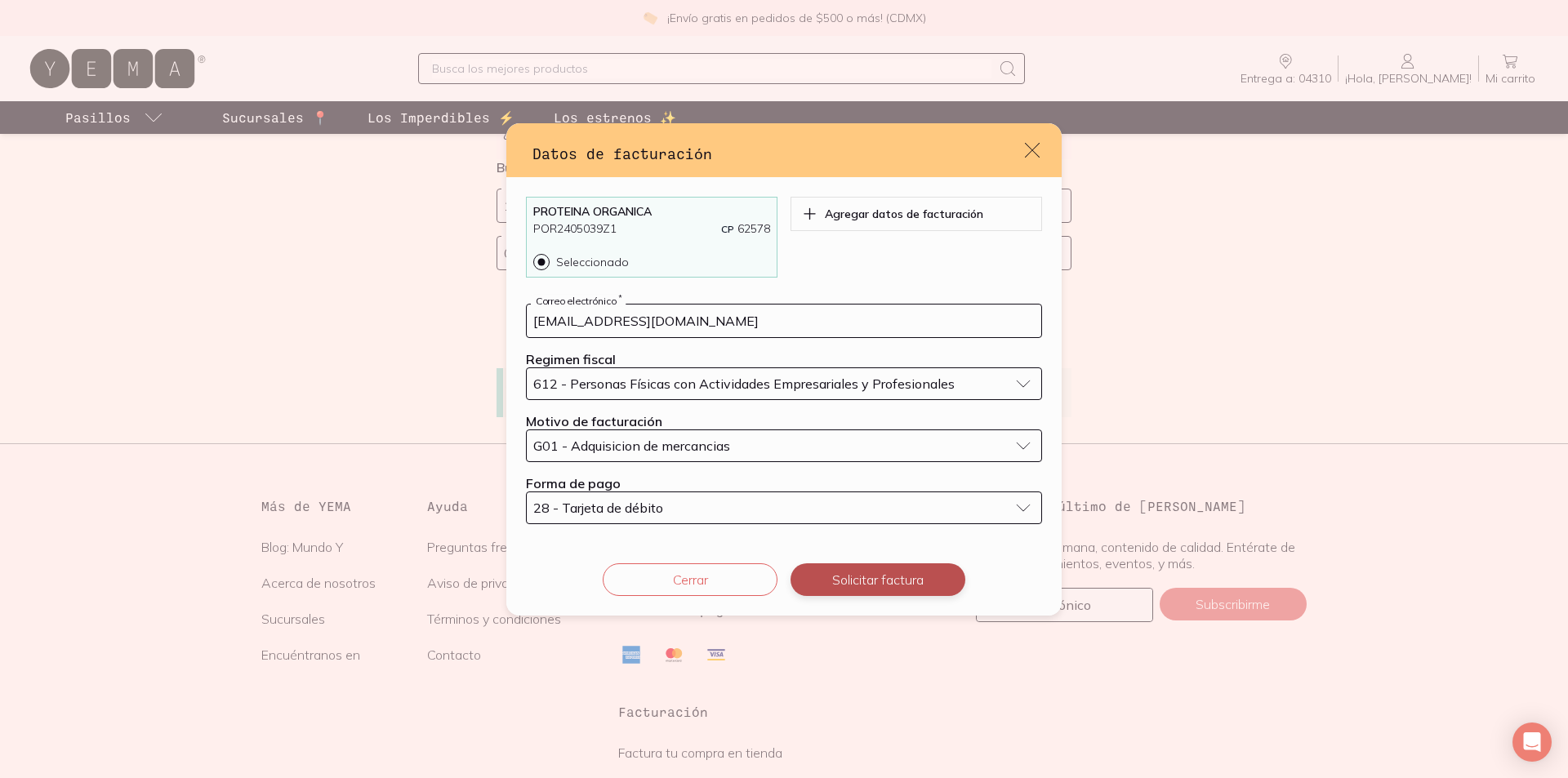
click at [869, 596] on button "Solicitar factura" at bounding box center [878, 580] width 175 height 33
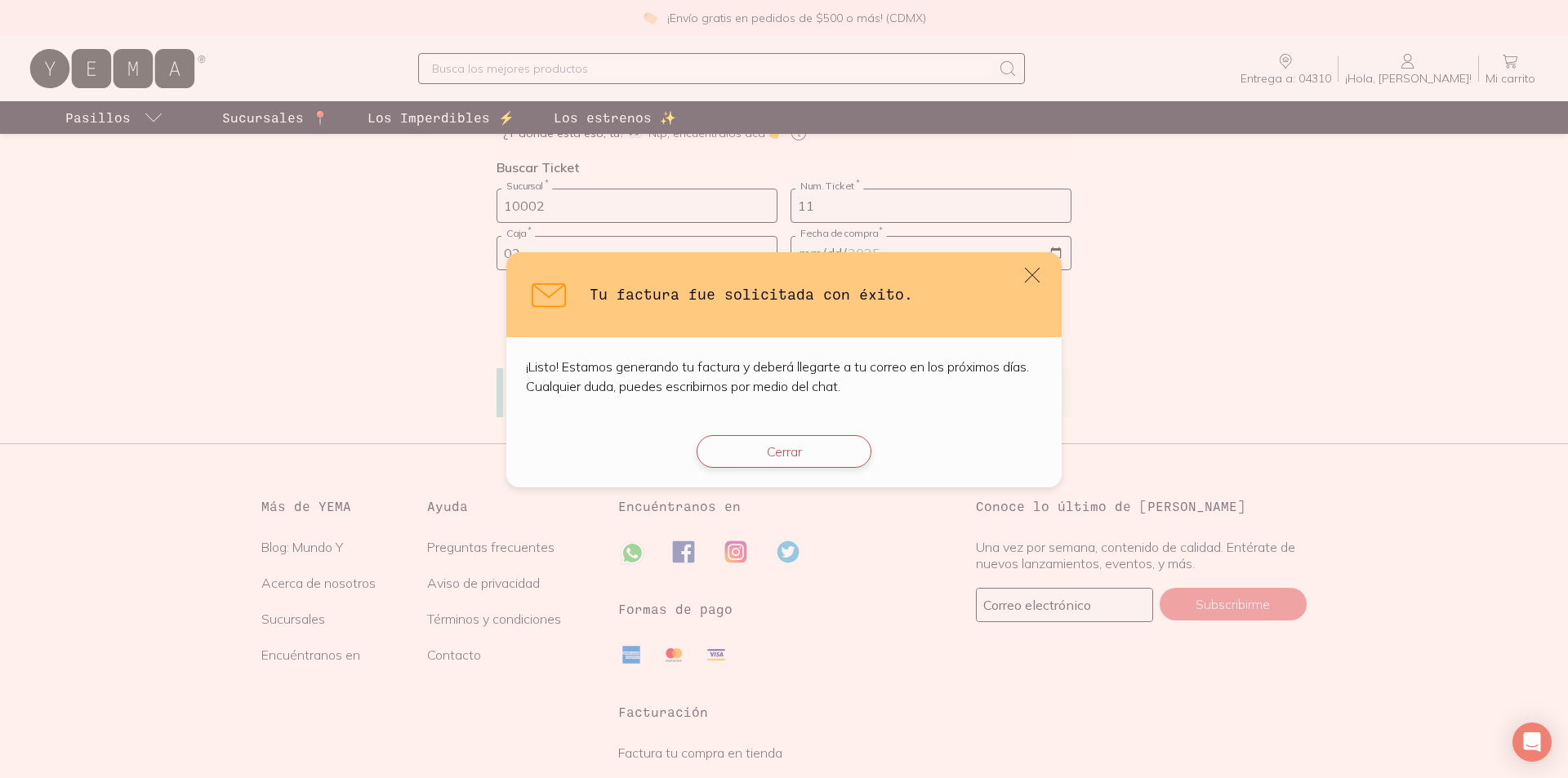
click at [802, 464] on button "Cerrar" at bounding box center [784, 452] width 175 height 33
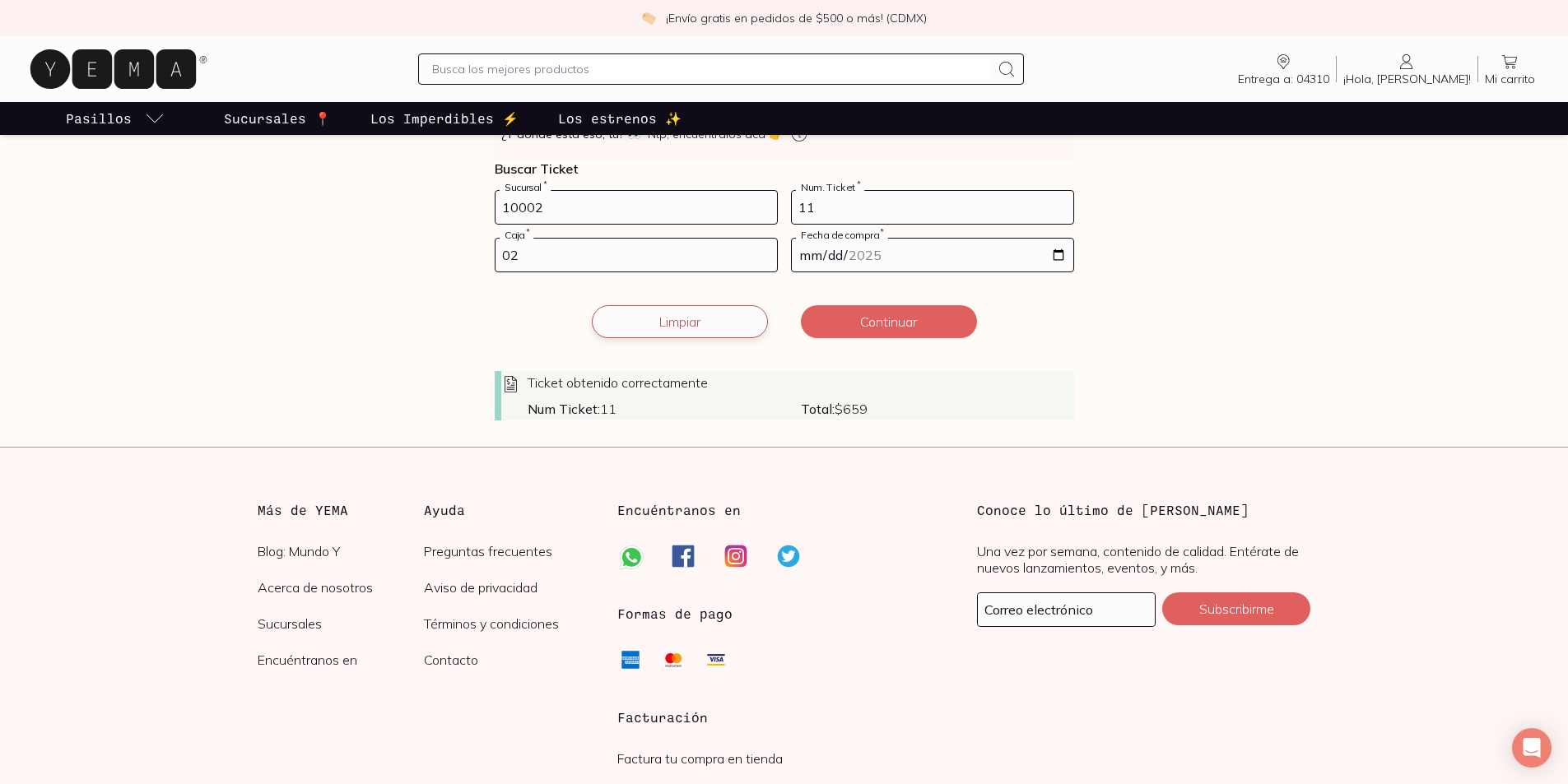
click at [722, 338] on button "Limpiar" at bounding box center [680, 322] width 176 height 33
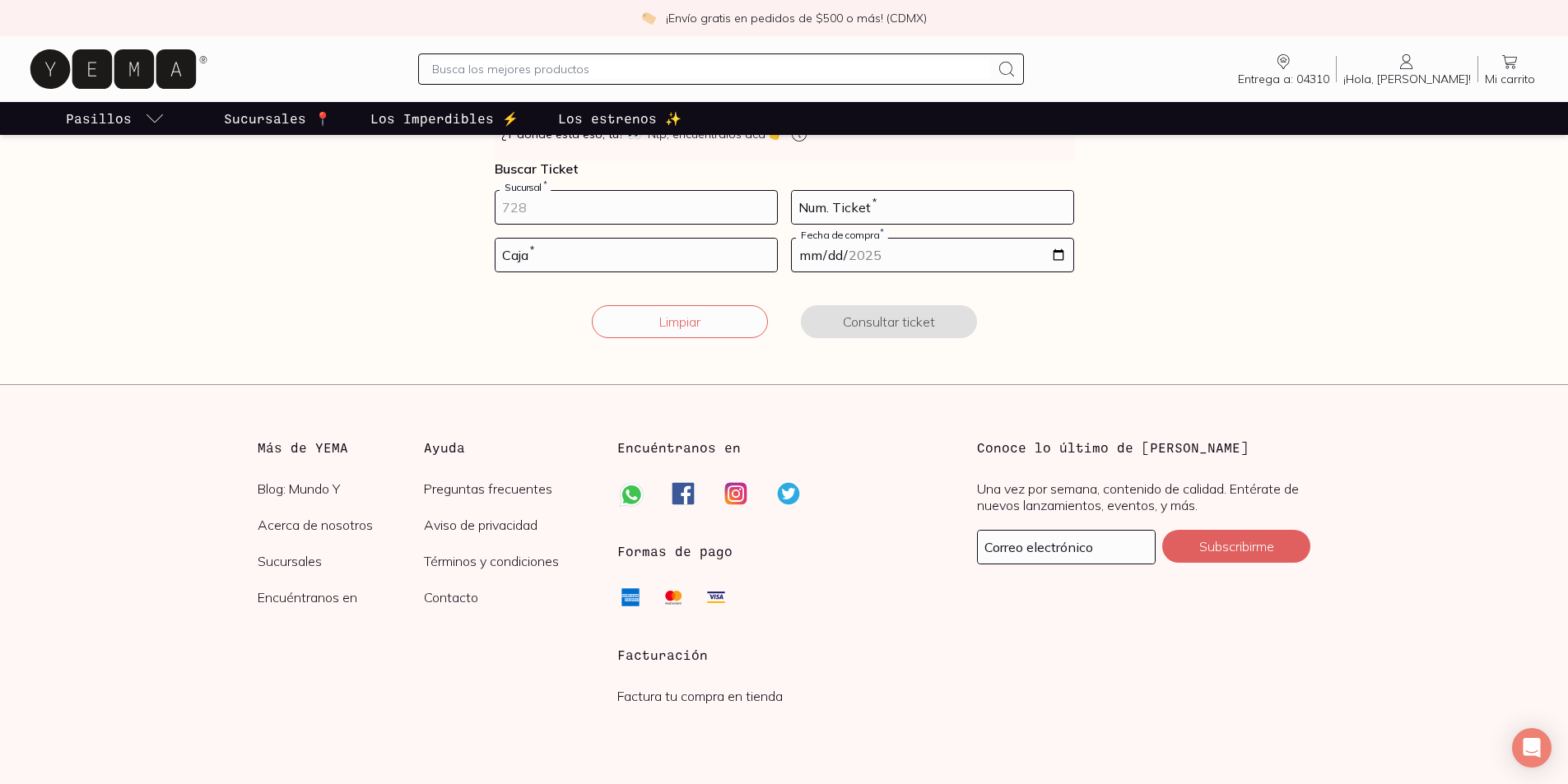
click at [652, 224] on input "number" at bounding box center [637, 207] width 282 height 33
type input "10002"
type input "19"
type input "02"
type input "2025-12-15"
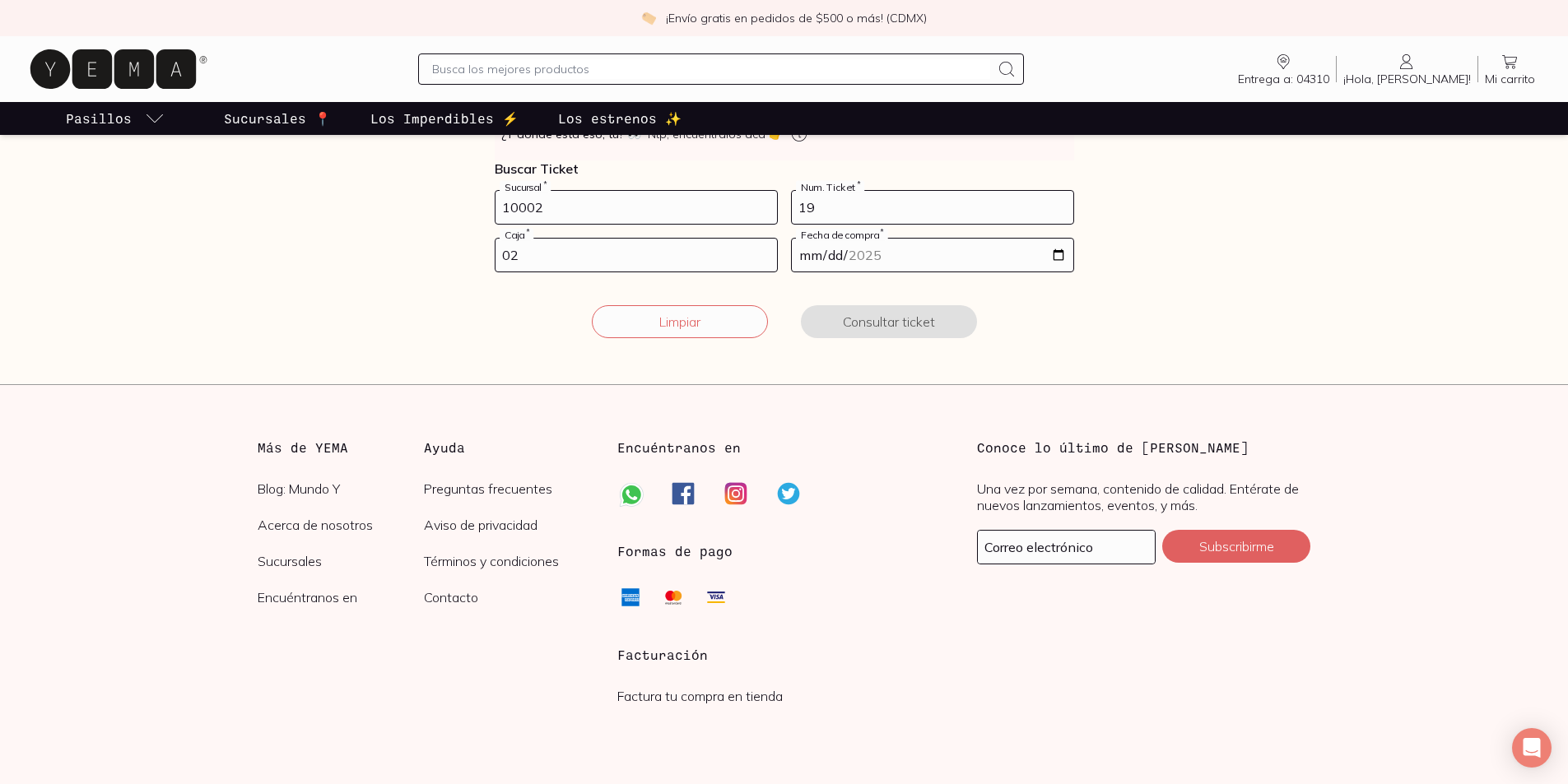
type input "2025-08-15"
click at [914, 338] on button "Consultar ticket" at bounding box center [889, 322] width 176 height 33
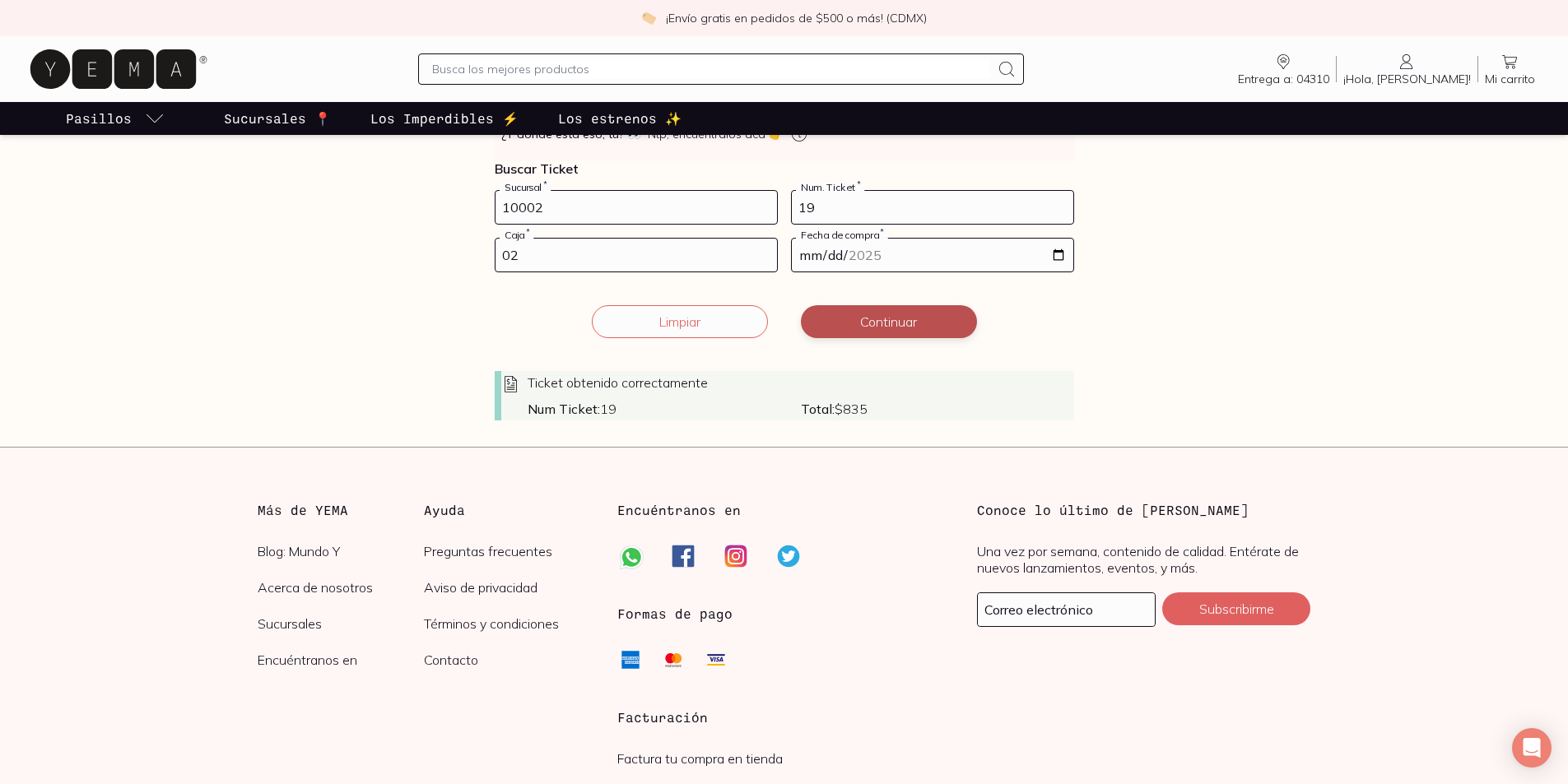
click at [914, 338] on button "Continuar" at bounding box center [889, 322] width 176 height 33
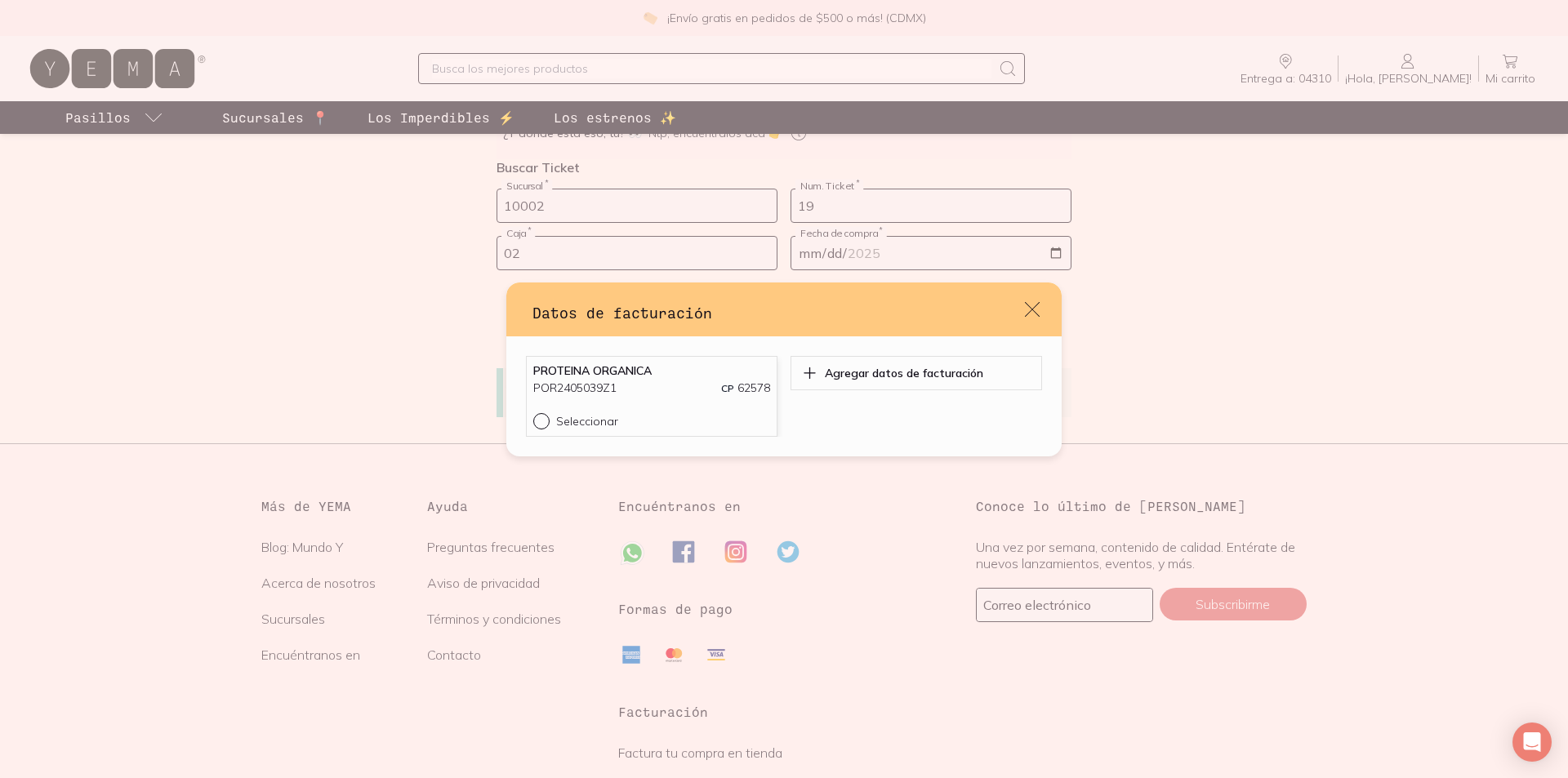
click at [534, 426] on input "Seleccionar" at bounding box center [539, 419] width 13 height 13
radio input "true"
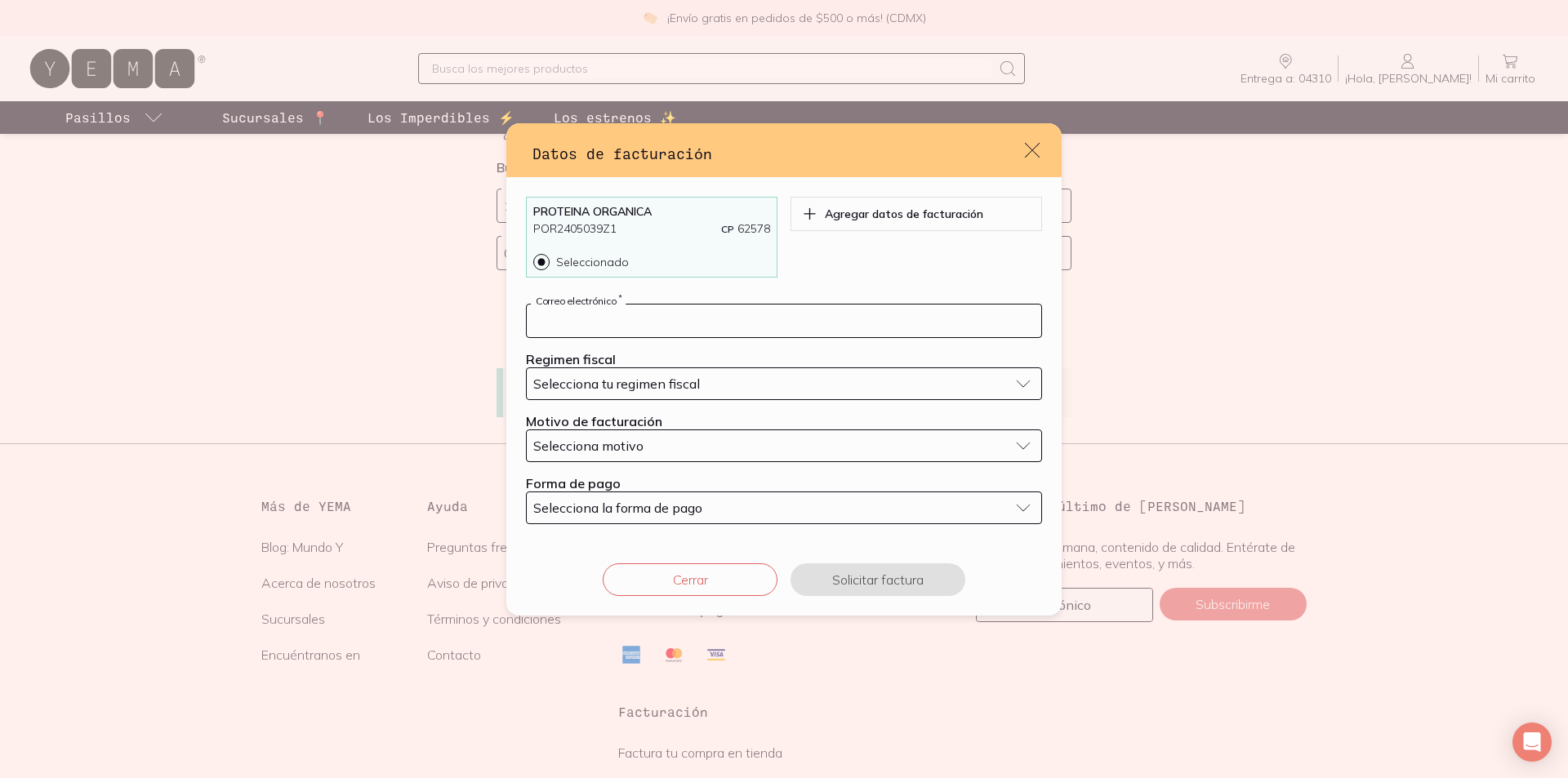
click at [632, 328] on input "default" at bounding box center [784, 321] width 514 height 33
type input "antoniov3@yahoo.com.mx"
click at [647, 388] on span "Selecciona tu regimen fiscal" at bounding box center [617, 383] width 167 height 16
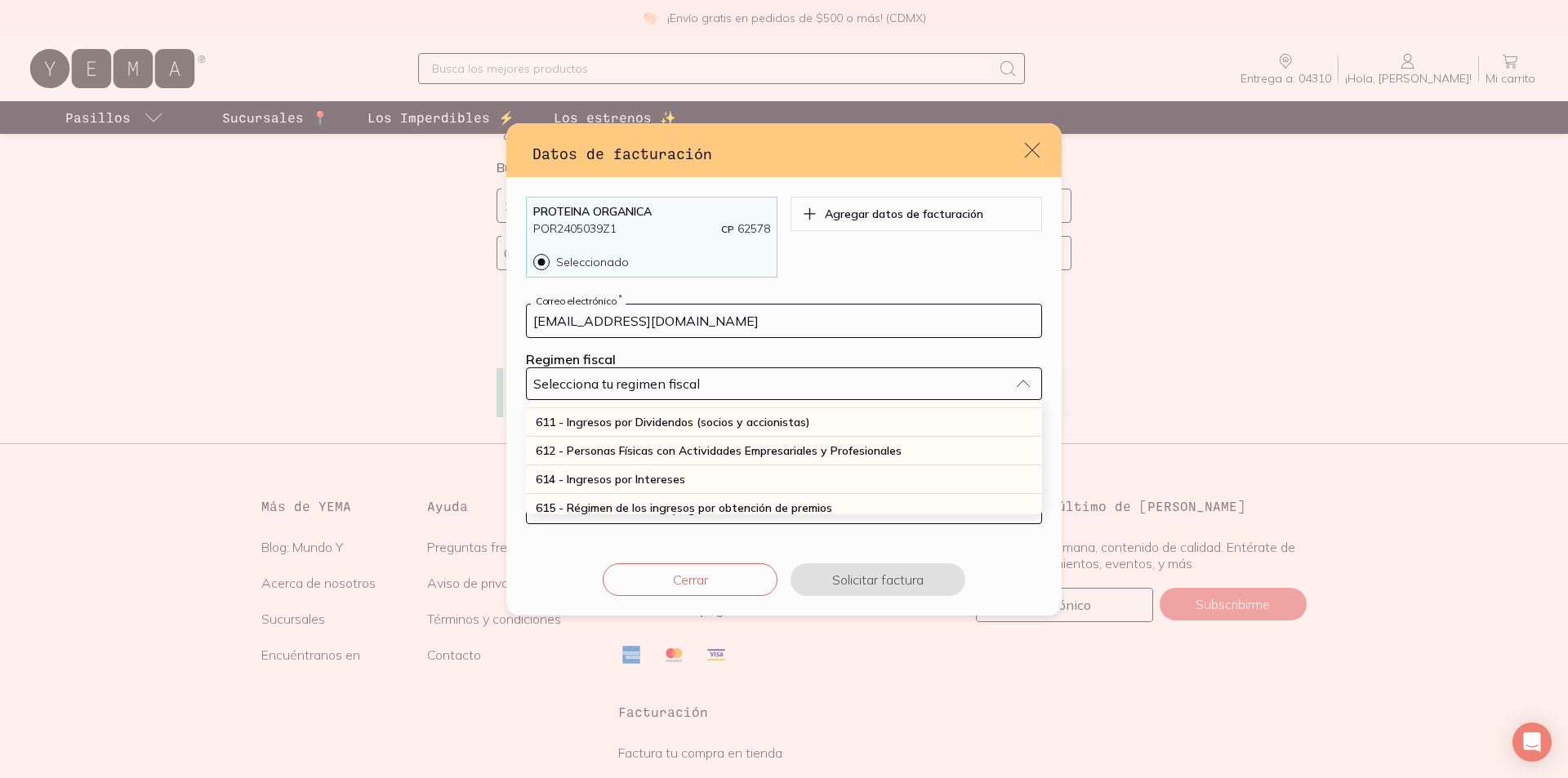
scroll to position [244, 0]
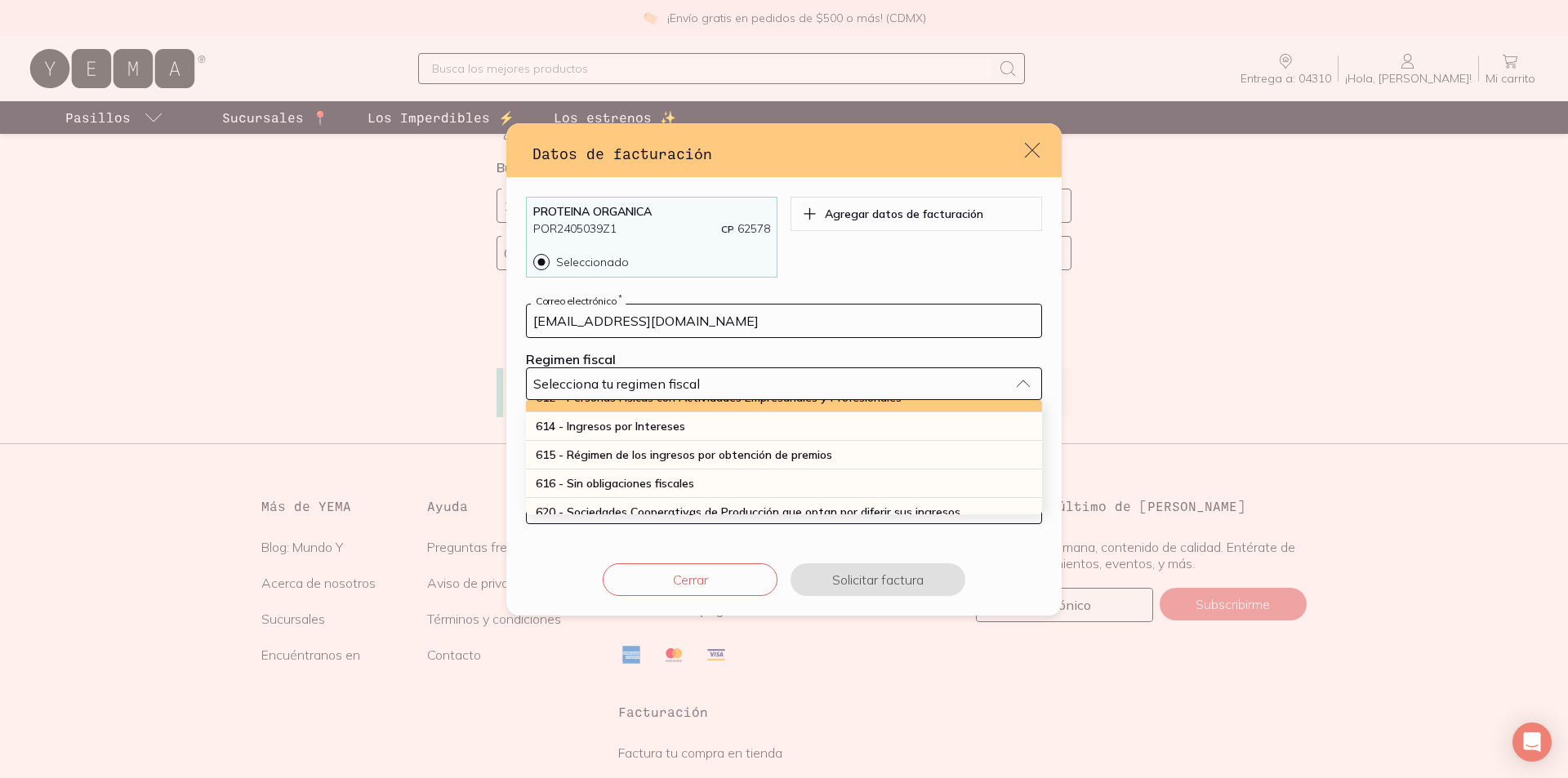
click at [749, 412] on div "612 - Personas Físicas con Actividades Empresariales y Profesionales" at bounding box center [784, 398] width 516 height 28
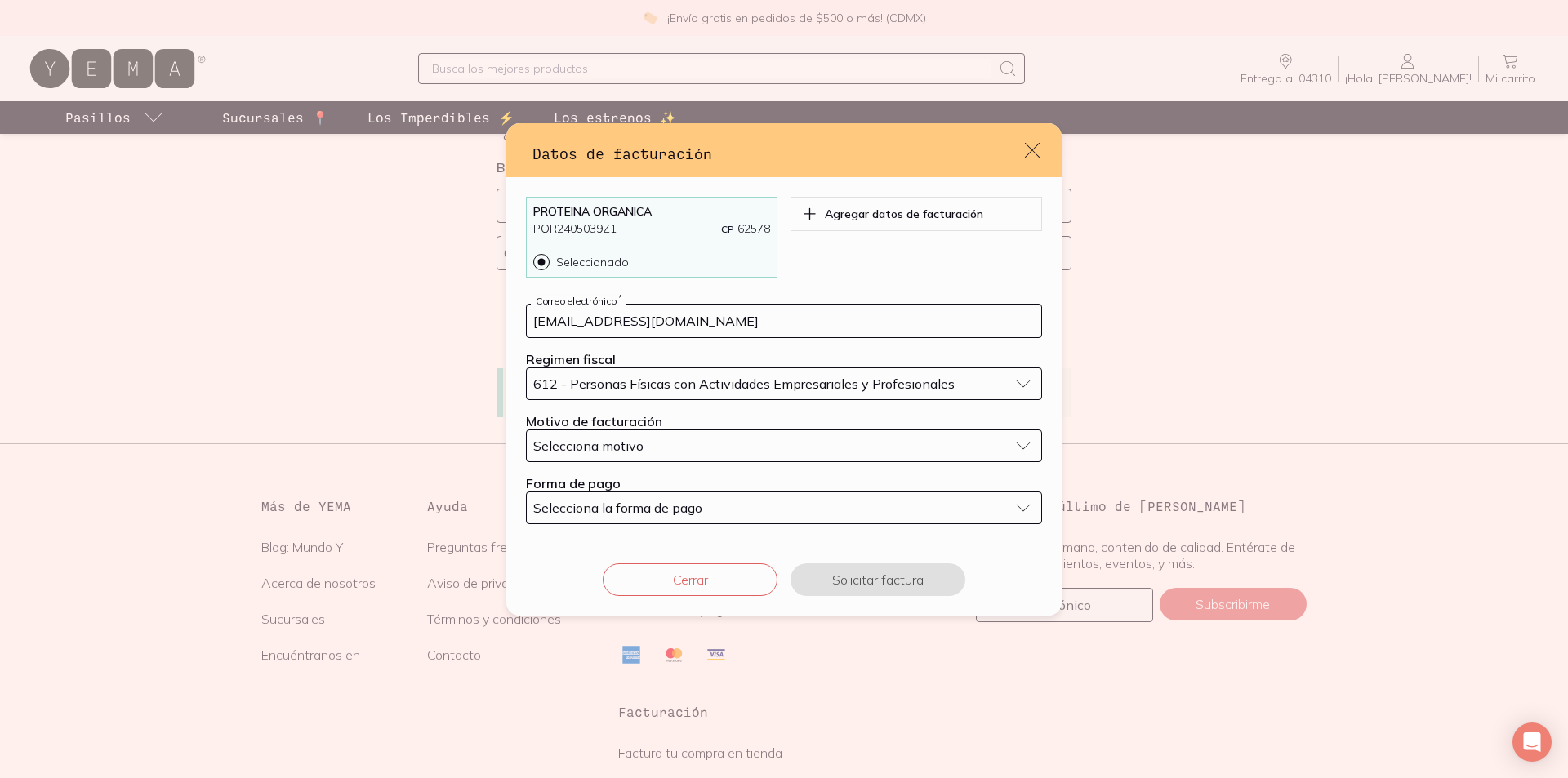
click at [756, 462] on button "Selecciona motivo" at bounding box center [784, 446] width 516 height 33
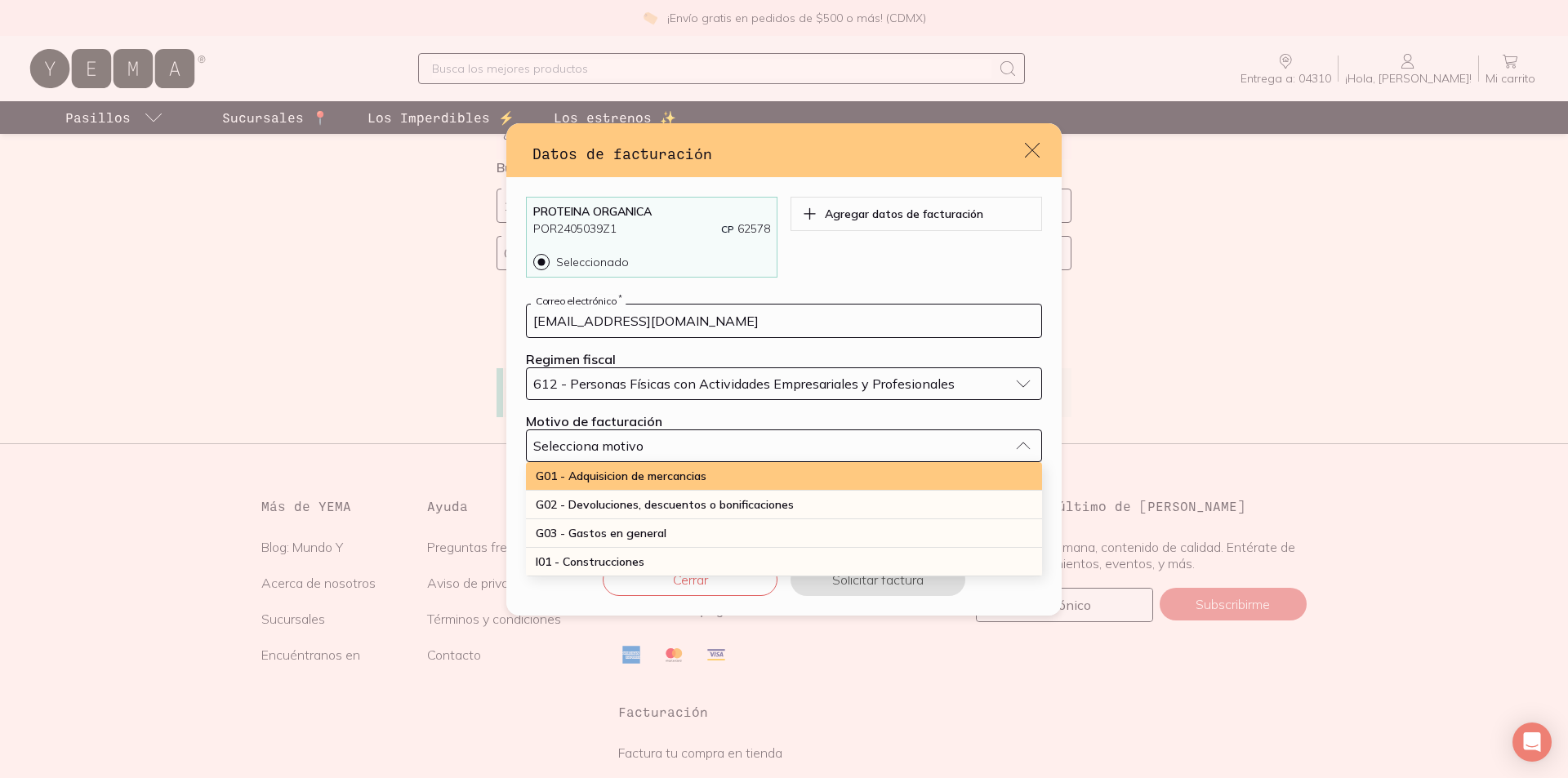
click at [670, 483] on span "G01 - Adquisicion de mercancias" at bounding box center [621, 475] width 171 height 15
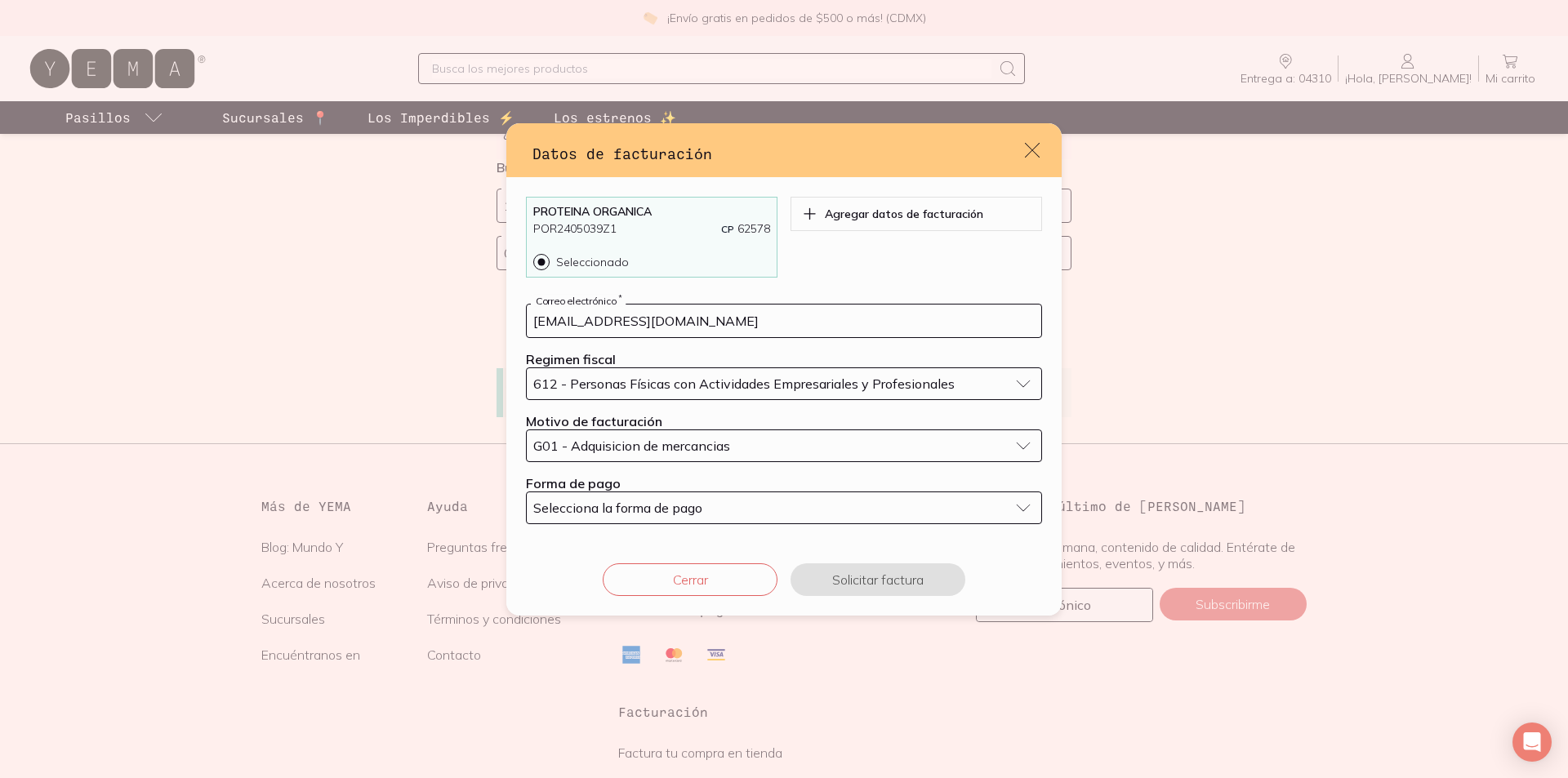
click at [642, 516] on span "Selecciona la forma de pago" at bounding box center [618, 507] width 169 height 16
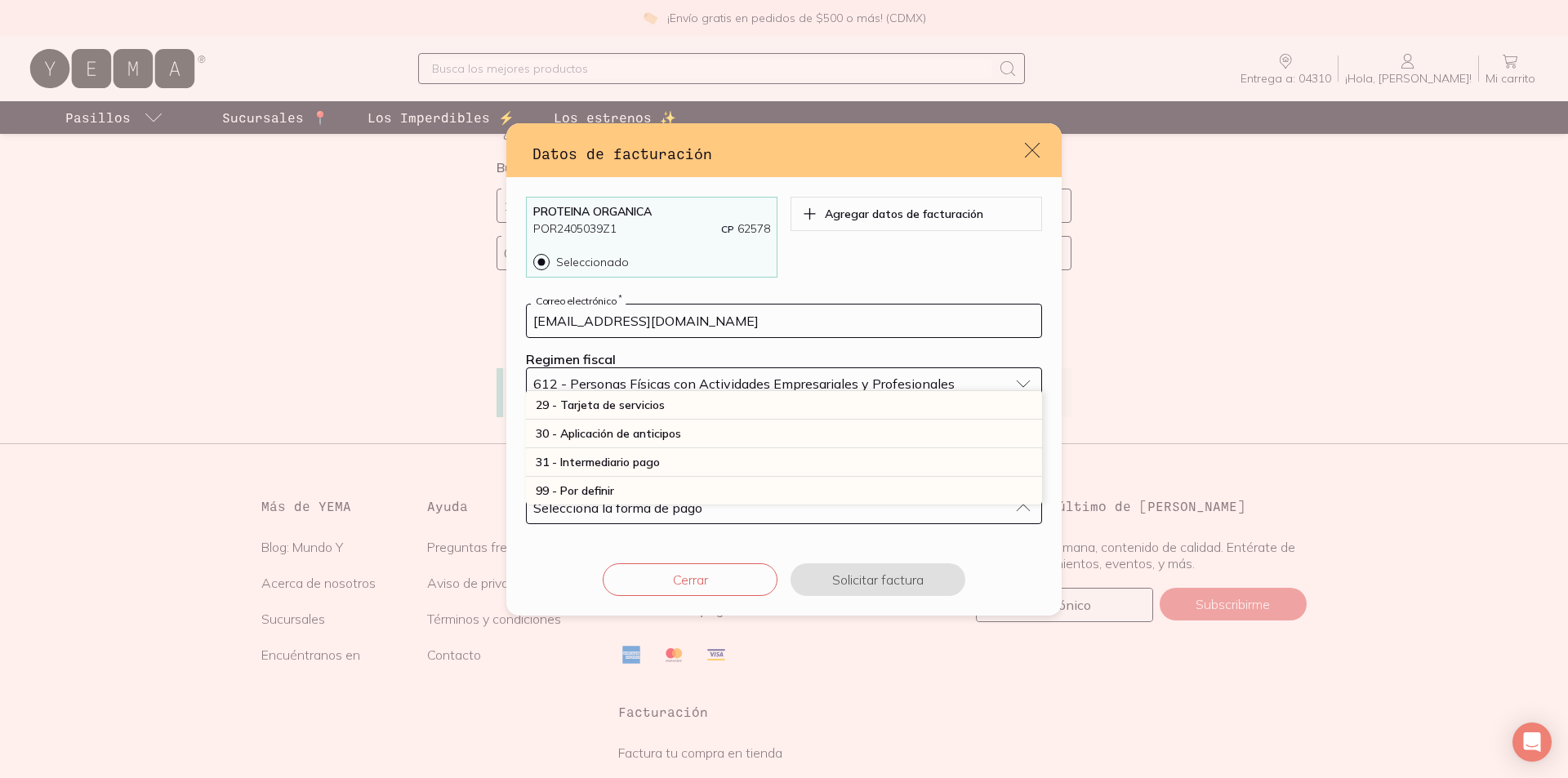
scroll to position [571, 0]
click at [757, 391] on div "28 - Tarjeta de débito" at bounding box center [784, 376] width 516 height 28
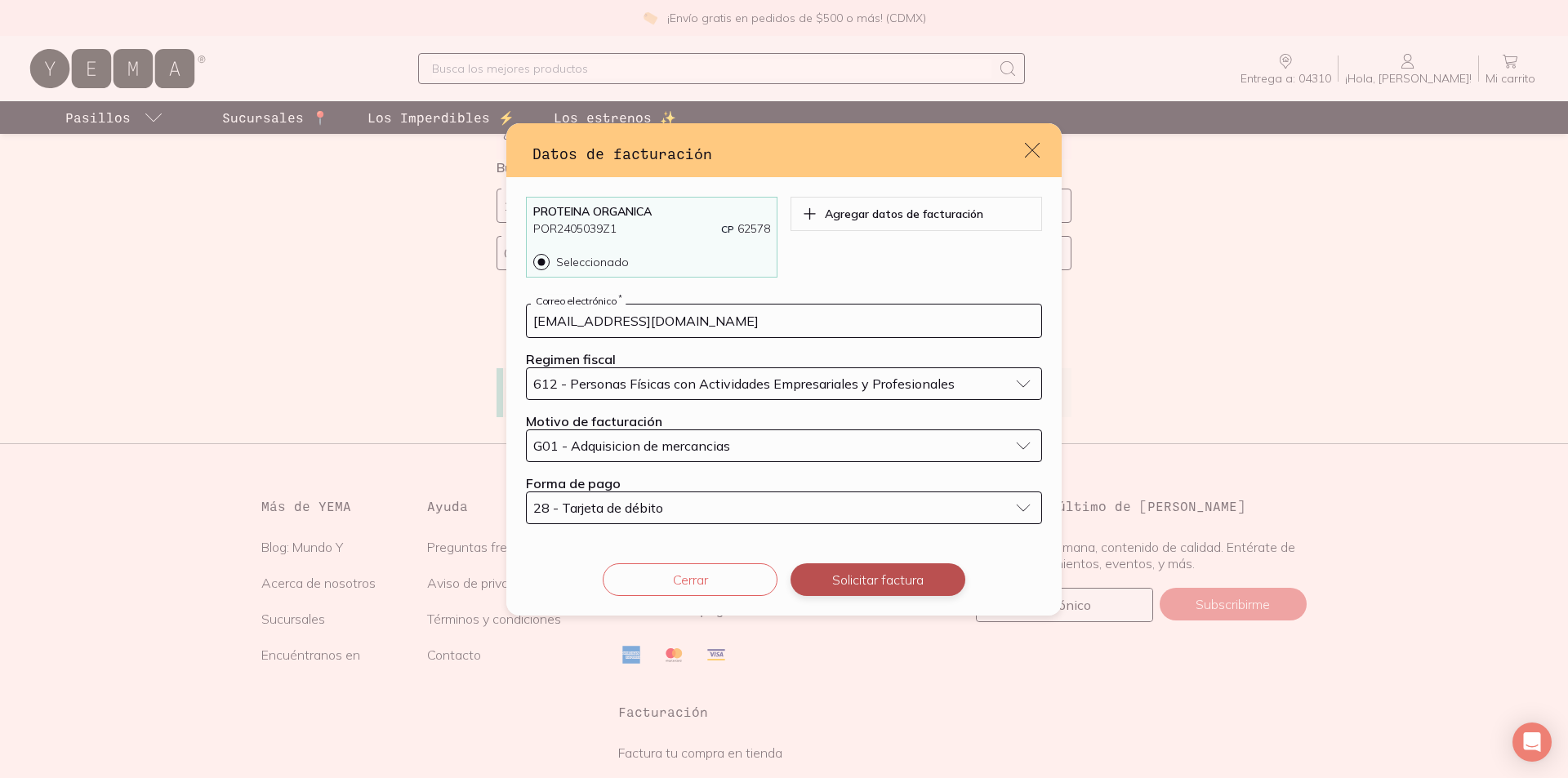
click at [887, 596] on button "Solicitar factura" at bounding box center [878, 580] width 175 height 33
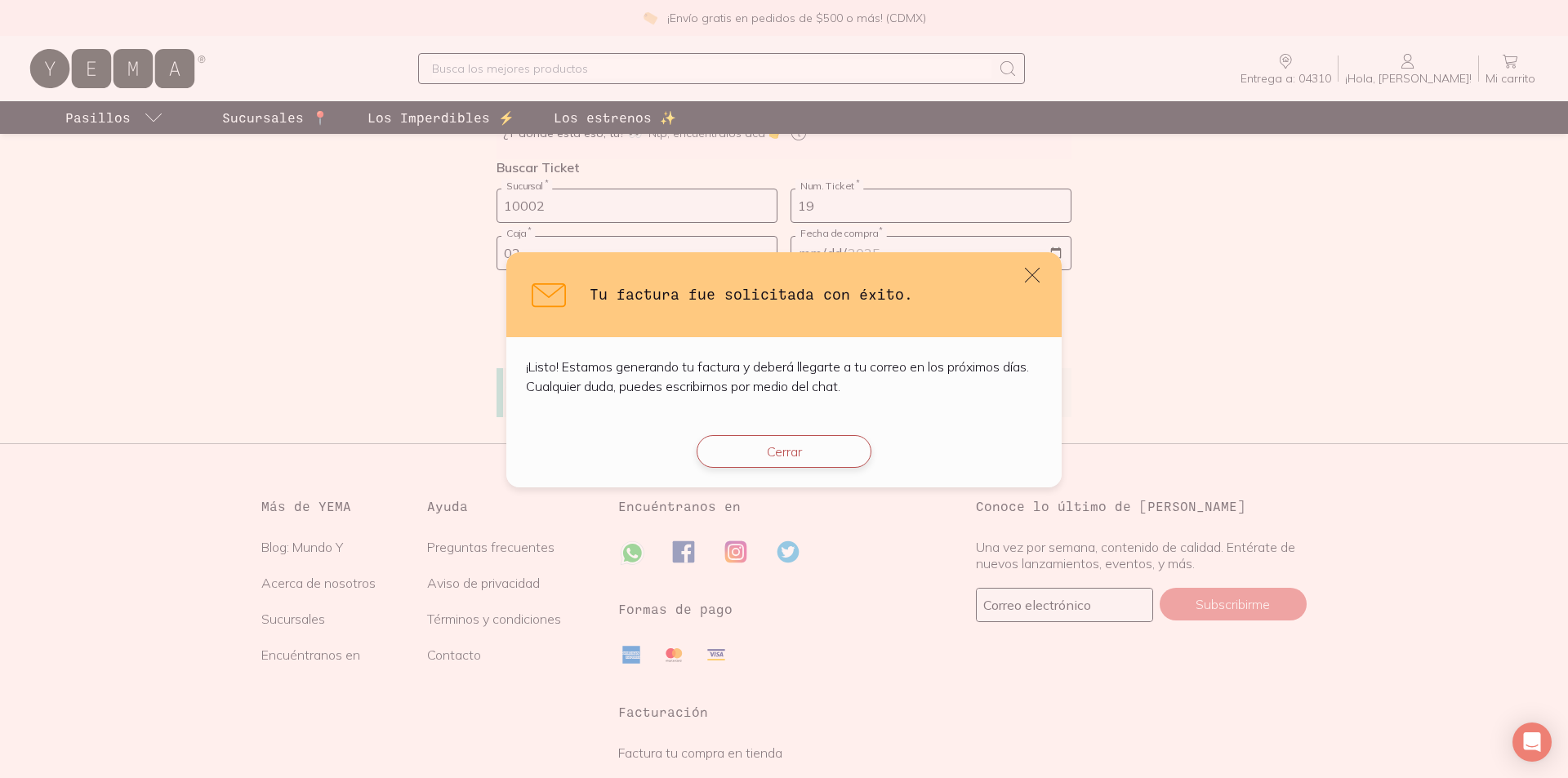
click at [817, 468] on button "Cerrar" at bounding box center [784, 452] width 175 height 33
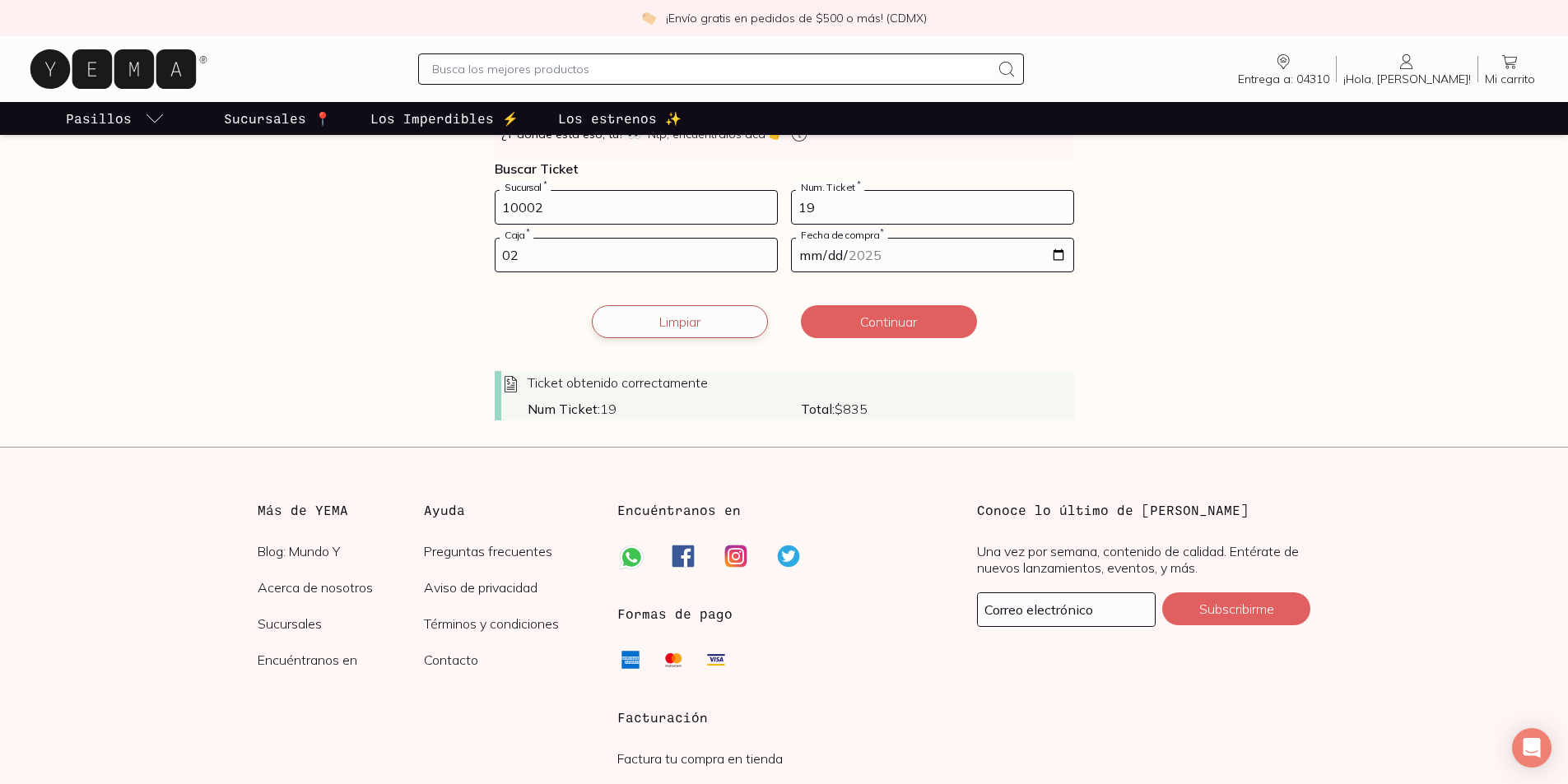
click at [683, 338] on button "Limpiar" at bounding box center [680, 322] width 176 height 33
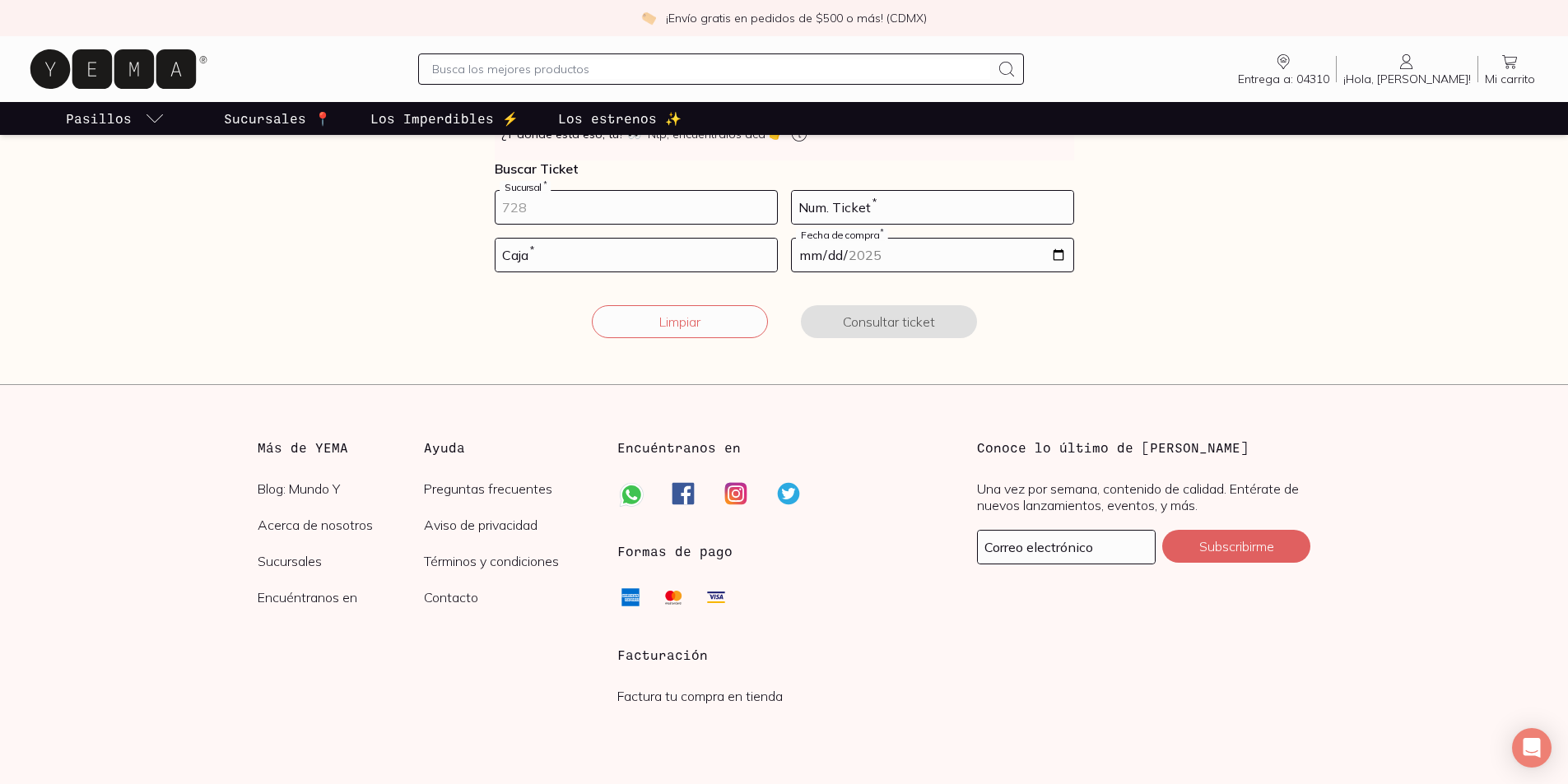
click at [649, 224] on input "number" at bounding box center [637, 207] width 282 height 33
type input "10002"
type input "18"
type input "01"
click at [907, 338] on button "Consultar ticket" at bounding box center [889, 322] width 176 height 33
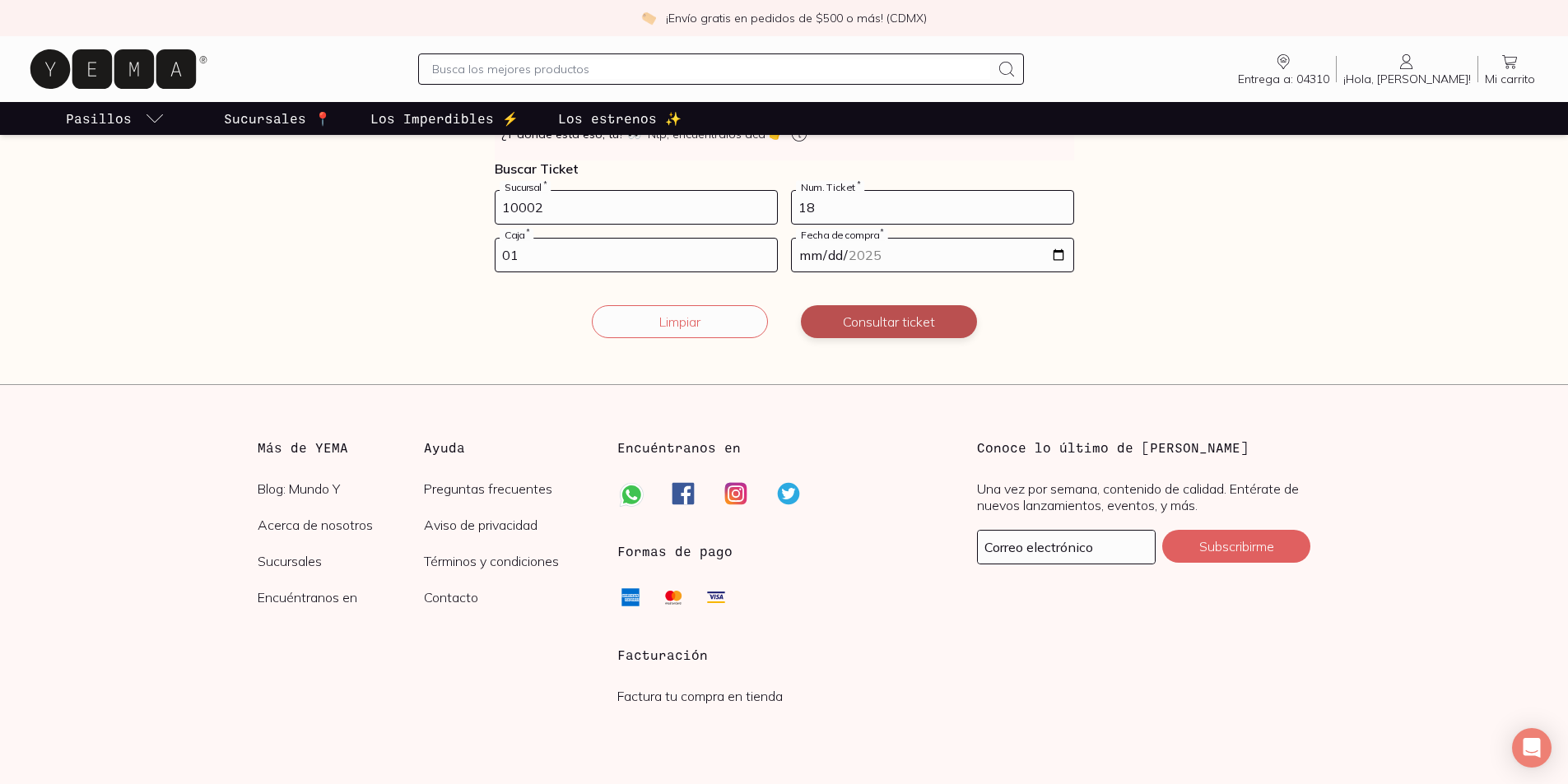
type input "2025-12-12"
type input "2025-08-12"
click at [869, 338] on button "Consultar ticket" at bounding box center [889, 322] width 176 height 33
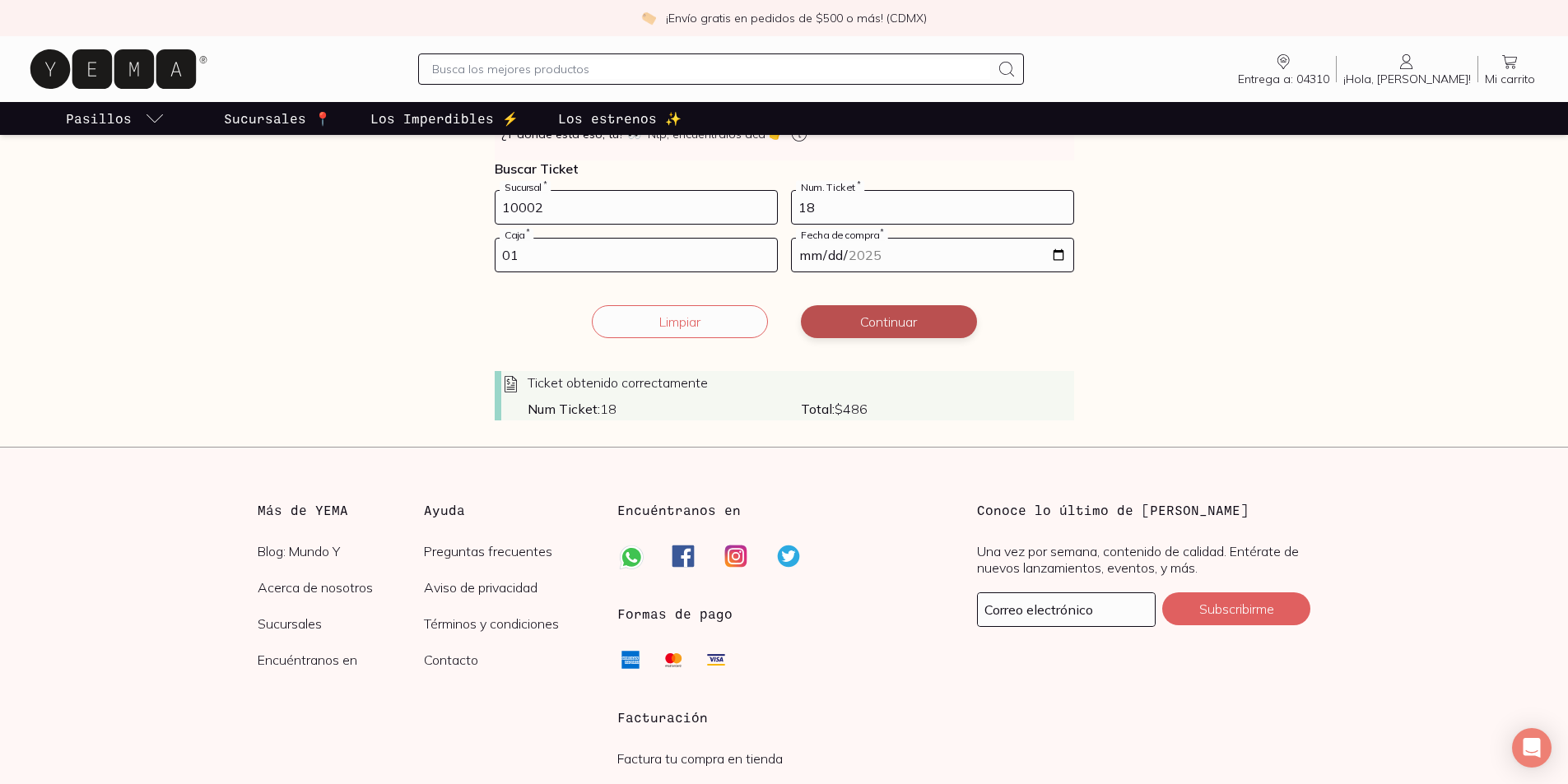
click at [905, 338] on button "Continuar" at bounding box center [889, 322] width 176 height 33
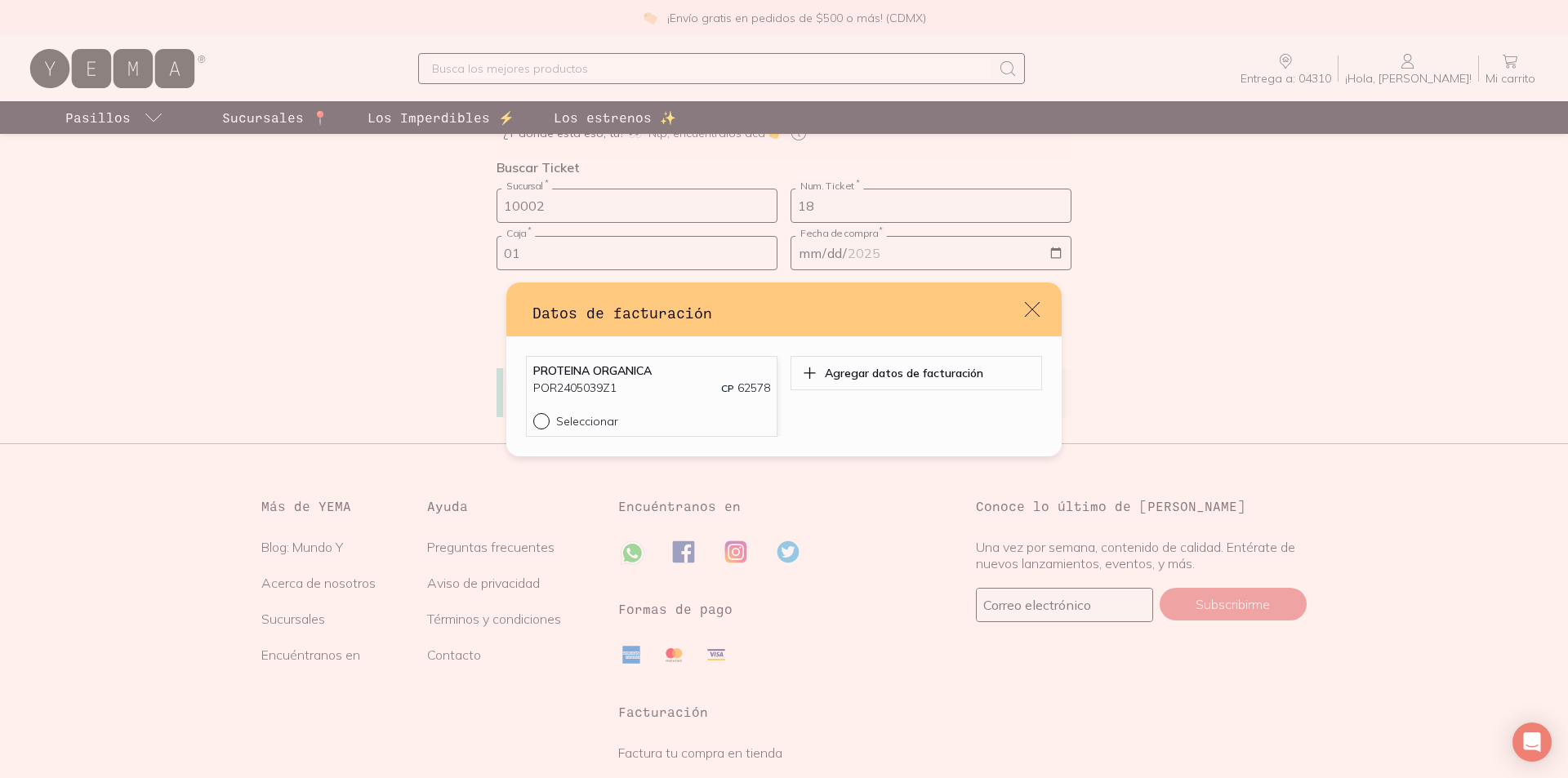
click at [534, 426] on input "Seleccionar" at bounding box center [539, 419] width 13 height 13
radio input "true"
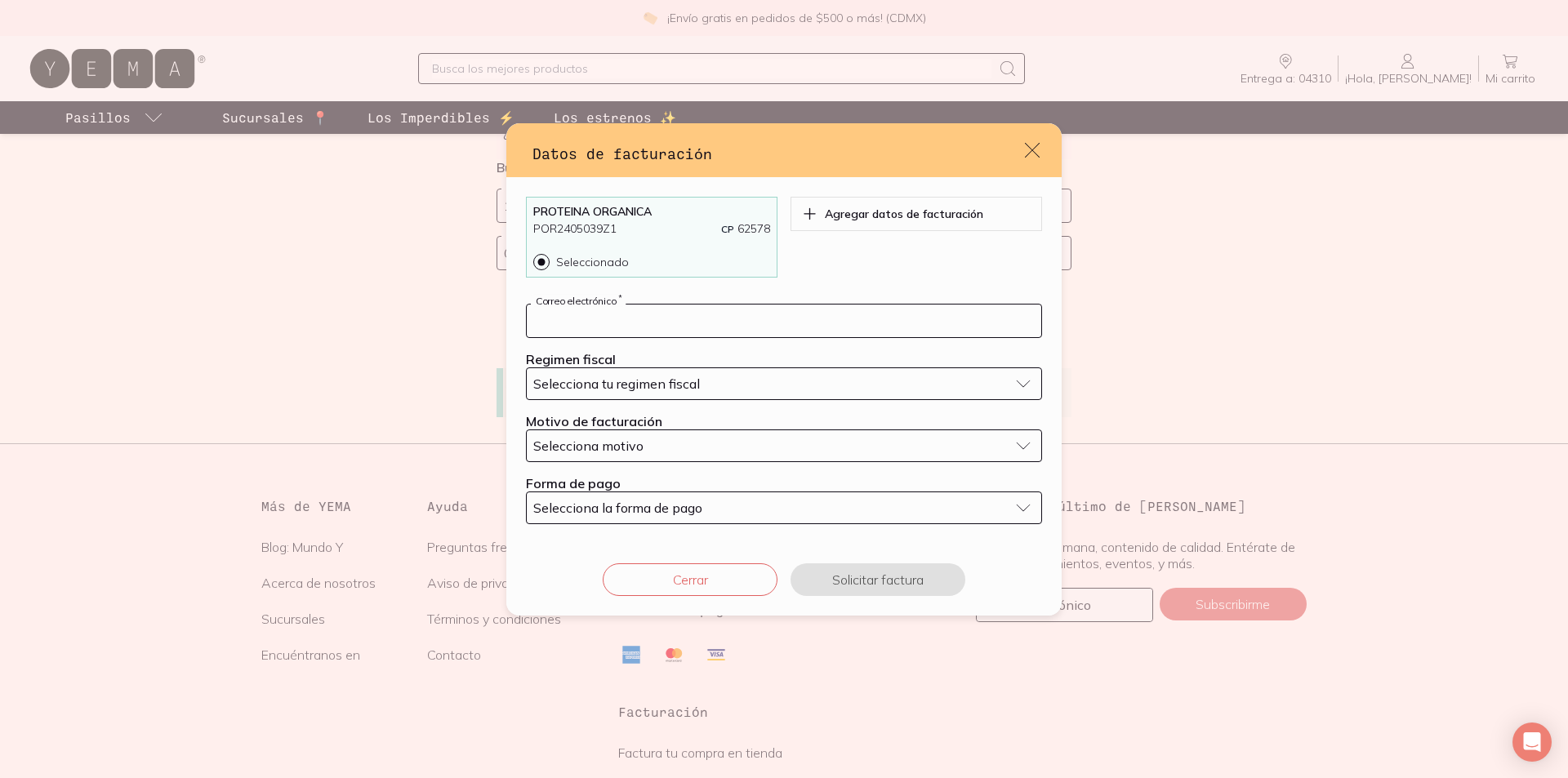
click at [663, 306] on input "default" at bounding box center [784, 321] width 514 height 33
type input "antoniov3@yahoo.com.mx"
click at [664, 386] on span "Selecciona tu regimen fiscal" at bounding box center [617, 383] width 167 height 16
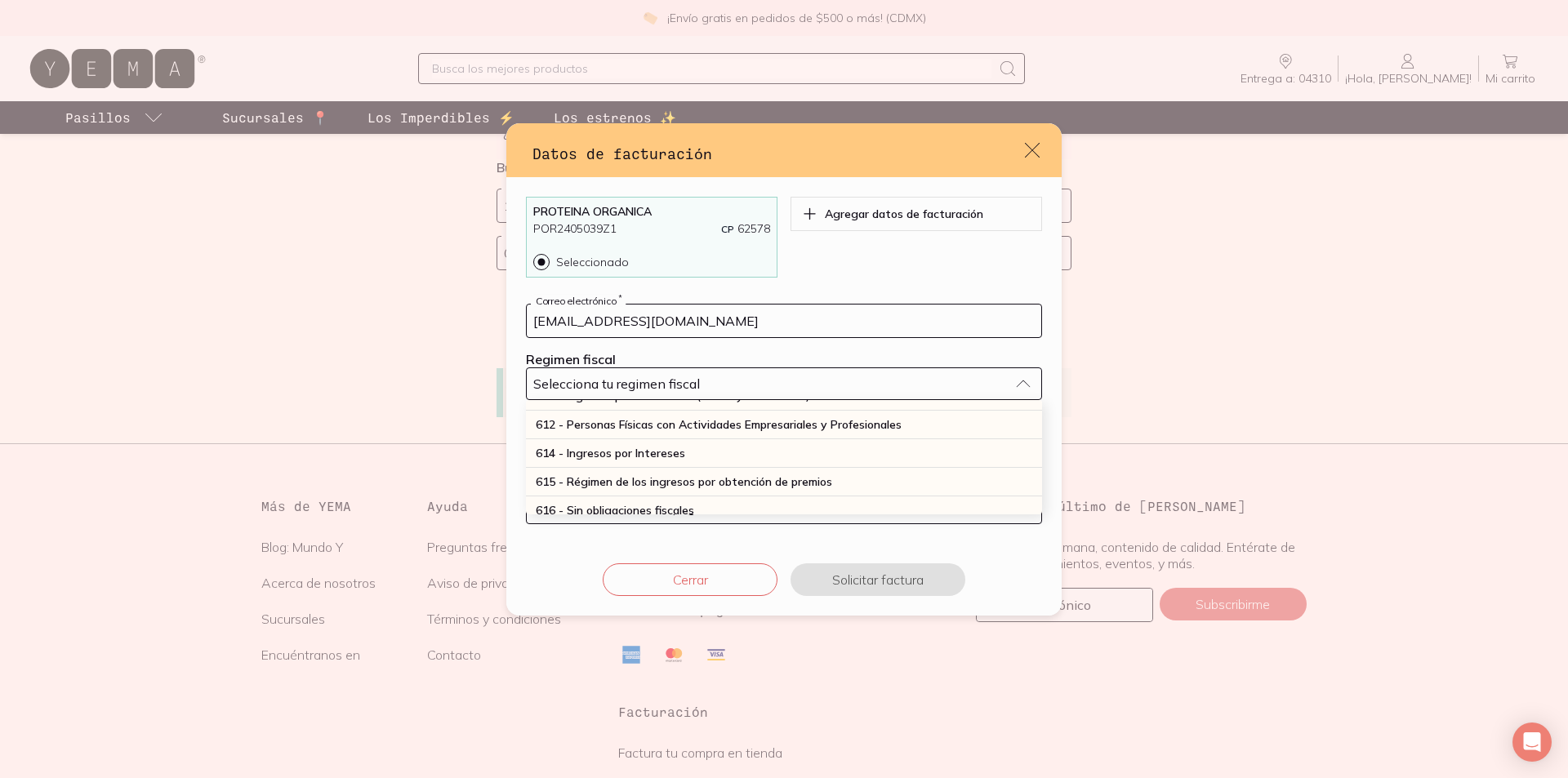
scroll to position [244, 0]
click at [687, 405] on span "612 - Personas Físicas con Actividades Empresariales y Profesionales" at bounding box center [718, 397] width 366 height 15
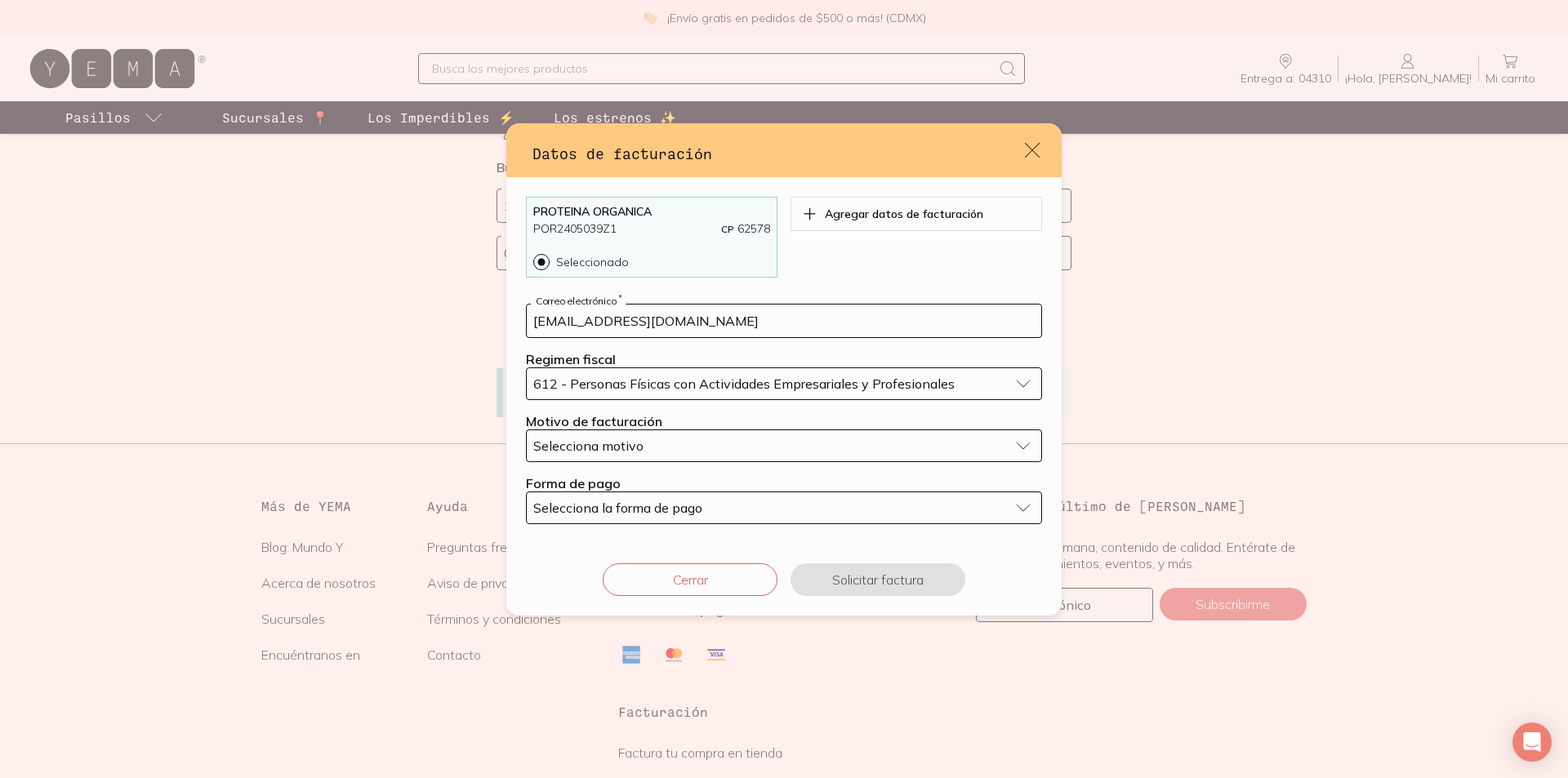
click at [687, 454] on div "Selecciona motivo" at bounding box center [771, 445] width 475 height 16
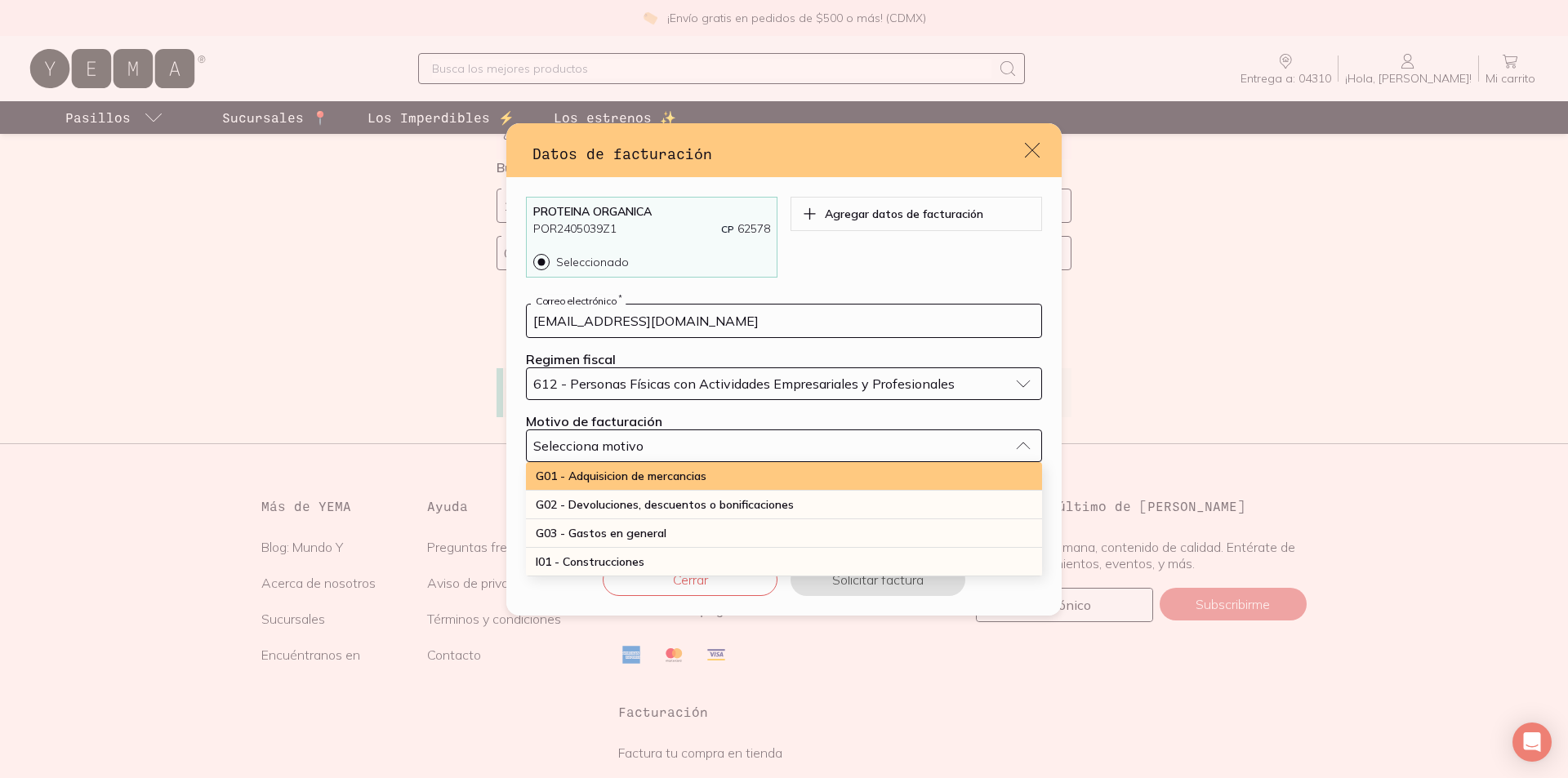
click at [663, 491] on div "G01 - Adquisicion de mercancias" at bounding box center [784, 475] width 516 height 28
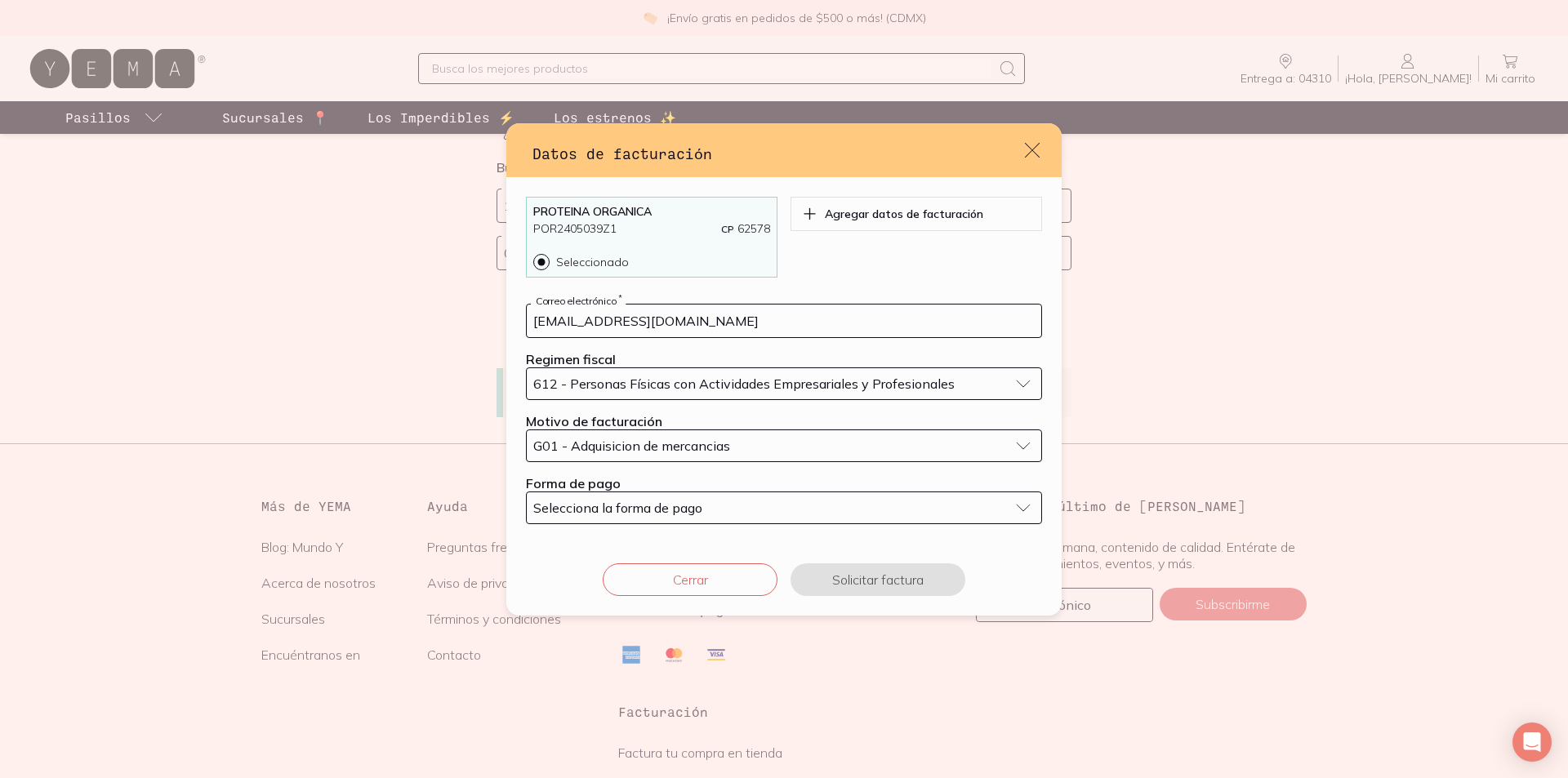
click at [699, 516] on div "Selecciona la forma de pago" at bounding box center [771, 507] width 475 height 16
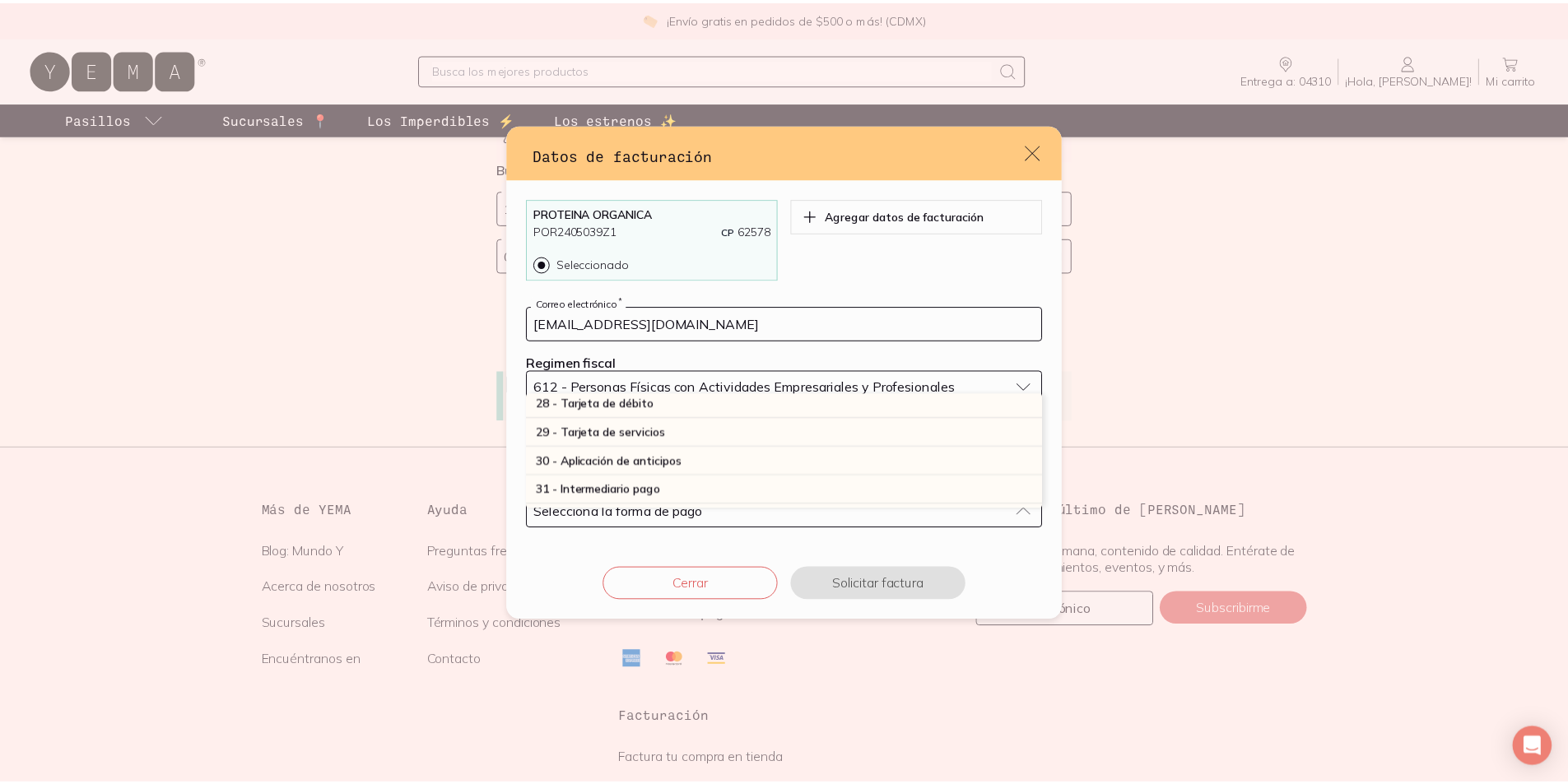
scroll to position [576, 0]
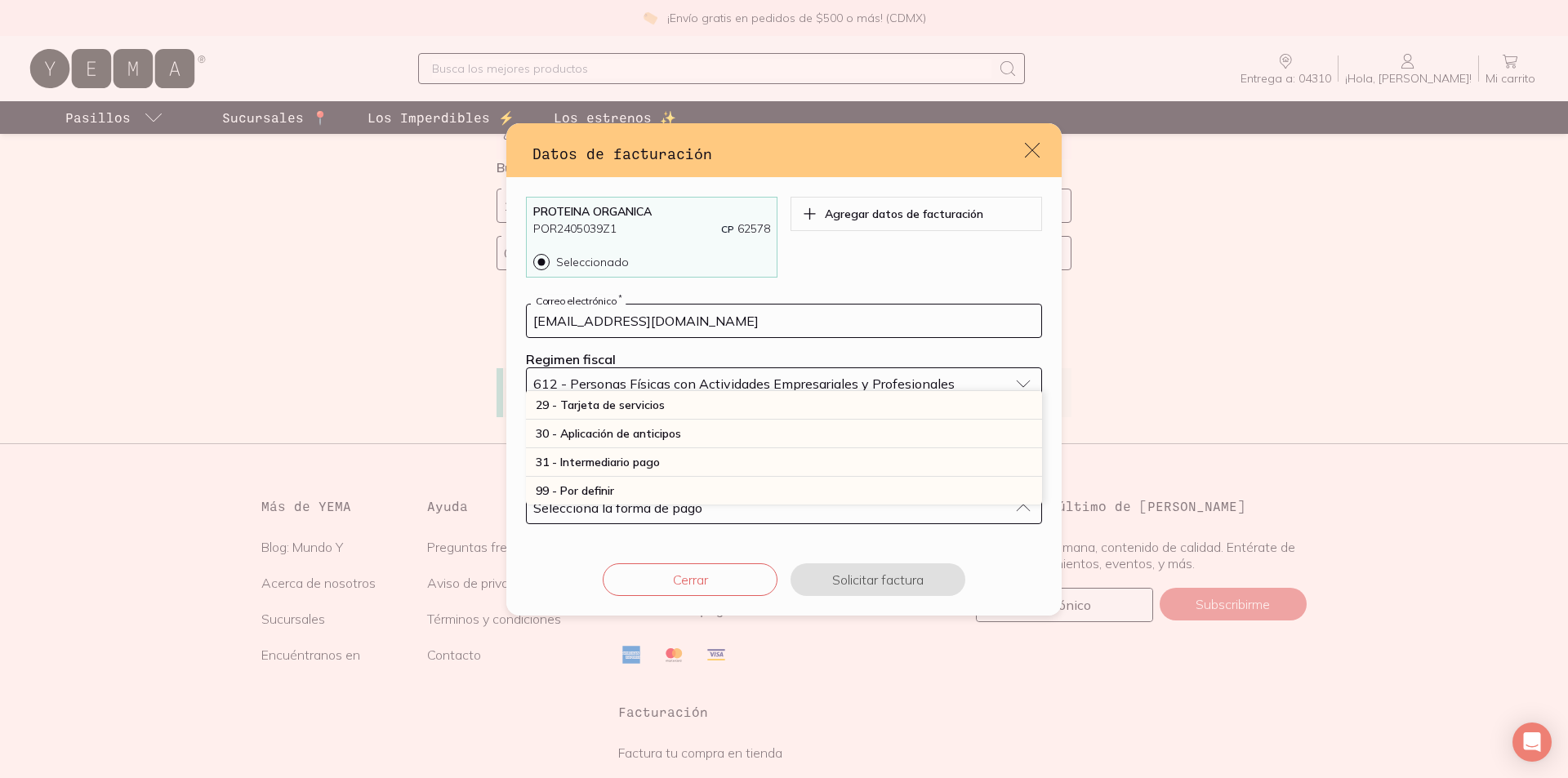
click at [693, 391] on div "28 - Tarjeta de débito" at bounding box center [784, 376] width 516 height 28
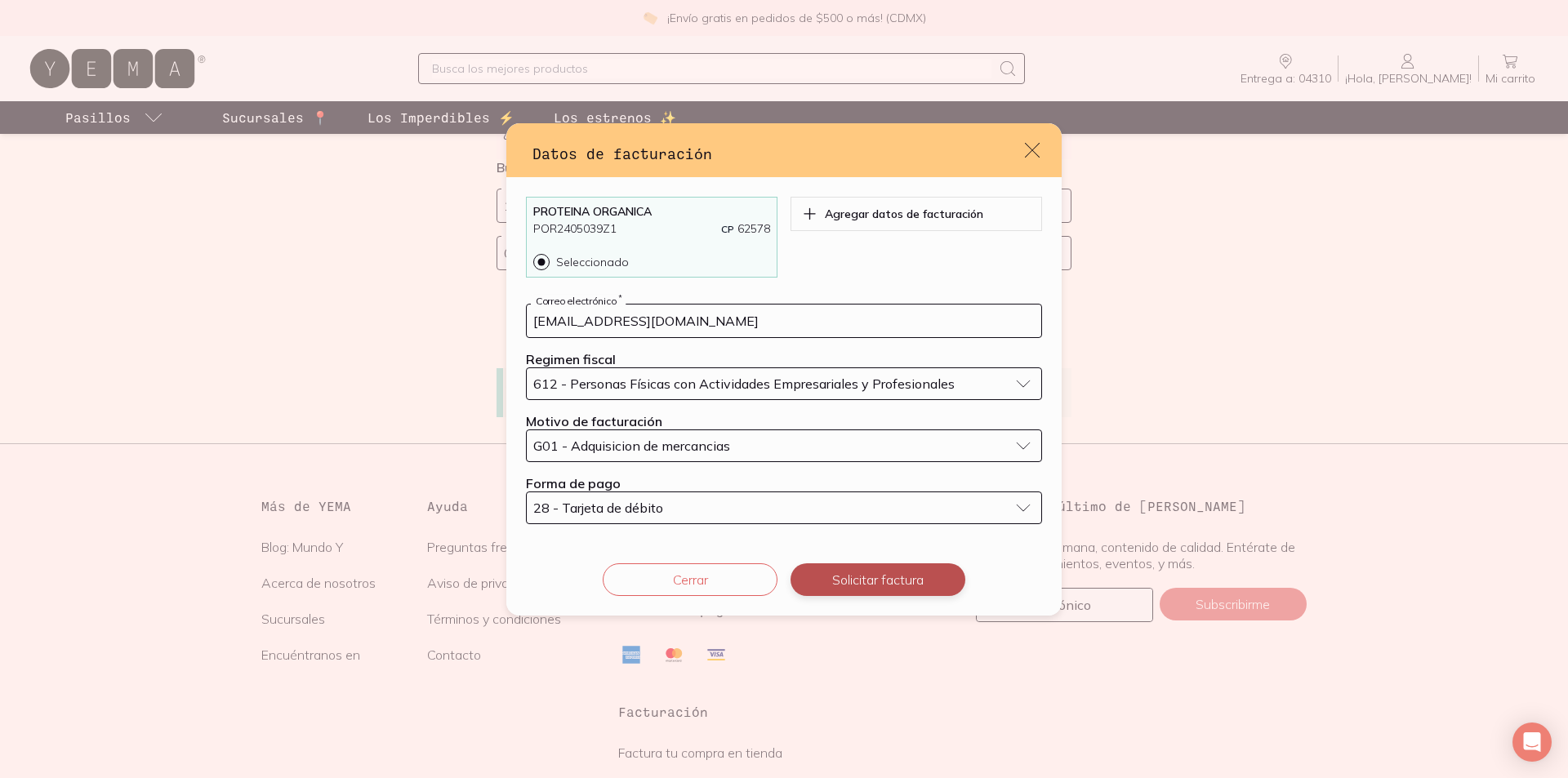
click at [860, 596] on button "Solicitar factura" at bounding box center [878, 580] width 175 height 33
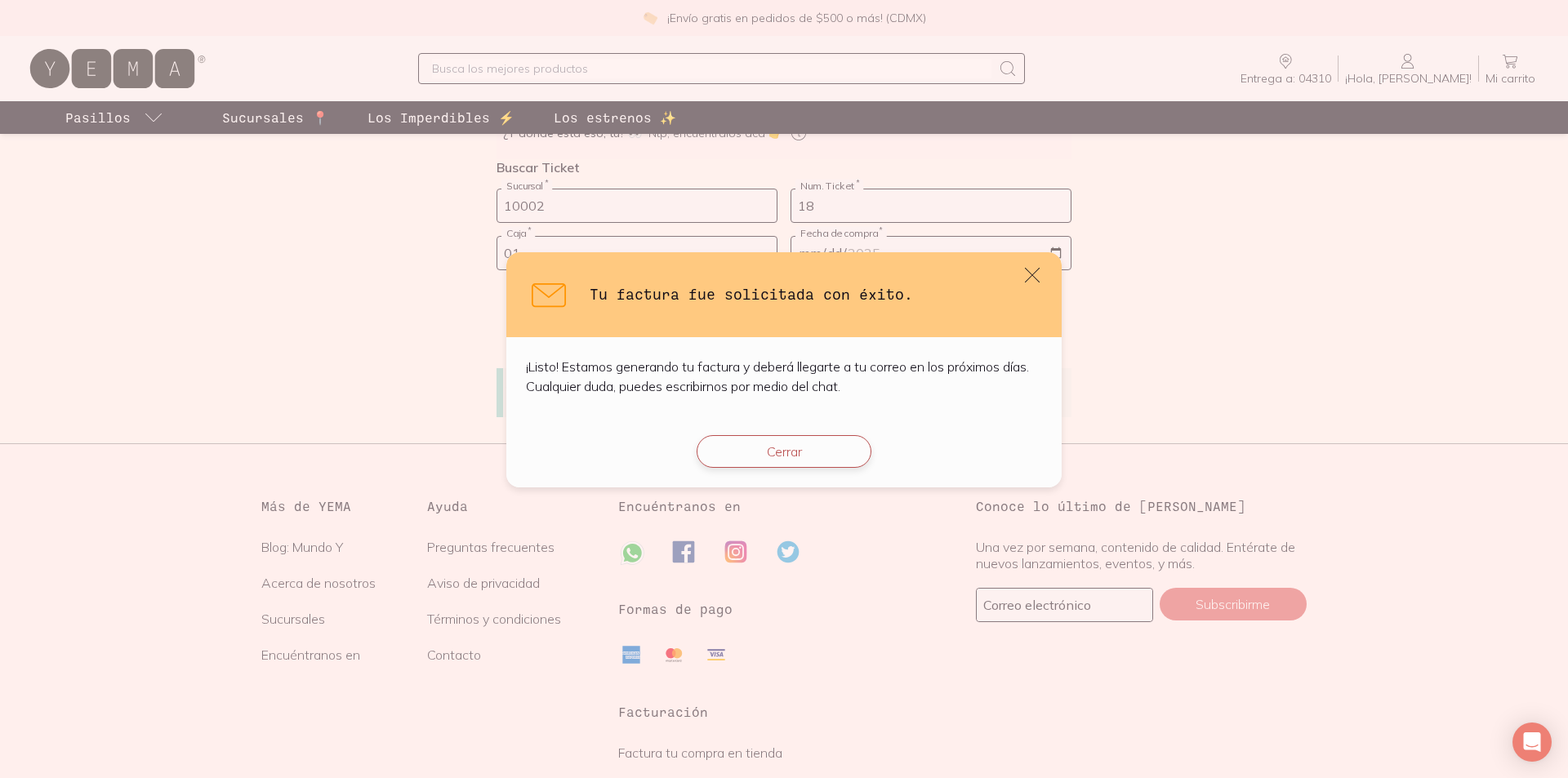
click at [756, 465] on button "Cerrar" at bounding box center [784, 452] width 175 height 33
